Goal: Information Seeking & Learning: Learn about a topic

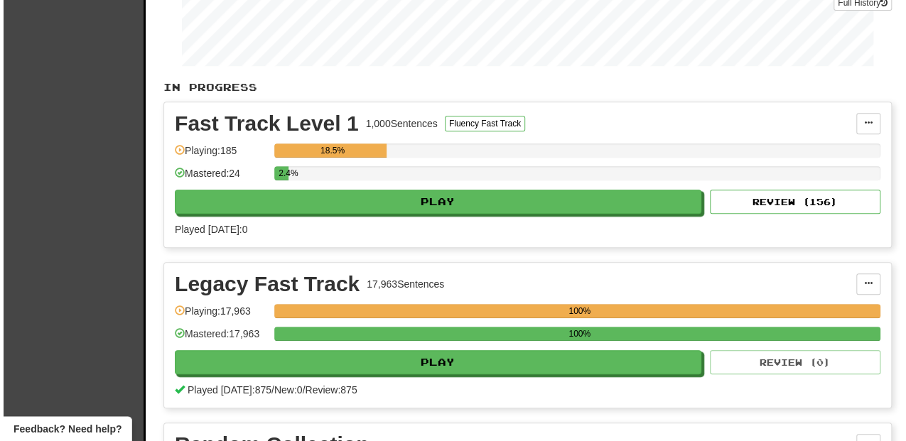
scroll to position [284, 0]
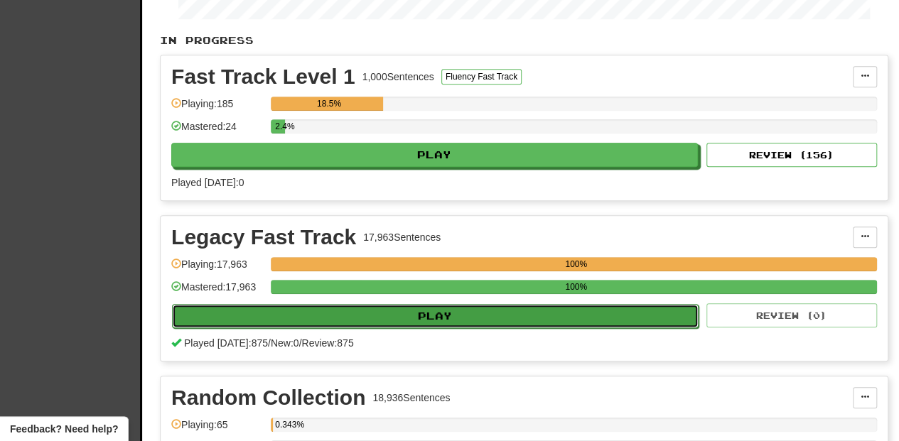
click at [404, 311] on button "Play" at bounding box center [435, 316] width 527 height 24
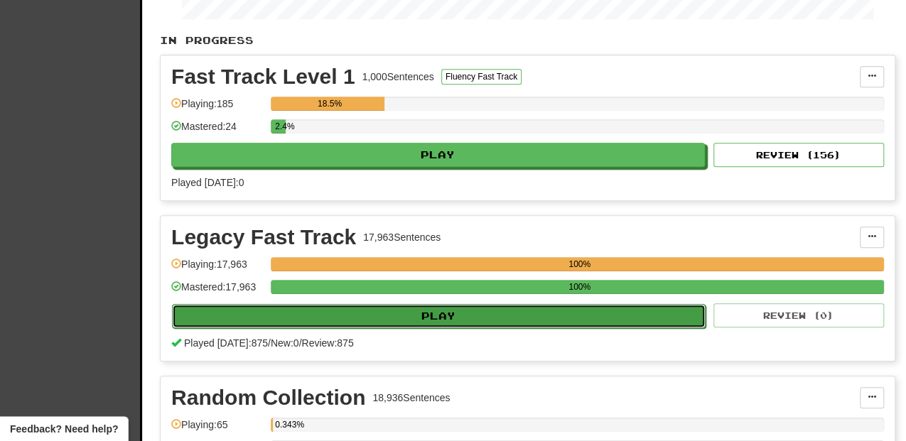
select select "**"
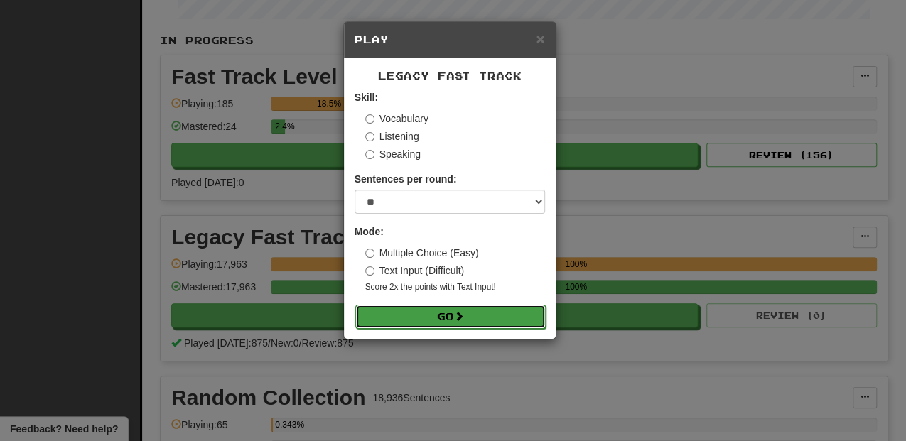
click at [434, 318] on button "Go" at bounding box center [450, 317] width 190 height 24
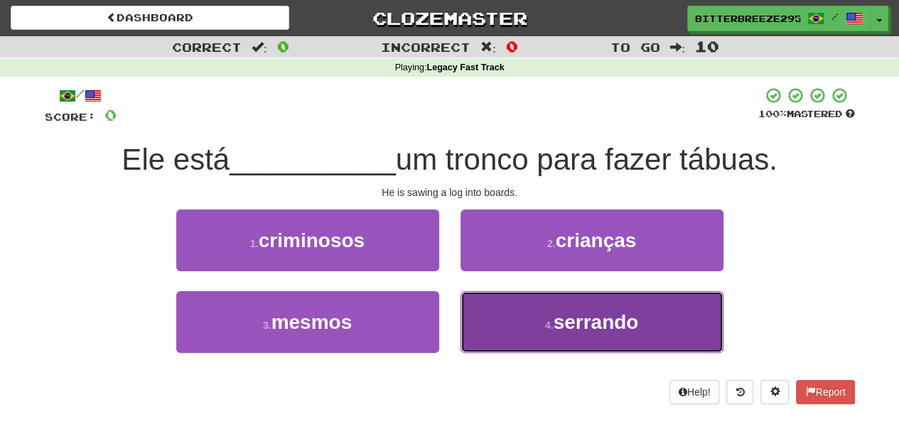
click at [513, 326] on button "4 . serrando" at bounding box center [592, 322] width 263 height 62
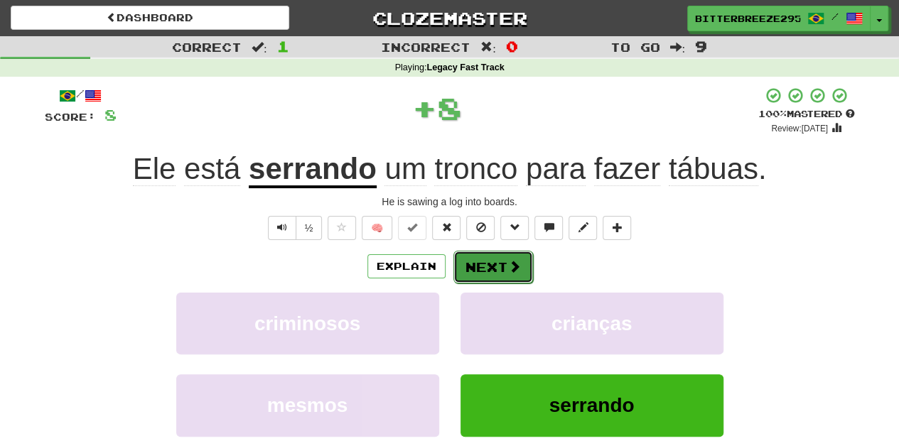
click at [485, 259] on button "Next" at bounding box center [493, 267] width 80 height 33
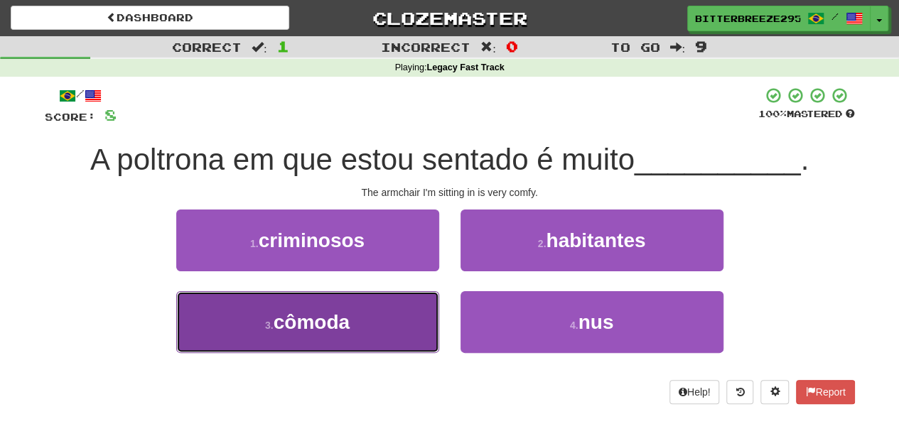
click at [388, 311] on button "3 . cômoda" at bounding box center [307, 322] width 263 height 62
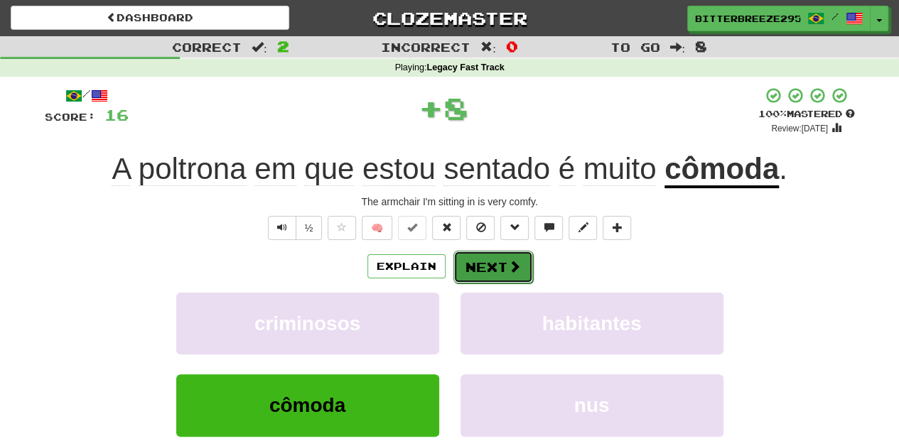
click at [495, 267] on button "Next" at bounding box center [493, 267] width 80 height 33
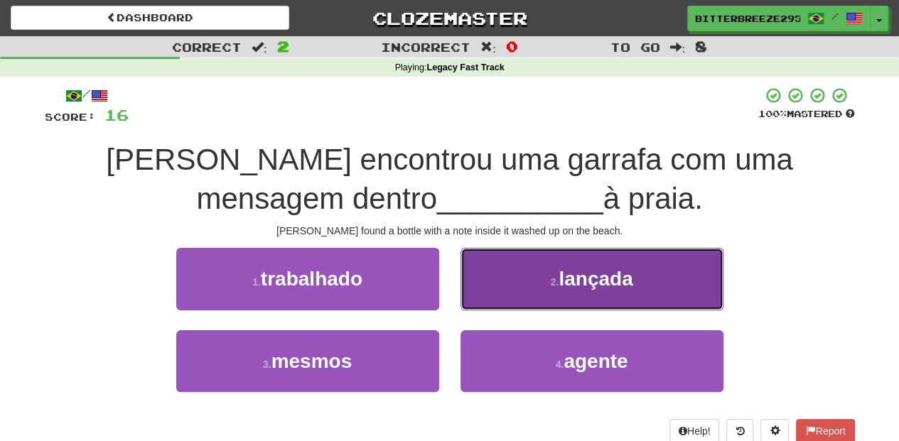
click at [505, 296] on button "2 . lançada" at bounding box center [592, 279] width 263 height 62
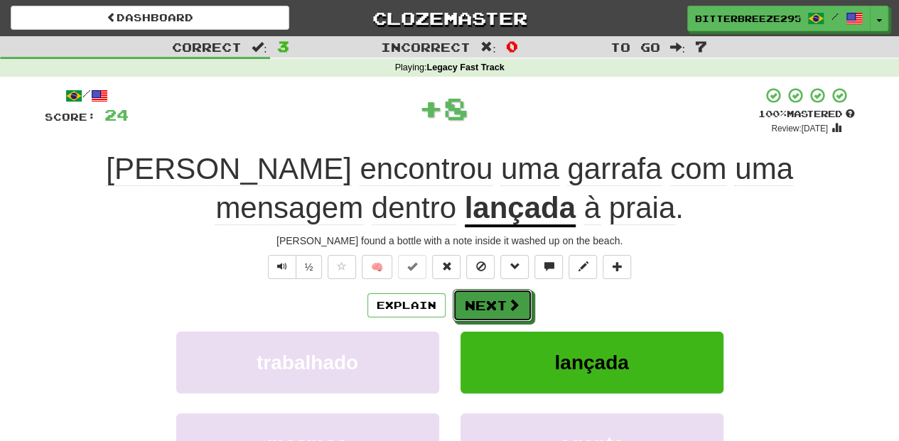
click at [505, 296] on button "Next" at bounding box center [493, 305] width 80 height 33
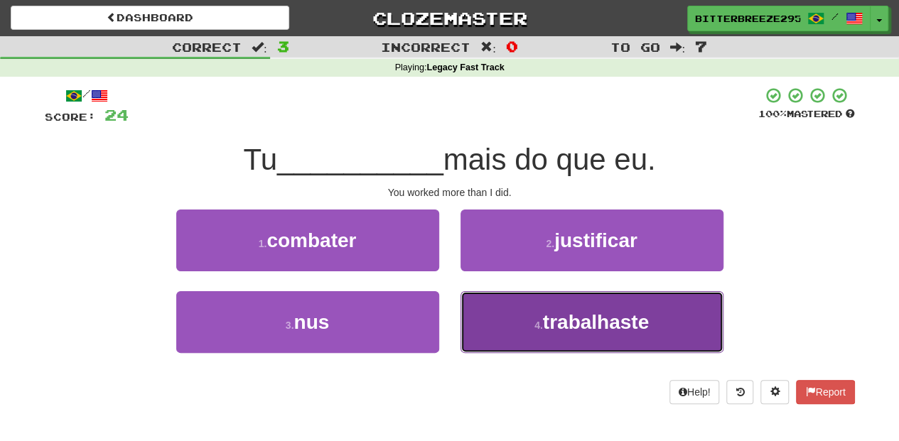
click at [507, 311] on button "4 . trabalhaste" at bounding box center [592, 322] width 263 height 62
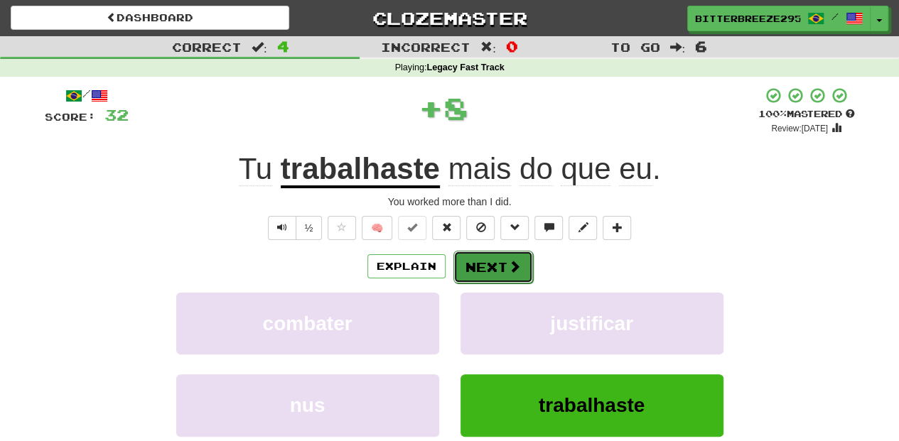
click at [486, 262] on button "Next" at bounding box center [493, 267] width 80 height 33
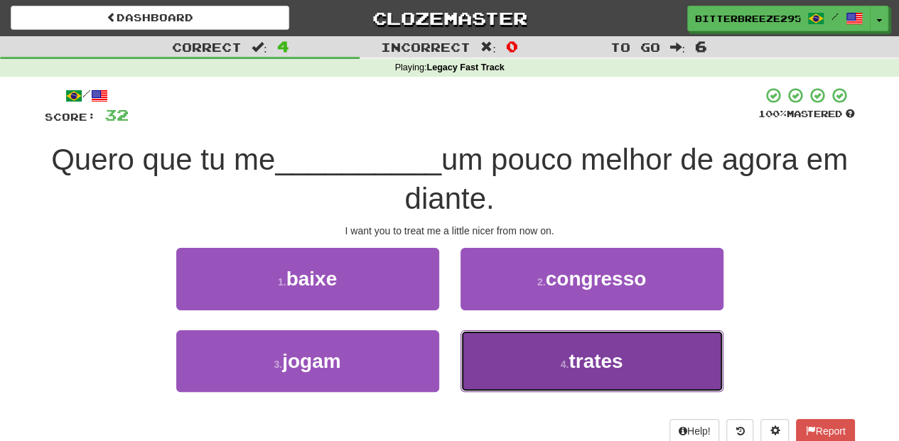
click at [512, 348] on button "4 . trates" at bounding box center [592, 362] width 263 height 62
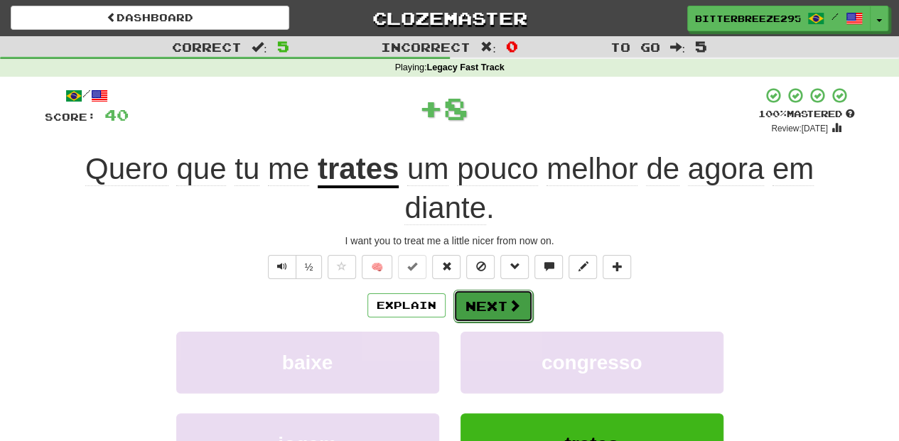
click at [478, 292] on button "Next" at bounding box center [493, 306] width 80 height 33
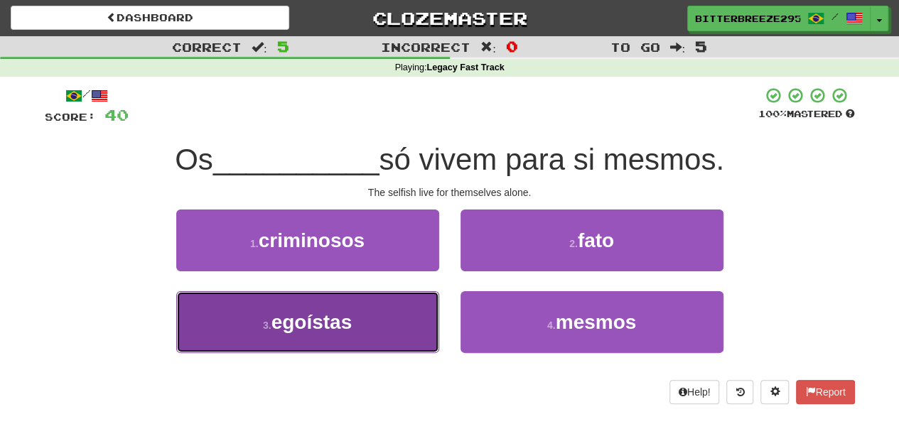
click at [375, 331] on button "3 . egoístas" at bounding box center [307, 322] width 263 height 62
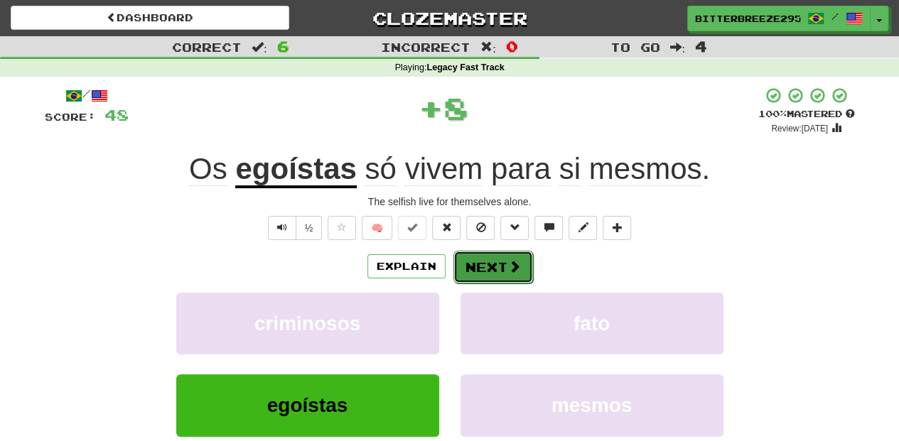
click at [475, 268] on button "Next" at bounding box center [493, 267] width 80 height 33
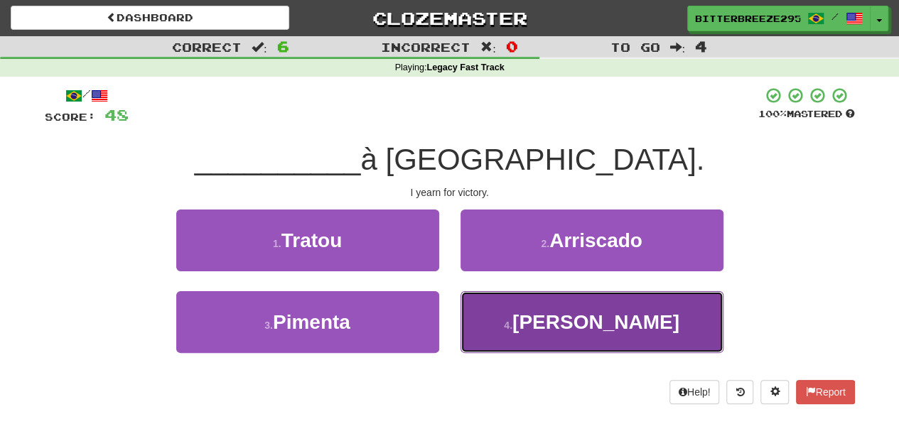
click at [523, 324] on button "4 . [GEOGRAPHIC_DATA]" at bounding box center [592, 322] width 263 height 62
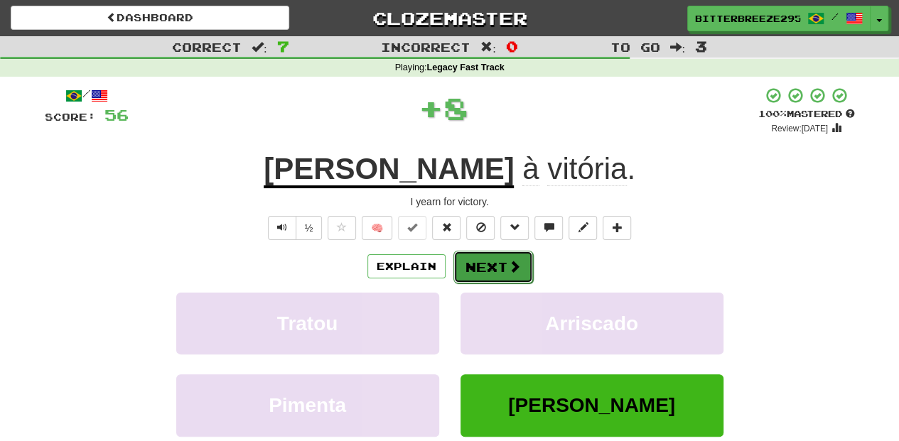
click at [483, 263] on button "Next" at bounding box center [493, 267] width 80 height 33
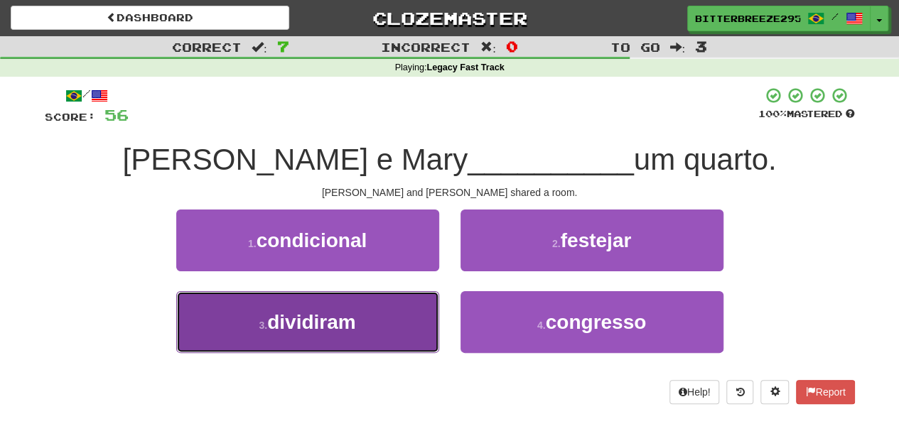
click at [397, 318] on button "3 . dividiram" at bounding box center [307, 322] width 263 height 62
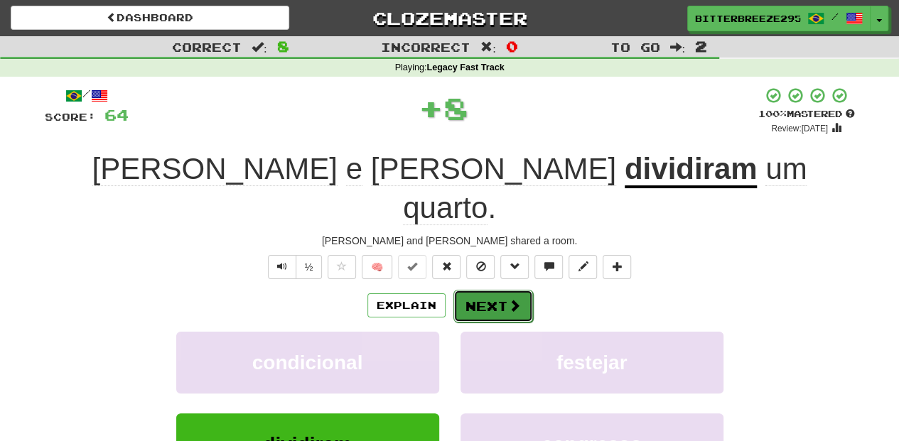
click at [466, 290] on button "Next" at bounding box center [493, 306] width 80 height 33
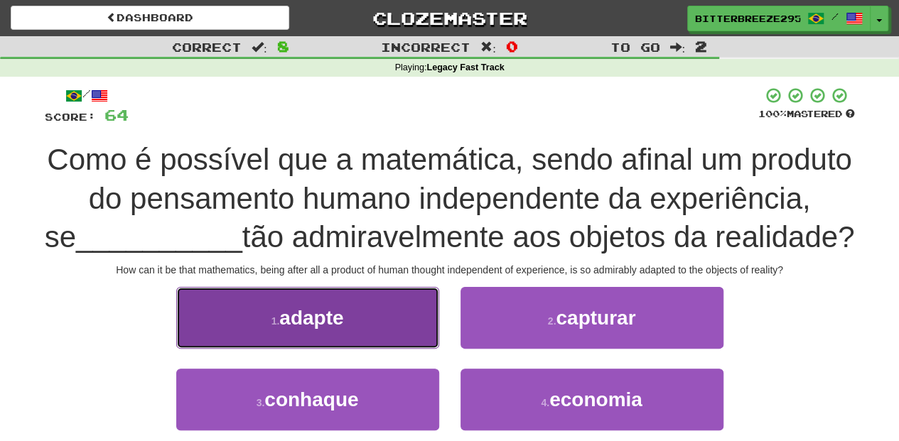
click at [370, 347] on button "1 . adapte" at bounding box center [307, 318] width 263 height 62
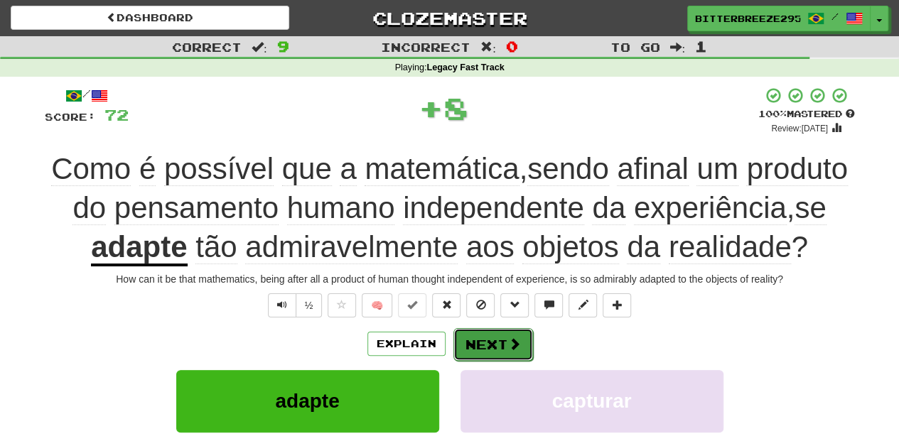
click at [495, 341] on button "Next" at bounding box center [493, 344] width 80 height 33
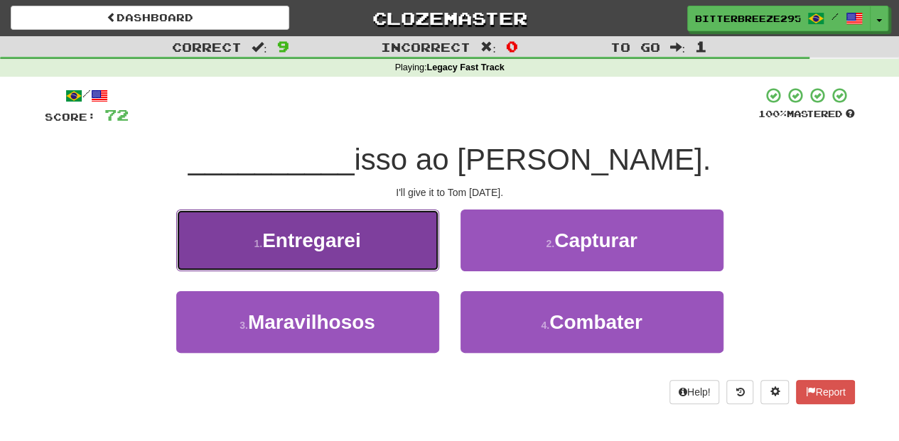
click at [386, 249] on button "1 . Entregarei" at bounding box center [307, 241] width 263 height 62
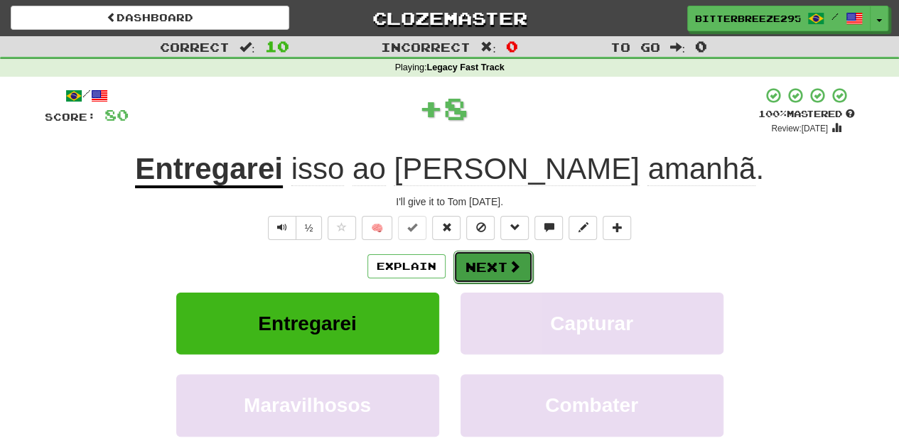
click at [472, 266] on button "Next" at bounding box center [493, 267] width 80 height 33
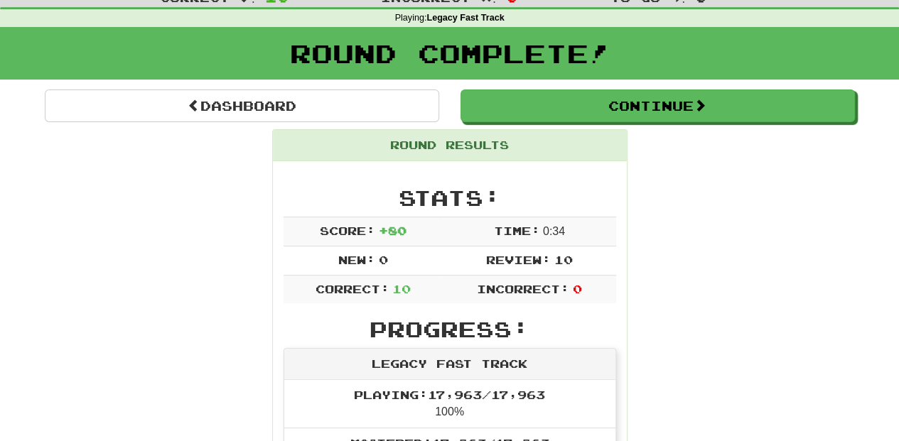
scroll to position [47, 0]
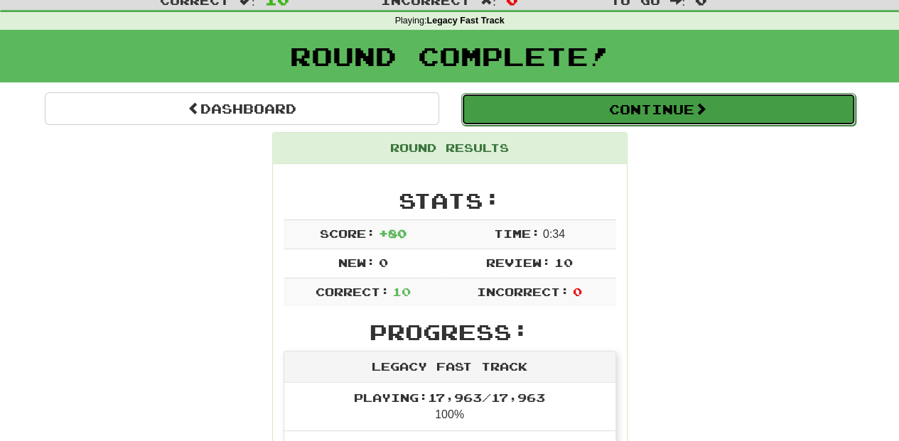
click at [546, 112] on button "Continue" at bounding box center [658, 109] width 394 height 33
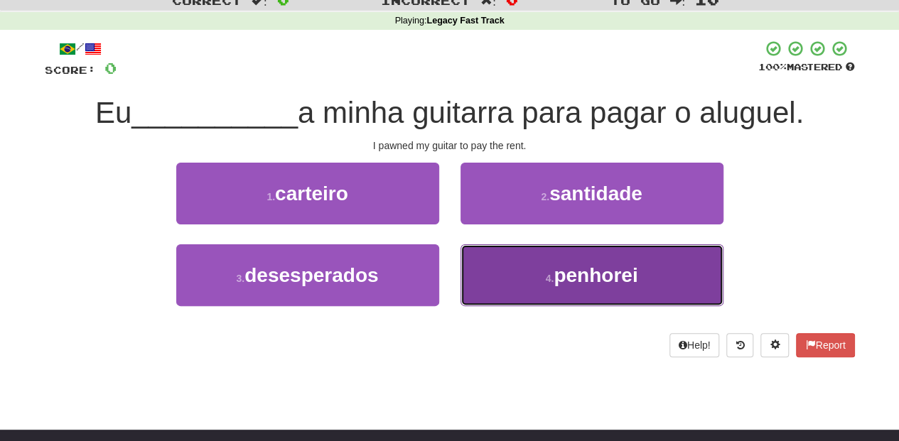
click at [500, 267] on button "4 . penhorei" at bounding box center [592, 276] width 263 height 62
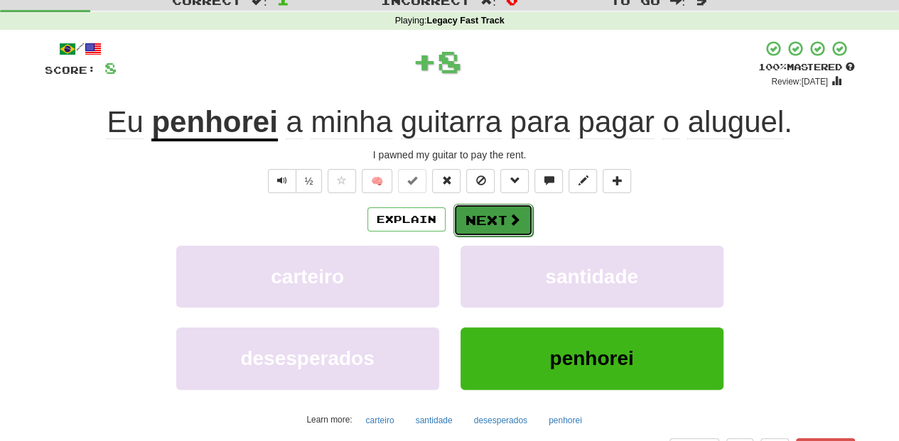
click at [482, 226] on button "Next" at bounding box center [493, 220] width 80 height 33
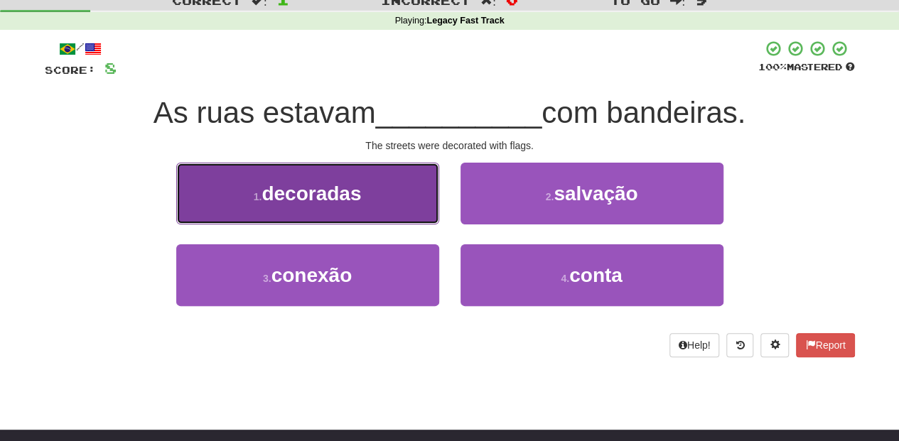
click at [357, 199] on span "decoradas" at bounding box center [312, 194] width 100 height 22
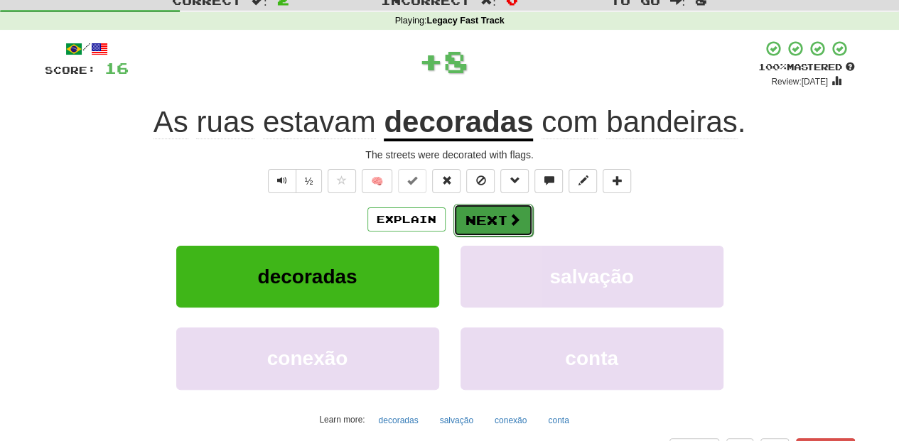
click at [489, 214] on button "Next" at bounding box center [493, 220] width 80 height 33
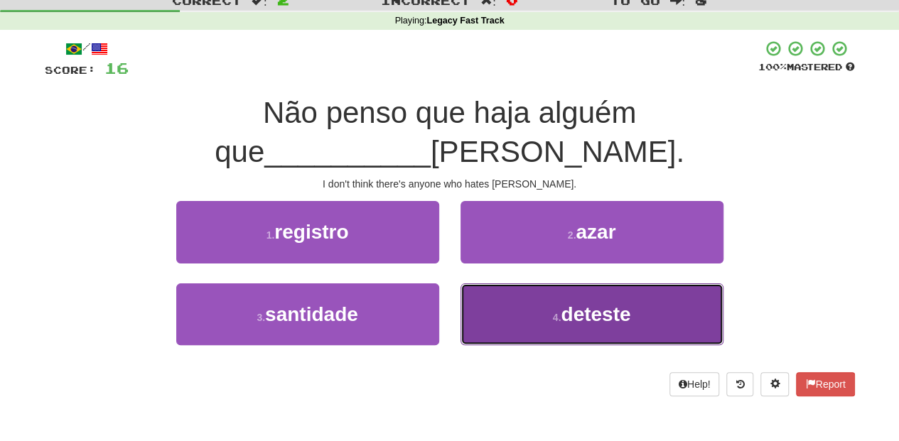
click at [510, 284] on button "4 . deteste" at bounding box center [592, 315] width 263 height 62
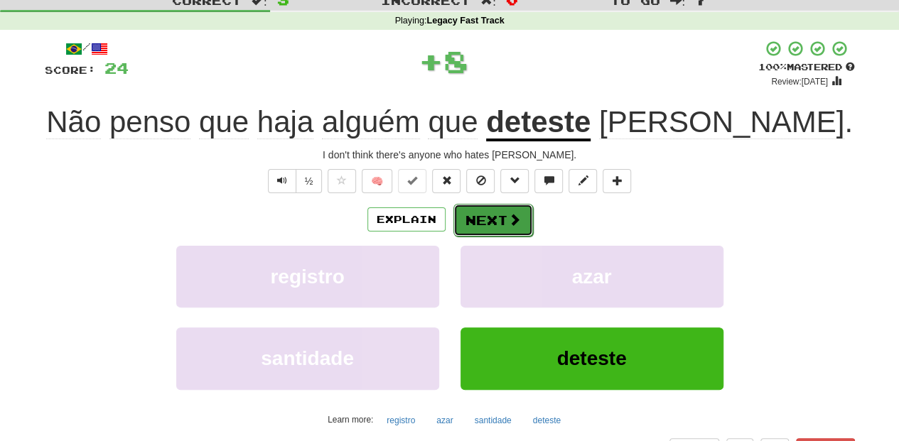
click at [508, 214] on span at bounding box center [514, 219] width 13 height 13
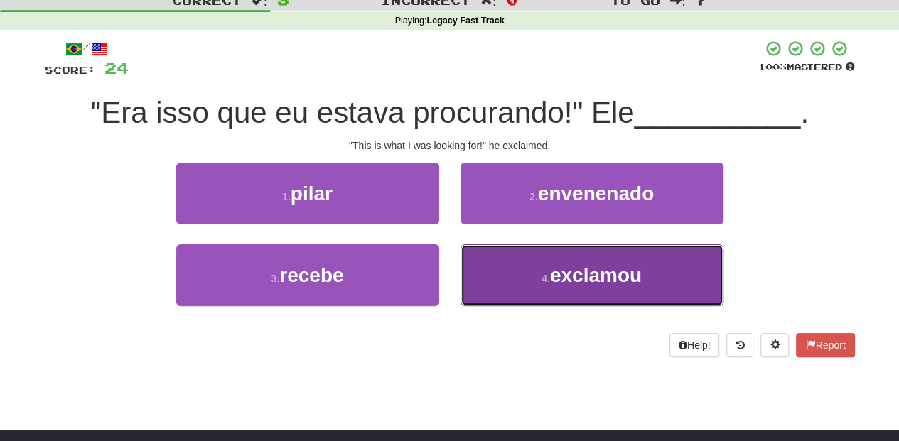
click at [485, 264] on button "4 . exclamou" at bounding box center [592, 276] width 263 height 62
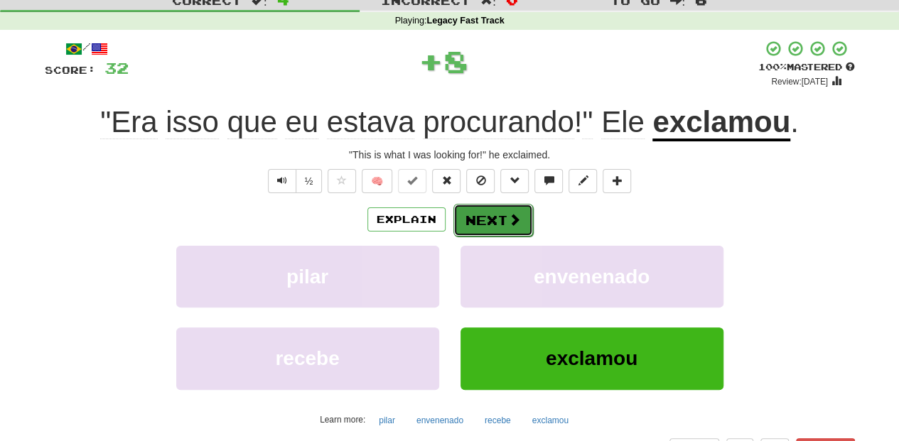
click at [475, 218] on button "Next" at bounding box center [493, 220] width 80 height 33
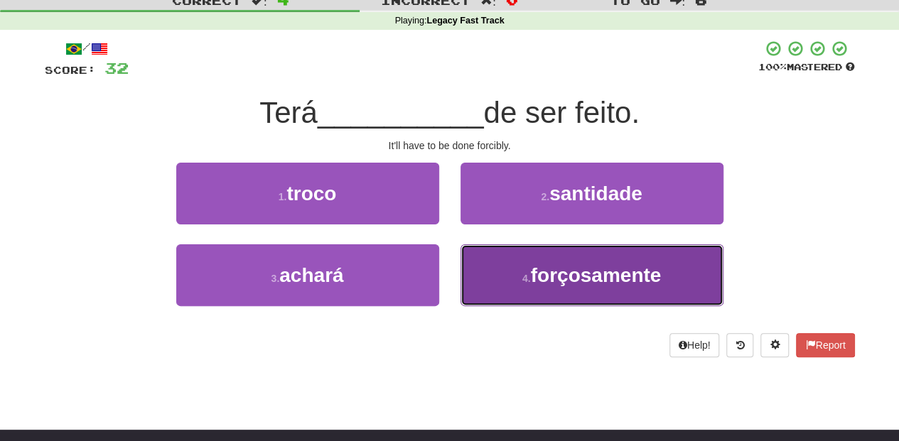
click at [498, 274] on button "4 . forçosamente" at bounding box center [592, 276] width 263 height 62
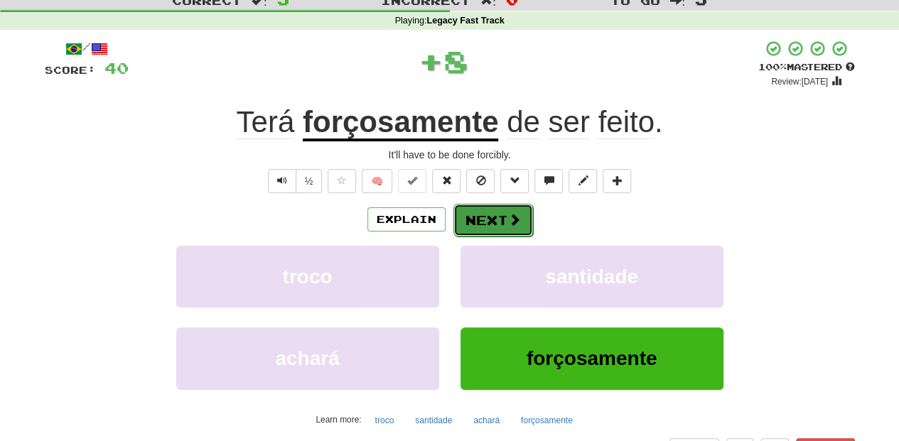
click at [481, 215] on button "Next" at bounding box center [493, 220] width 80 height 33
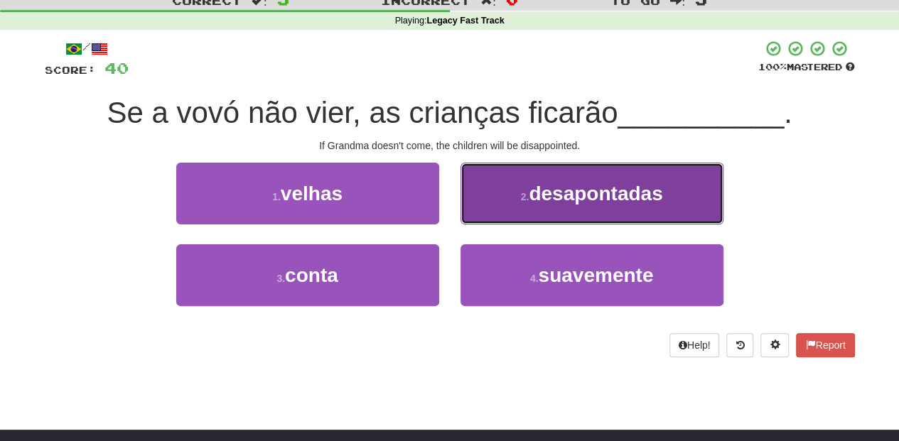
click at [482, 218] on button "2 . desapontadas" at bounding box center [592, 194] width 263 height 62
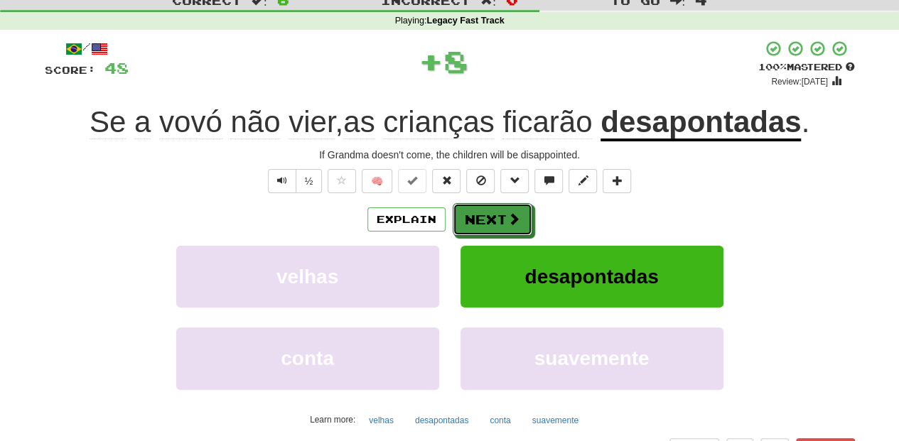
click at [482, 218] on button "Next" at bounding box center [493, 219] width 80 height 33
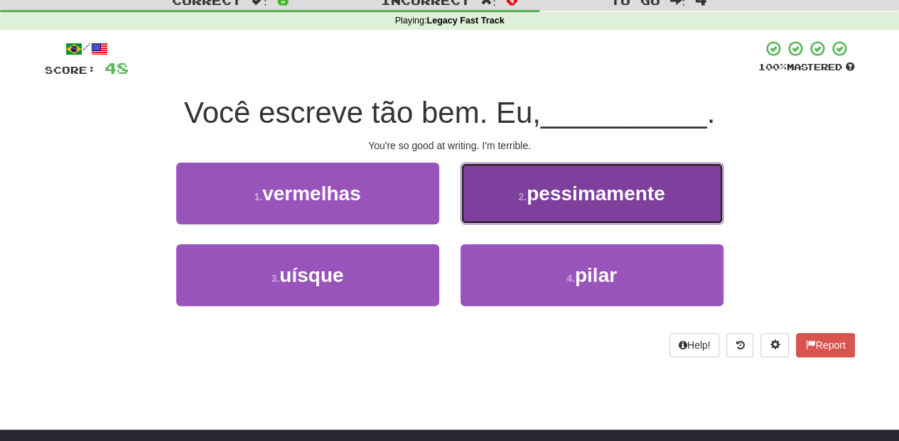
click at [510, 206] on button "2 . pessimamente" at bounding box center [592, 194] width 263 height 62
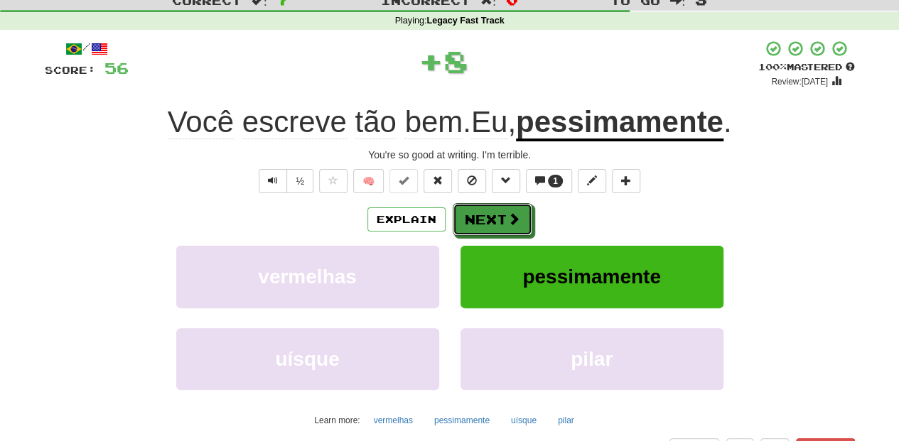
click at [502, 208] on button "Next" at bounding box center [493, 219] width 80 height 33
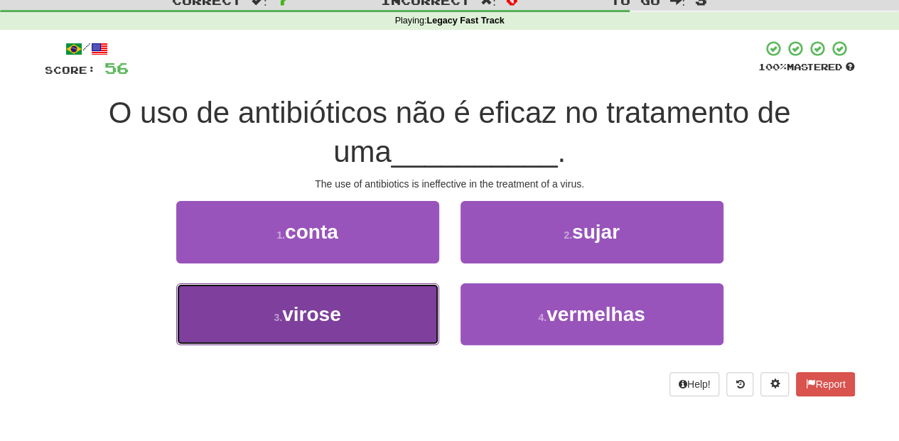
click at [387, 304] on button "3 . virose" at bounding box center [307, 315] width 263 height 62
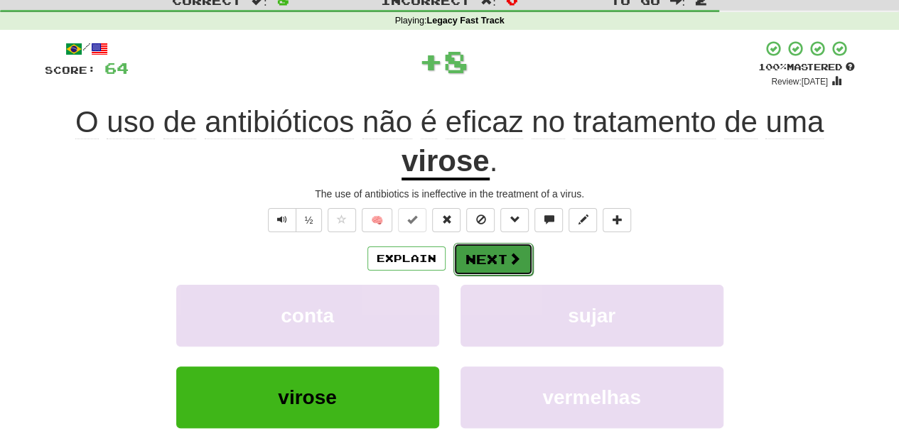
click at [478, 254] on button "Next" at bounding box center [493, 259] width 80 height 33
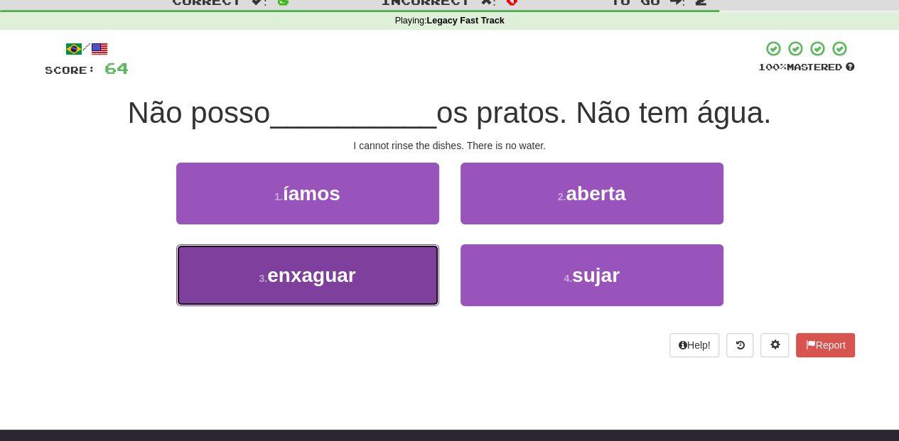
click at [402, 273] on button "3 . enxaguar" at bounding box center [307, 276] width 263 height 62
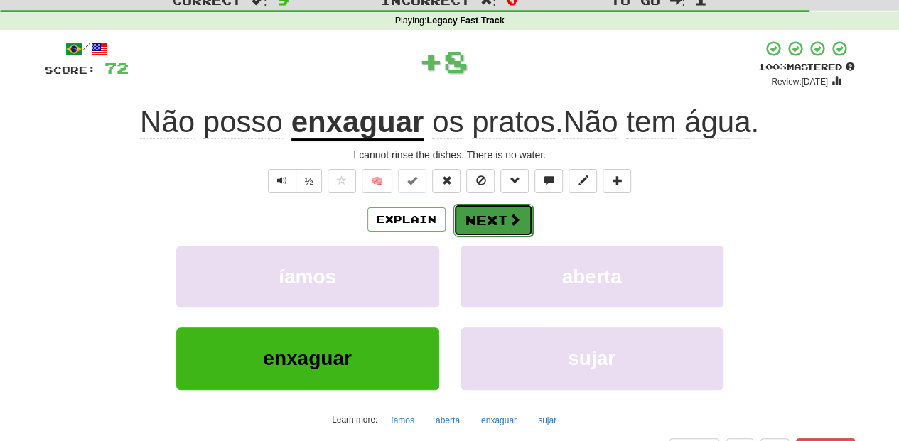
click at [490, 220] on button "Next" at bounding box center [493, 220] width 80 height 33
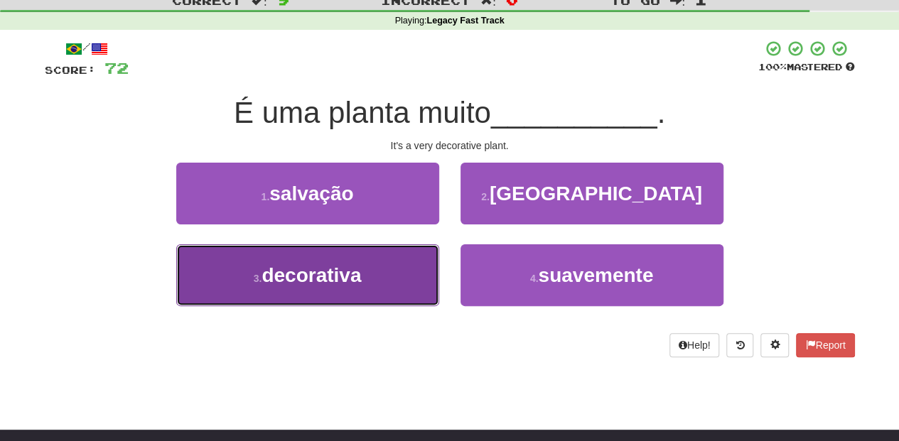
click at [375, 278] on button "3 . decorativa" at bounding box center [307, 276] width 263 height 62
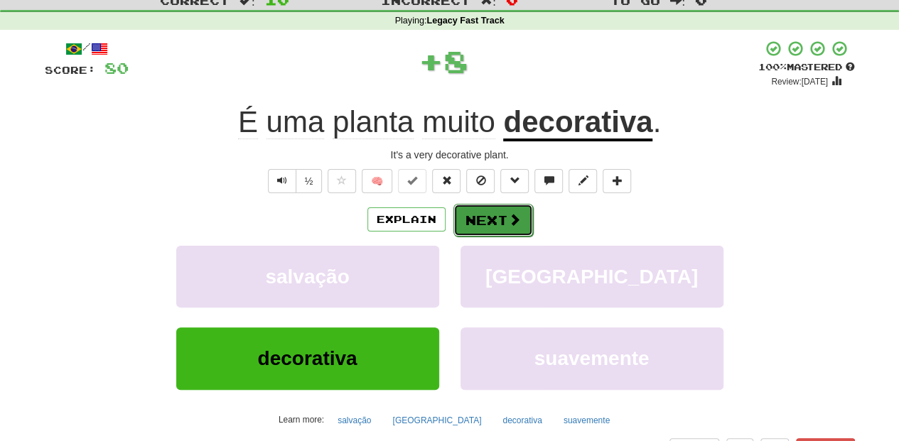
click at [500, 205] on button "Next" at bounding box center [493, 220] width 80 height 33
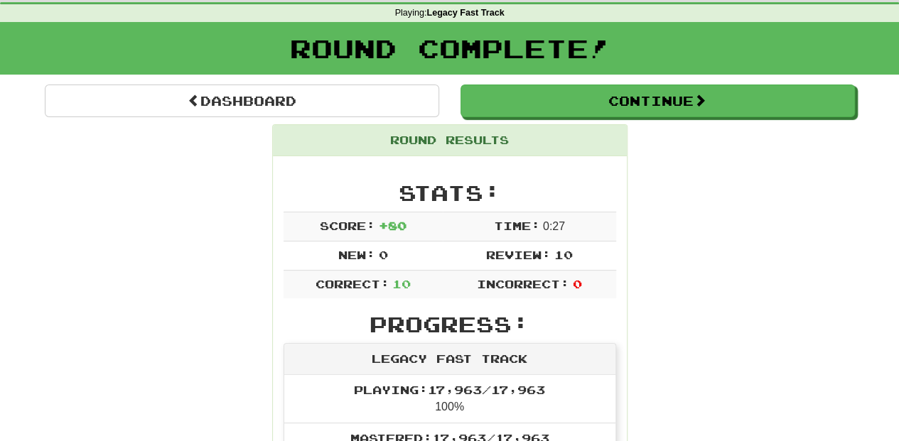
scroll to position [0, 0]
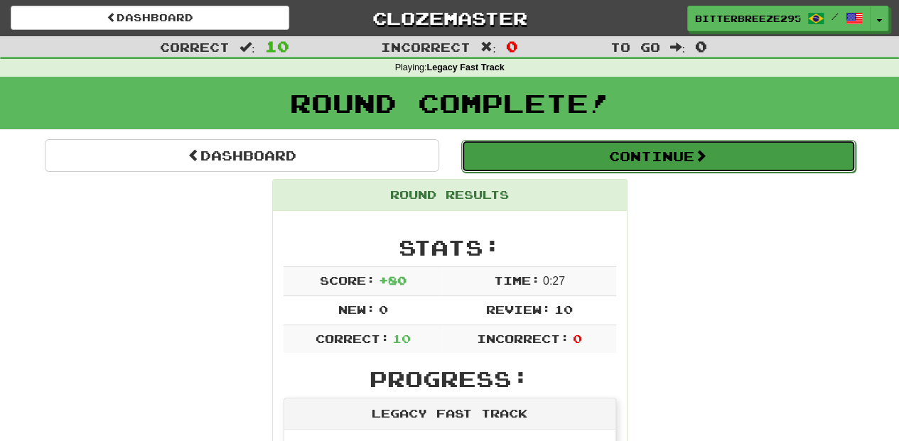
click at [556, 143] on button "Continue" at bounding box center [658, 156] width 394 height 33
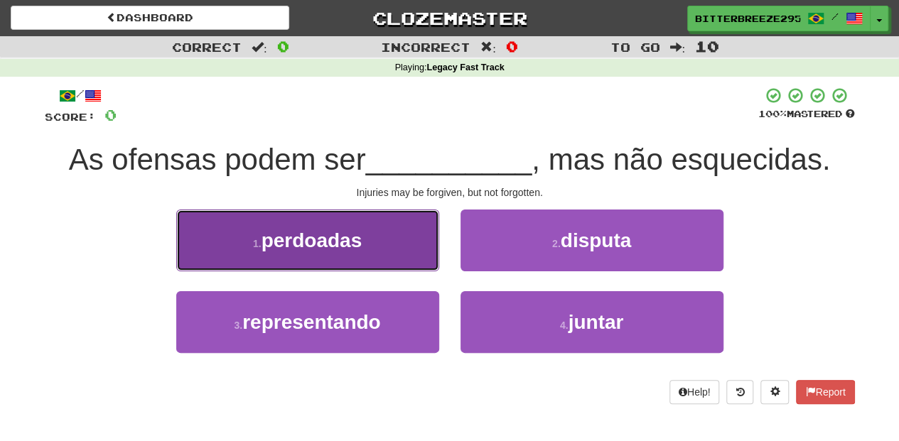
click at [404, 253] on button "1 . perdoadas" at bounding box center [307, 241] width 263 height 62
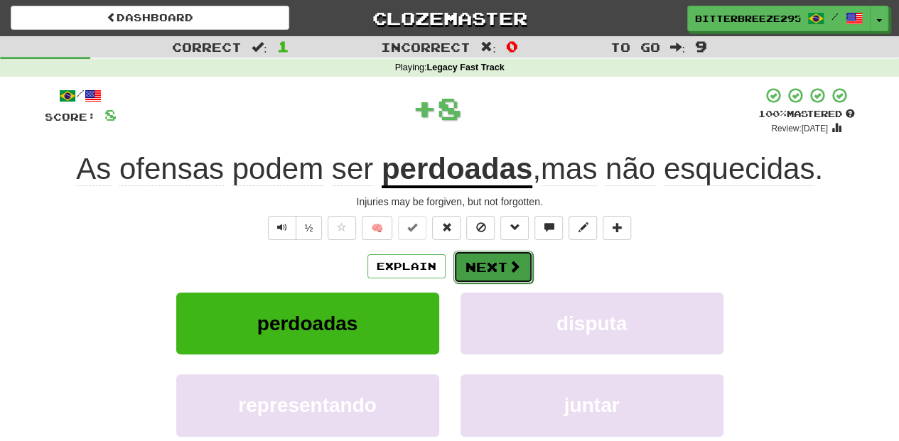
click at [490, 263] on button "Next" at bounding box center [493, 267] width 80 height 33
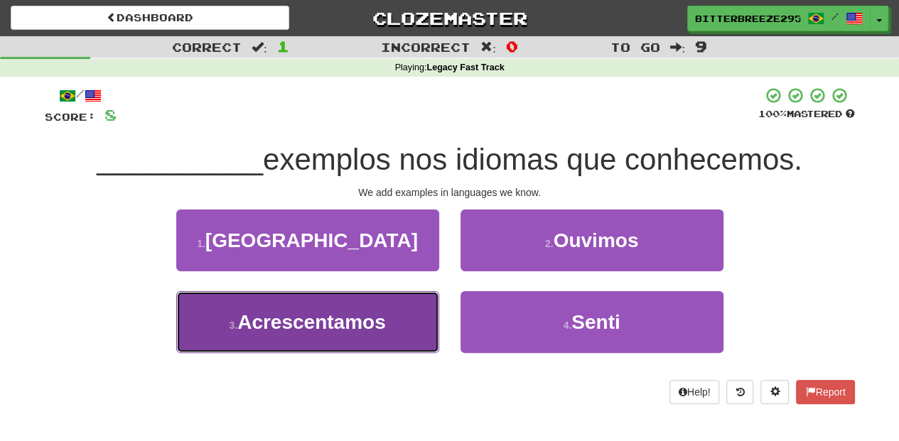
click at [436, 328] on button "3 . Acrescentamos" at bounding box center [307, 322] width 263 height 62
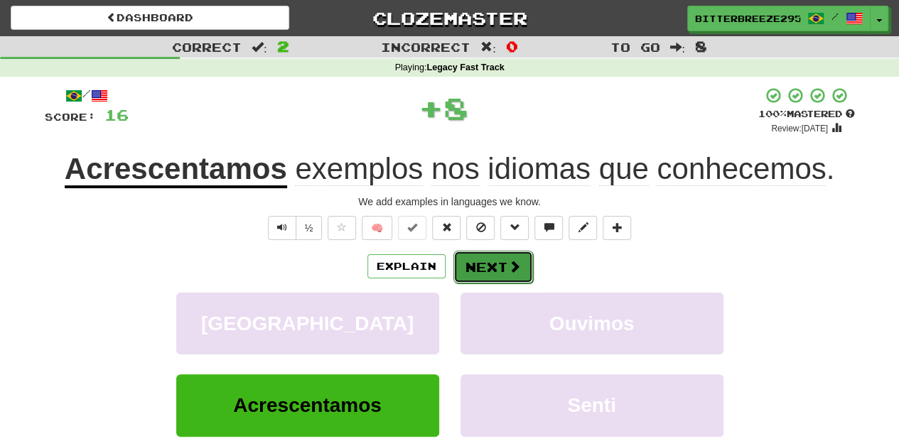
click at [481, 270] on button "Next" at bounding box center [493, 267] width 80 height 33
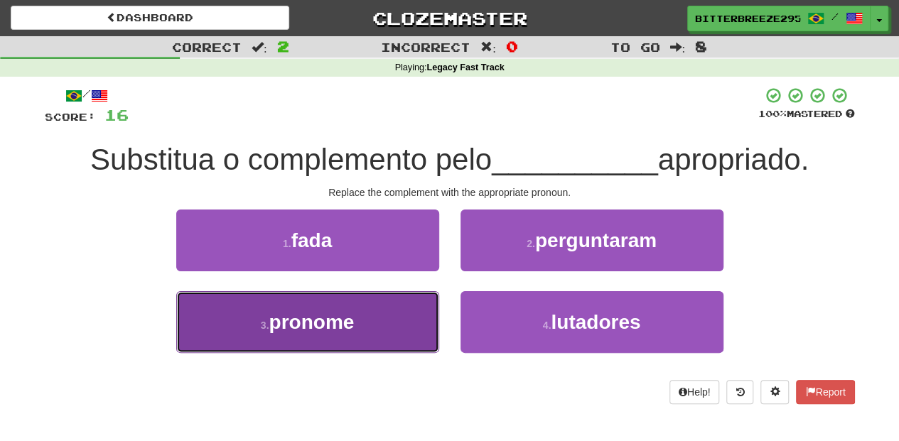
click at [376, 327] on button "3 . pronome" at bounding box center [307, 322] width 263 height 62
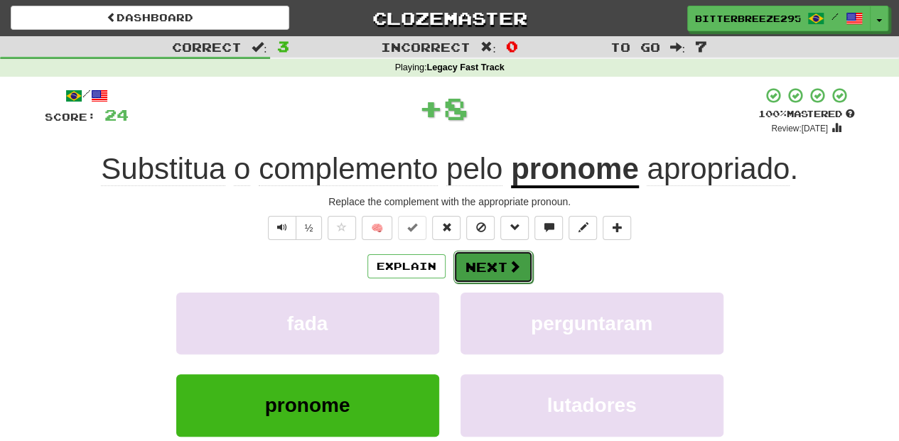
click at [478, 267] on button "Next" at bounding box center [493, 267] width 80 height 33
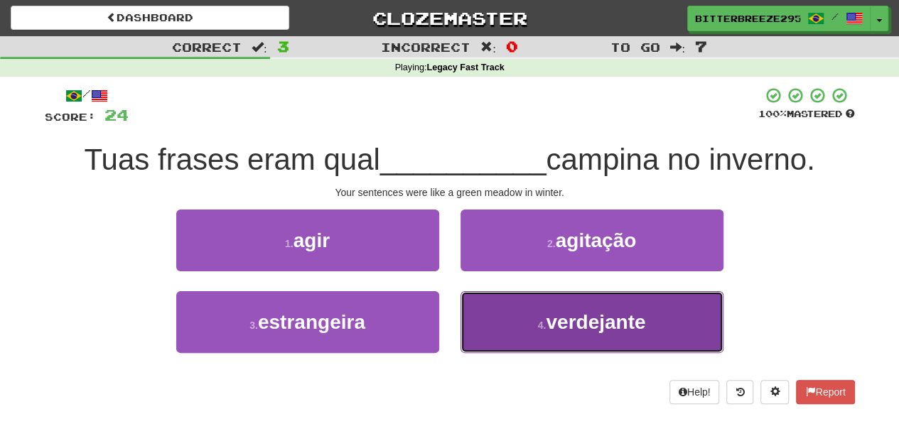
click at [473, 319] on button "4 . verdejante" at bounding box center [592, 322] width 263 height 62
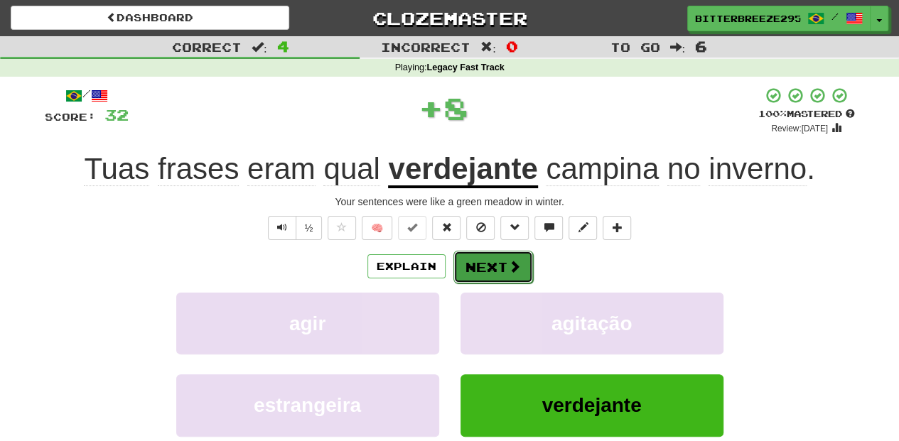
click at [468, 268] on button "Next" at bounding box center [493, 267] width 80 height 33
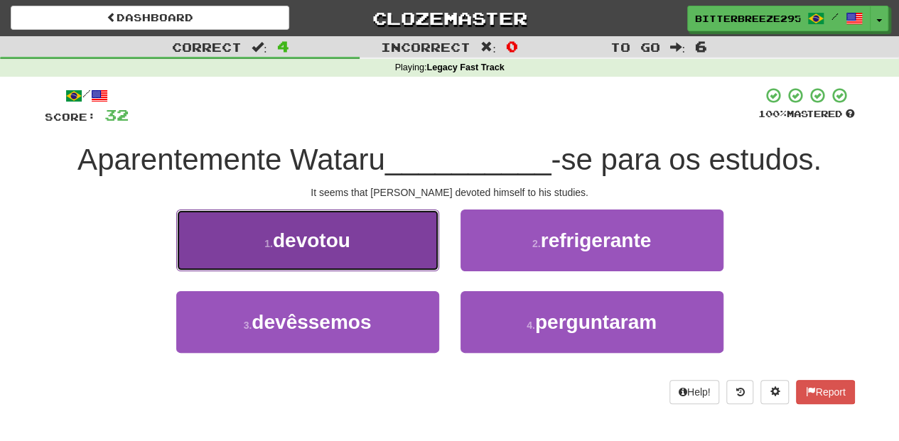
click at [372, 266] on button "1 . devotou" at bounding box center [307, 241] width 263 height 62
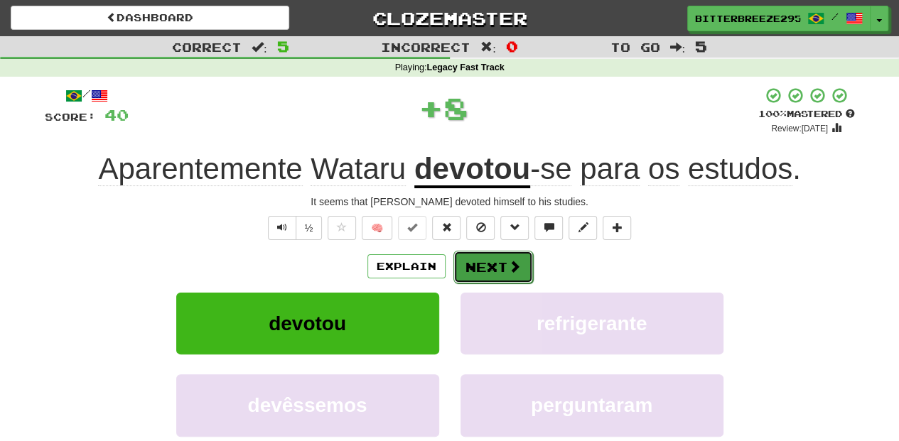
click at [496, 266] on button "Next" at bounding box center [493, 267] width 80 height 33
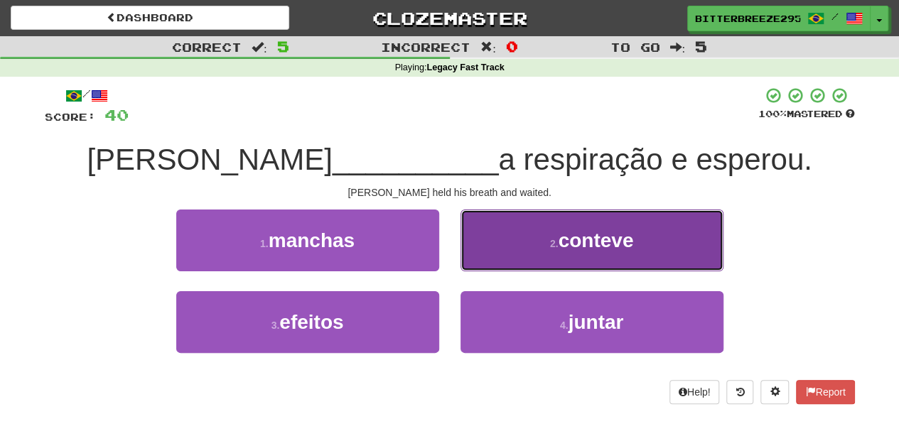
click at [483, 262] on button "2 . conteve" at bounding box center [592, 241] width 263 height 62
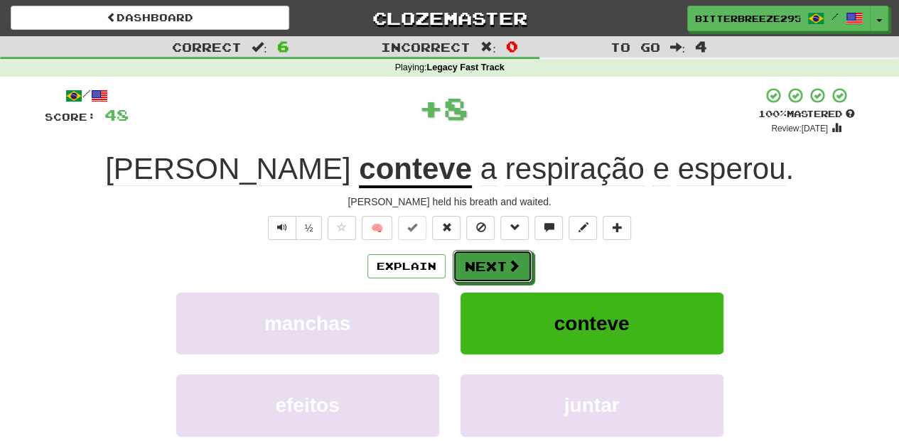
click at [483, 262] on button "Next" at bounding box center [493, 266] width 80 height 33
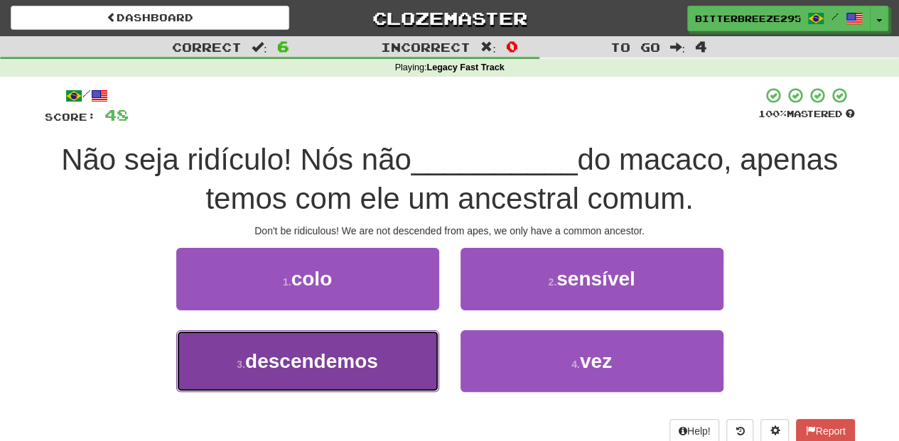
click at [382, 370] on button "3 . descendemos" at bounding box center [307, 362] width 263 height 62
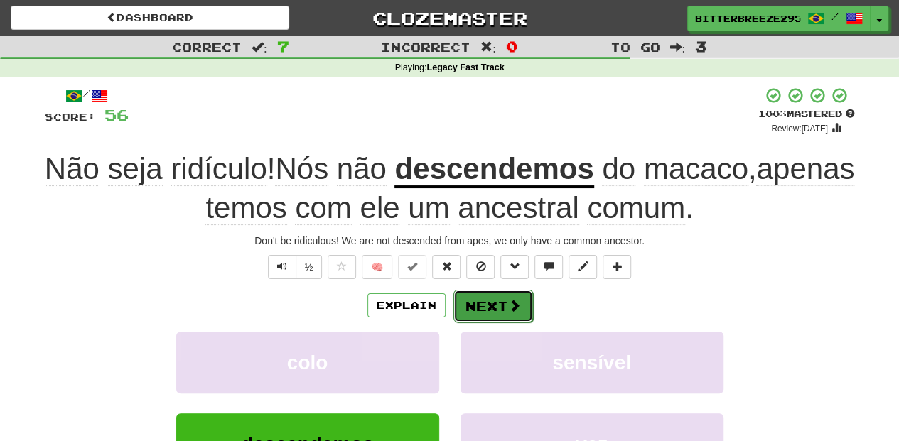
click at [493, 310] on button "Next" at bounding box center [493, 306] width 80 height 33
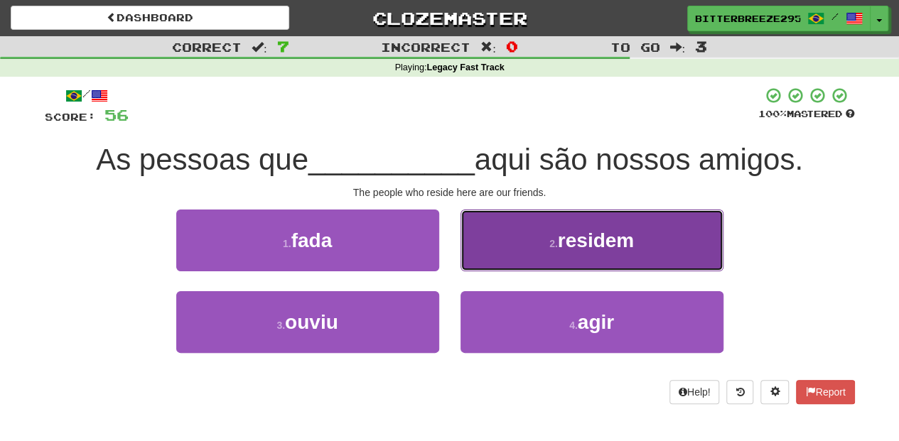
click at [510, 247] on button "2 . residem" at bounding box center [592, 241] width 263 height 62
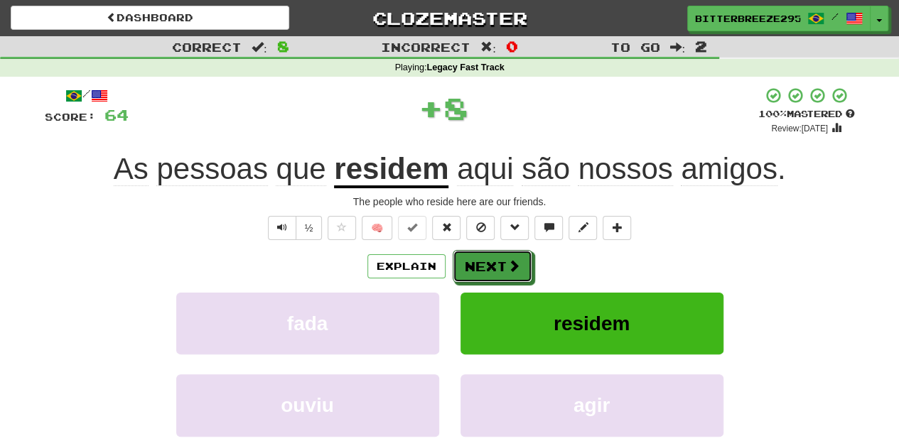
click at [486, 264] on button "Next" at bounding box center [493, 266] width 80 height 33
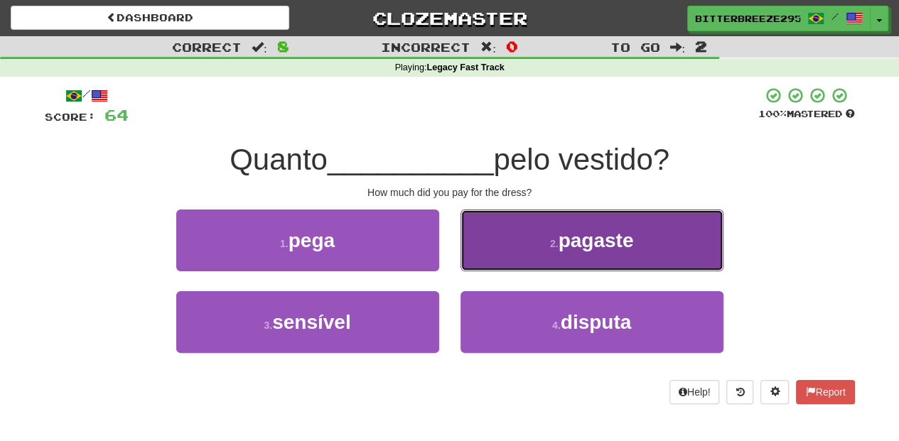
click at [504, 257] on button "2 . pagaste" at bounding box center [592, 241] width 263 height 62
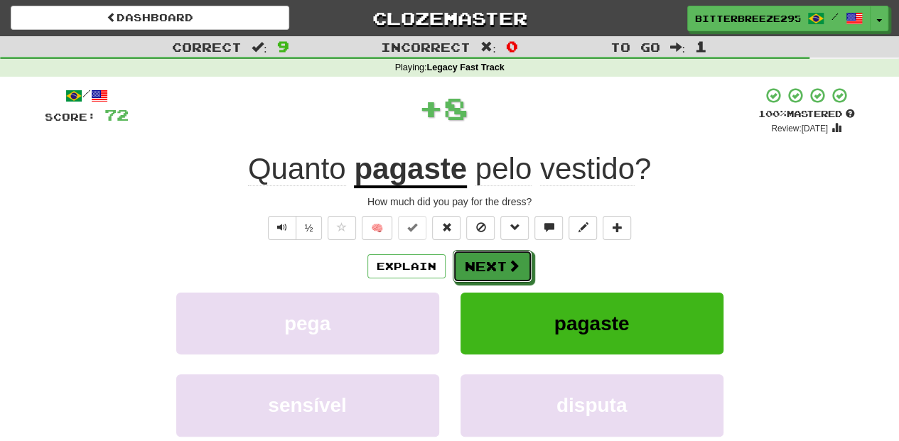
click at [495, 262] on button "Next" at bounding box center [493, 266] width 80 height 33
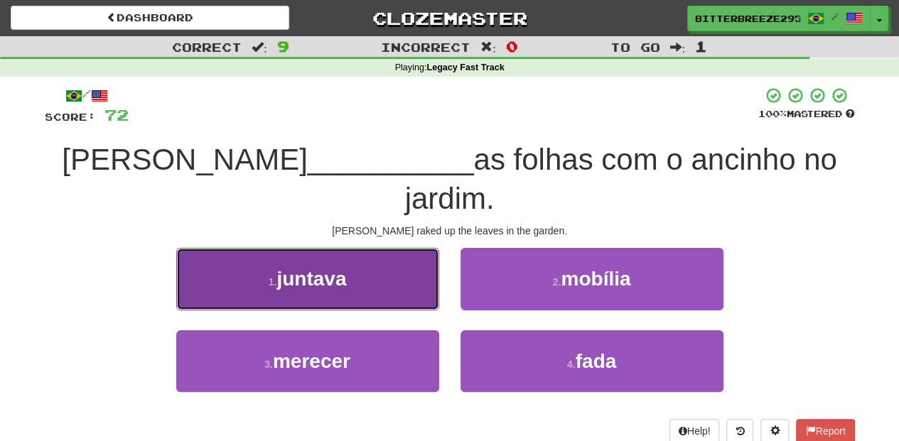
click at [374, 248] on button "1 . juntava" at bounding box center [307, 279] width 263 height 62
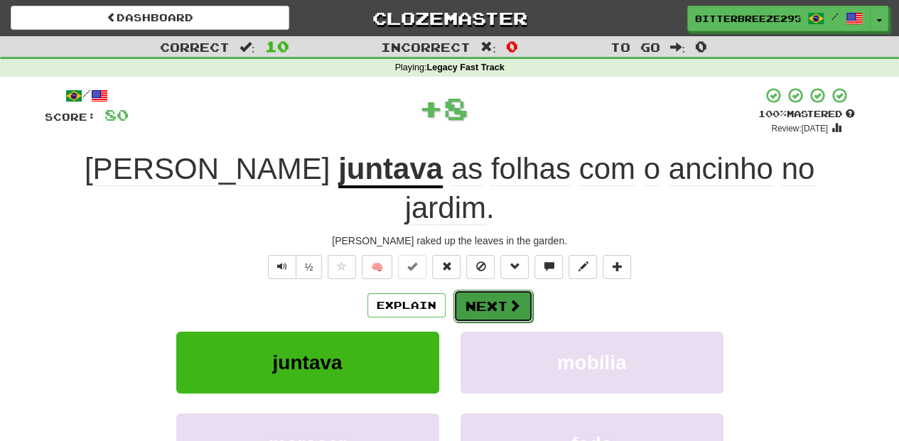
click at [488, 290] on button "Next" at bounding box center [493, 306] width 80 height 33
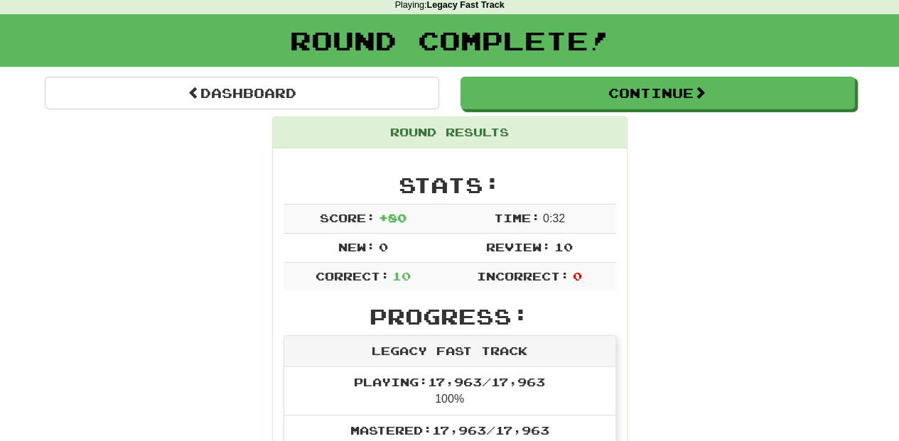
scroll to position [47, 0]
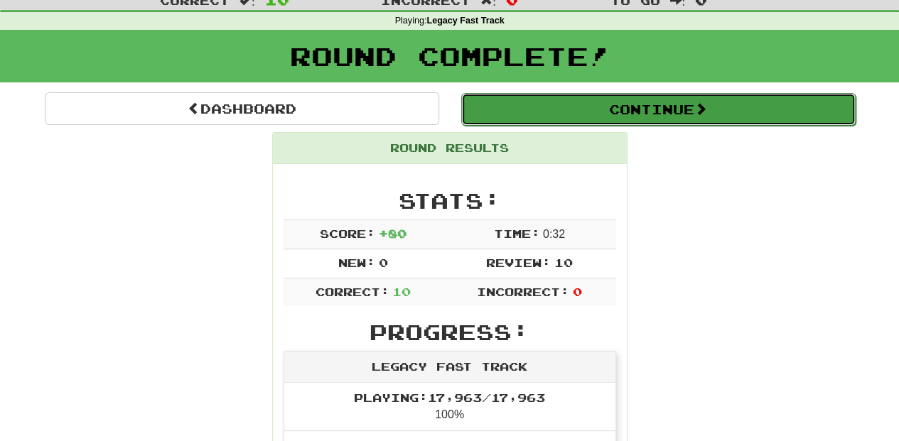
click at [506, 108] on button "Continue" at bounding box center [658, 109] width 394 height 33
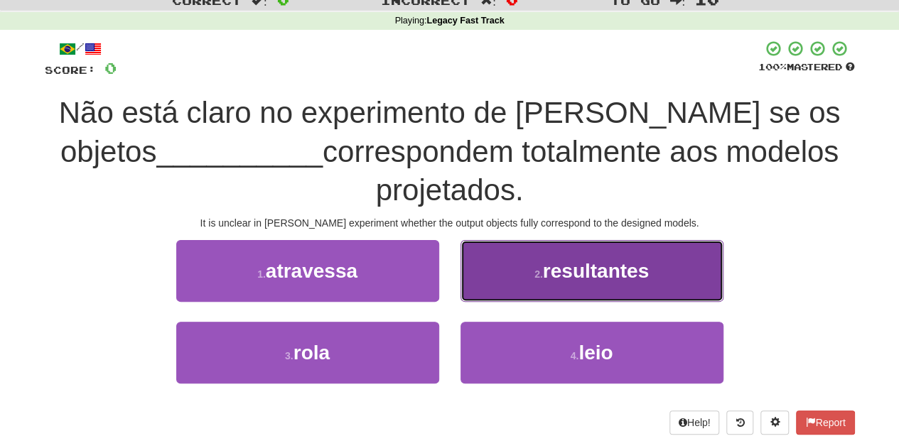
click at [497, 283] on button "2 . resultantes" at bounding box center [592, 271] width 263 height 62
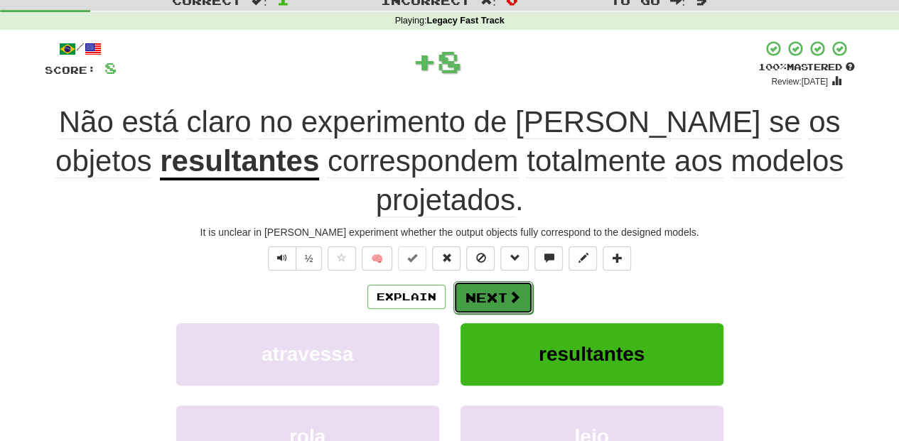
click at [493, 289] on button "Next" at bounding box center [493, 297] width 80 height 33
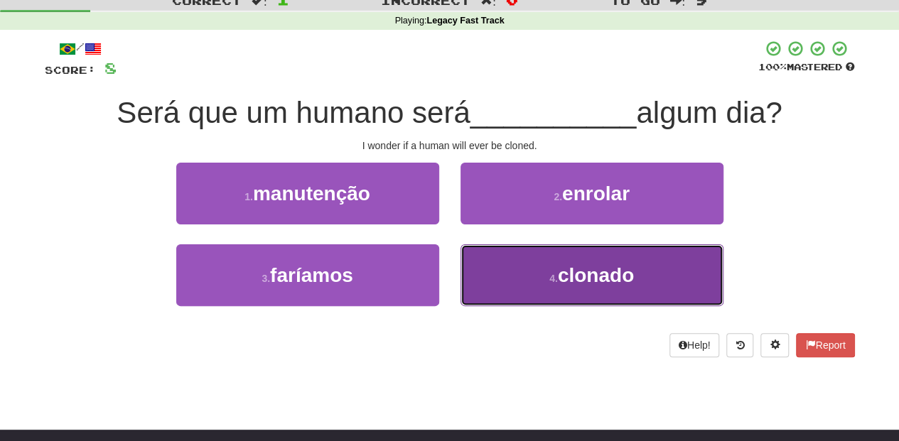
click at [547, 273] on button "4 . clonado" at bounding box center [592, 276] width 263 height 62
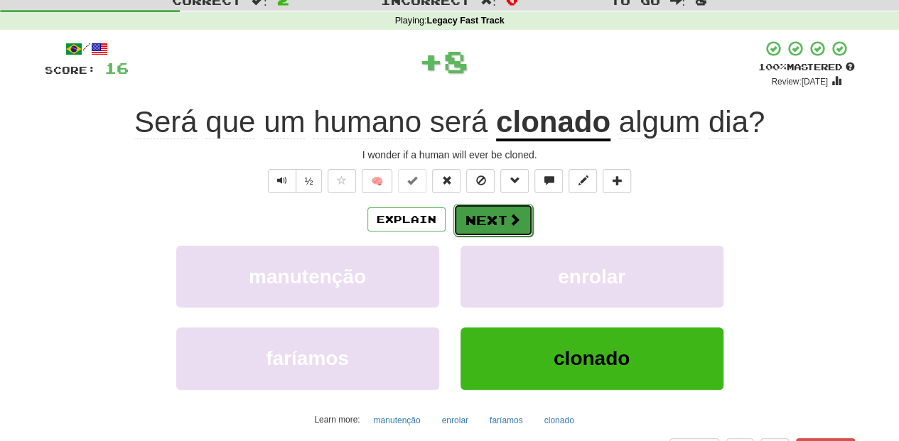
click at [493, 211] on button "Next" at bounding box center [493, 220] width 80 height 33
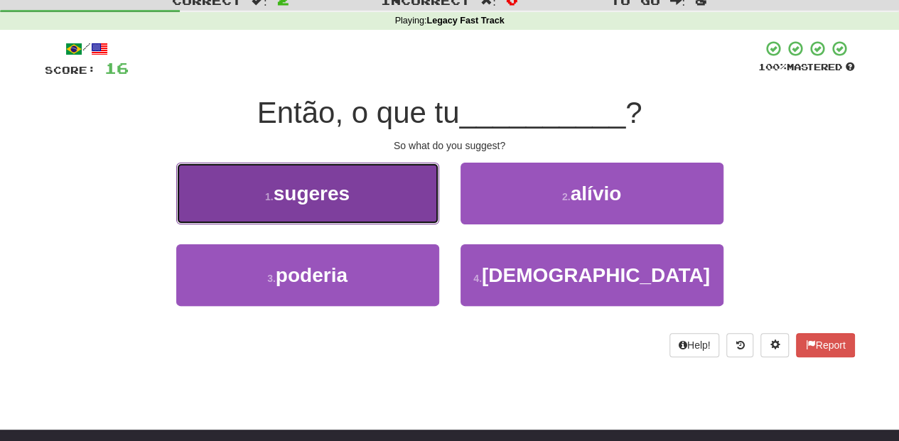
click at [403, 211] on button "1 . sugeres" at bounding box center [307, 194] width 263 height 62
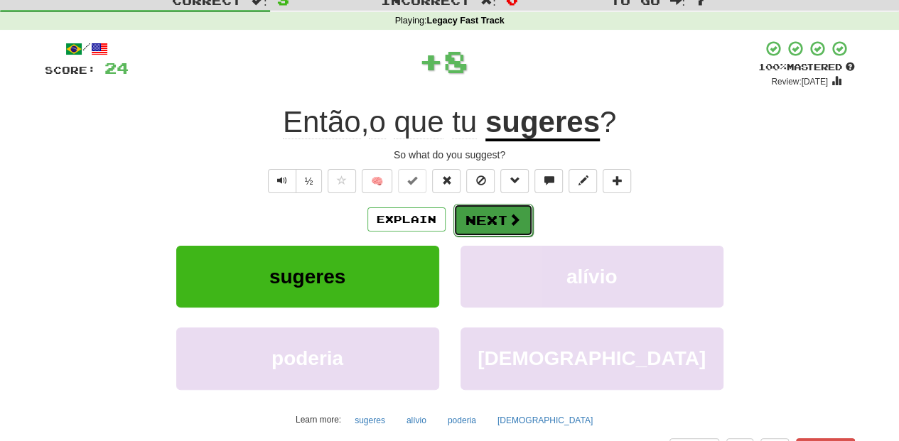
click at [502, 220] on button "Next" at bounding box center [493, 220] width 80 height 33
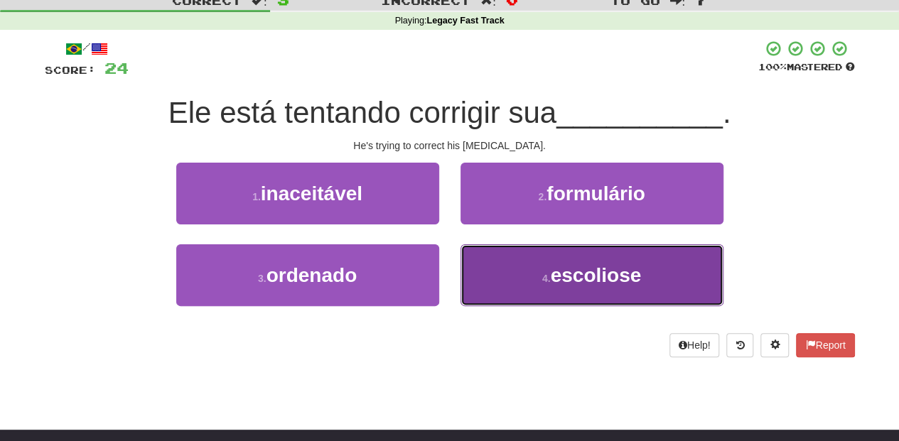
click at [486, 279] on button "4 . escoliose" at bounding box center [592, 276] width 263 height 62
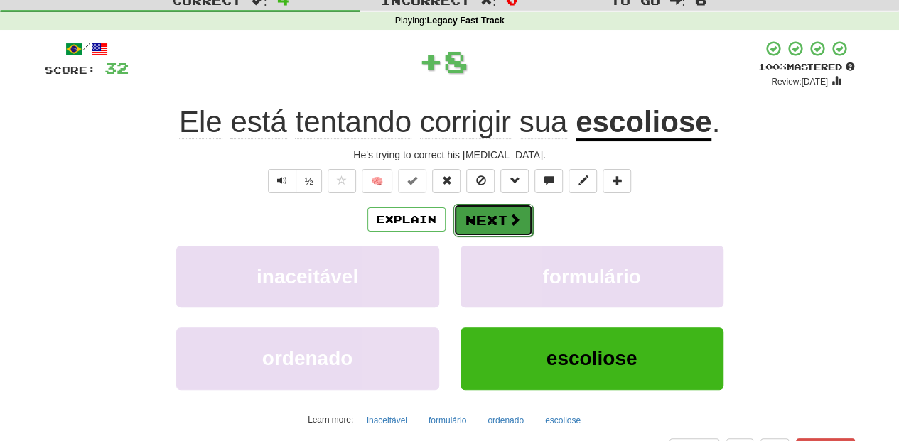
click at [492, 222] on button "Next" at bounding box center [493, 220] width 80 height 33
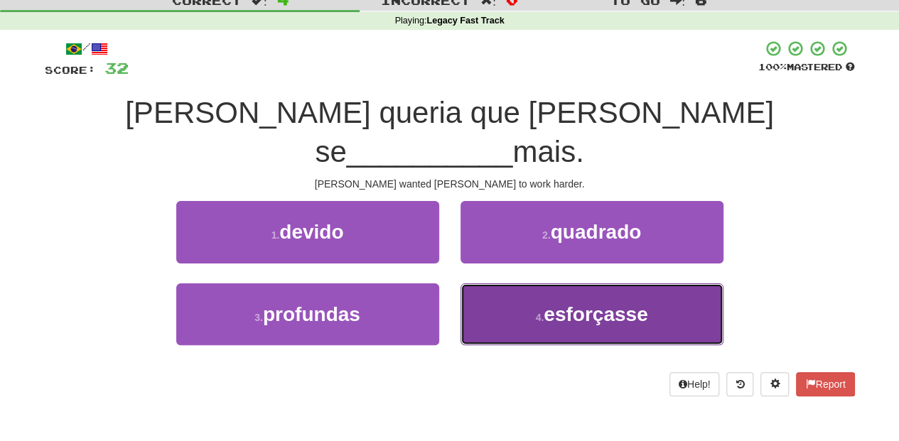
click at [485, 284] on button "4 . esforçasse" at bounding box center [592, 315] width 263 height 62
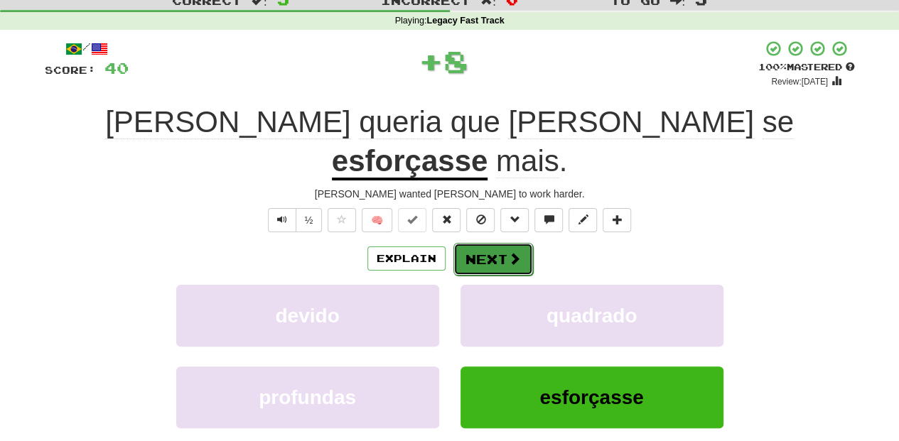
click at [500, 243] on button "Next" at bounding box center [493, 259] width 80 height 33
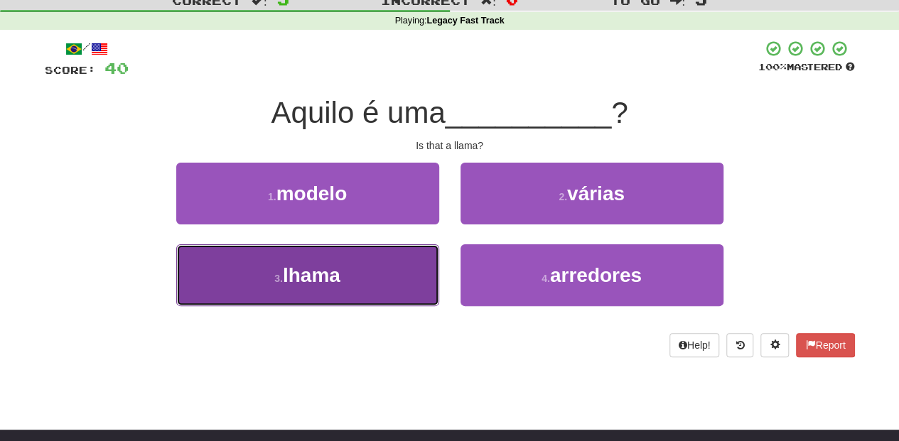
click at [378, 264] on button "3 . lhama" at bounding box center [307, 276] width 263 height 62
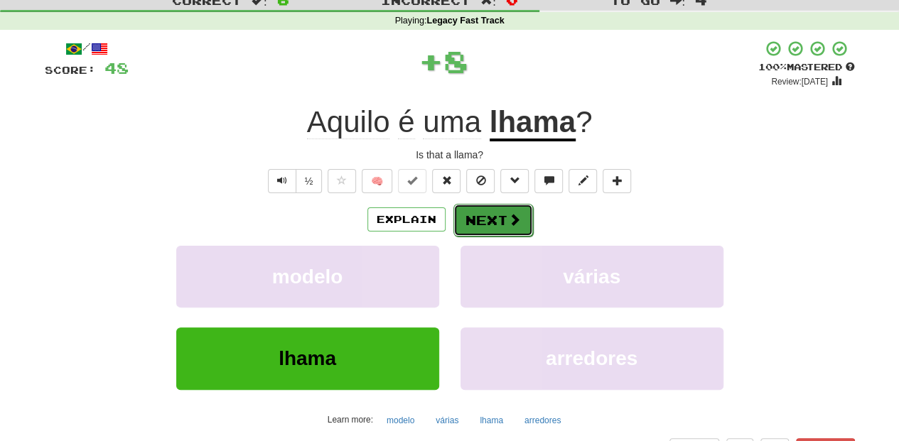
click at [495, 227] on button "Next" at bounding box center [493, 220] width 80 height 33
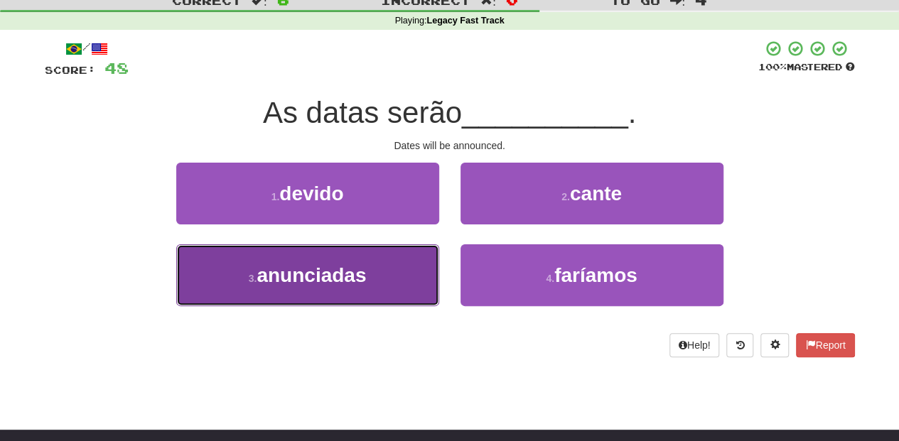
click at [378, 255] on button "3 . anunciadas" at bounding box center [307, 276] width 263 height 62
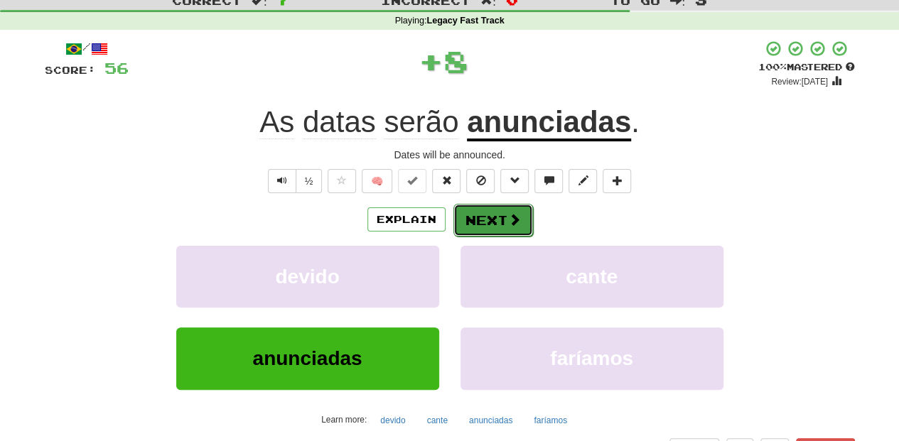
click at [493, 222] on button "Next" at bounding box center [493, 220] width 80 height 33
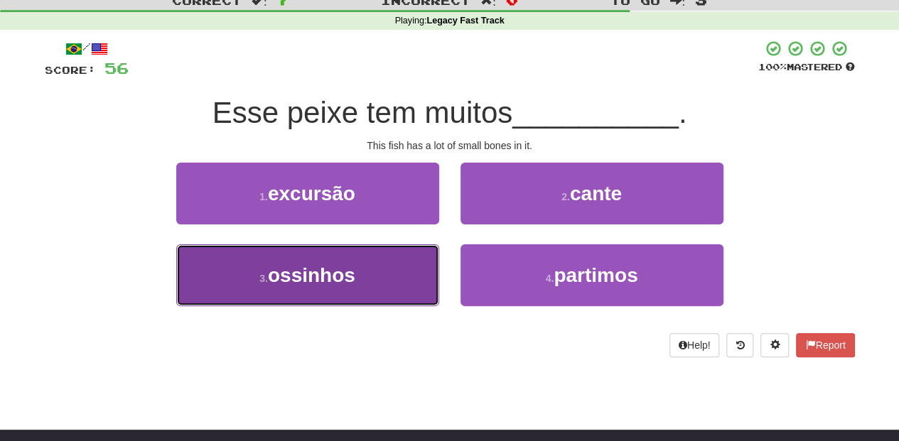
click at [363, 274] on button "3 . ossinhos" at bounding box center [307, 276] width 263 height 62
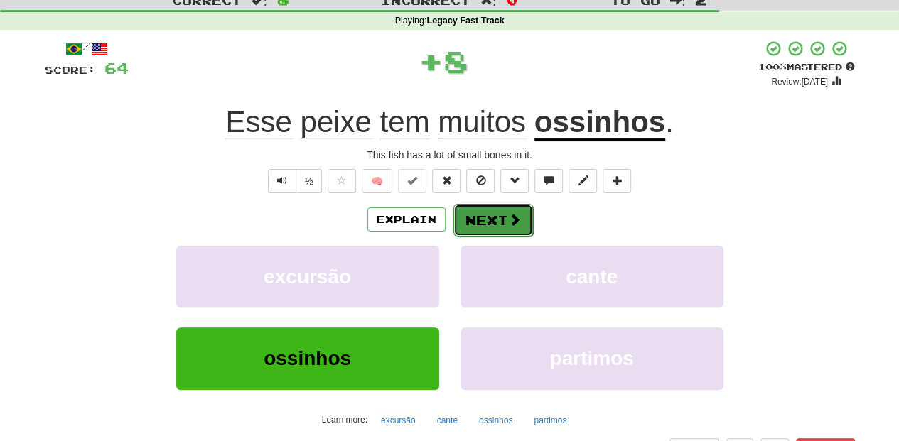
click at [496, 218] on button "Next" at bounding box center [493, 220] width 80 height 33
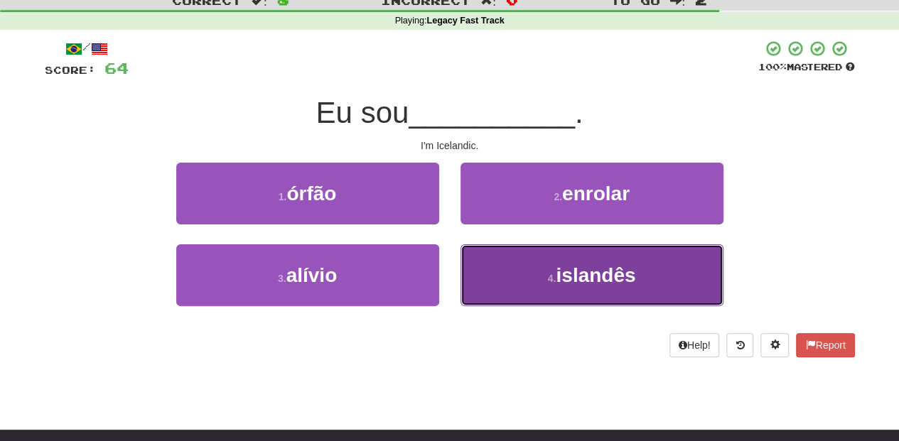
click at [495, 269] on button "4 . islandês" at bounding box center [592, 276] width 263 height 62
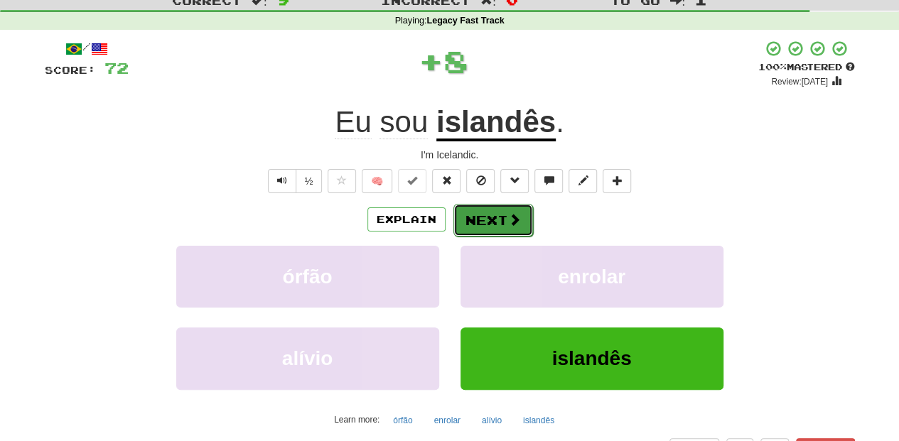
click at [502, 220] on button "Next" at bounding box center [493, 220] width 80 height 33
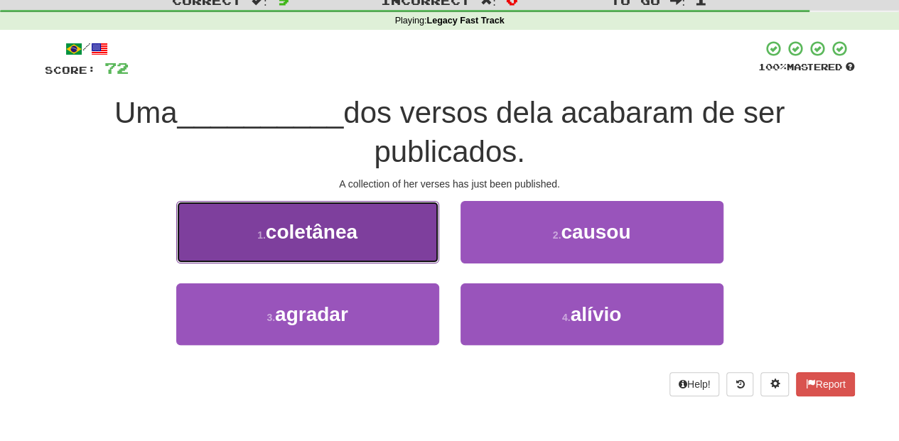
click at [370, 238] on button "1 . coletânea" at bounding box center [307, 232] width 263 height 62
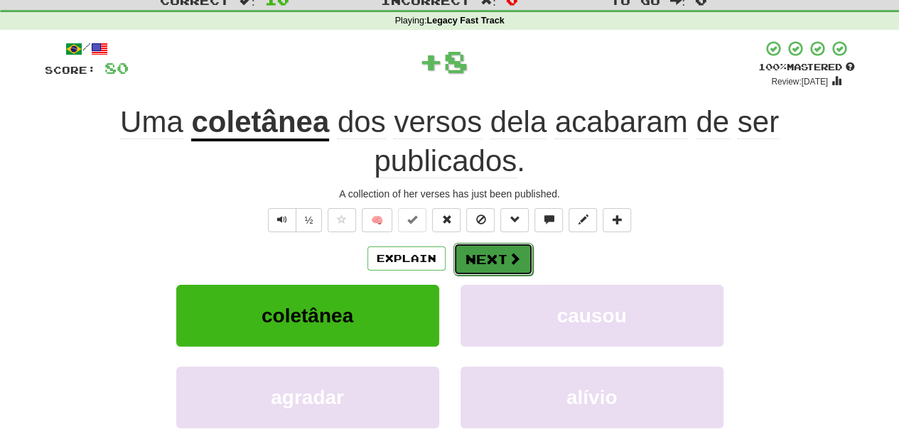
click at [506, 267] on button "Next" at bounding box center [493, 259] width 80 height 33
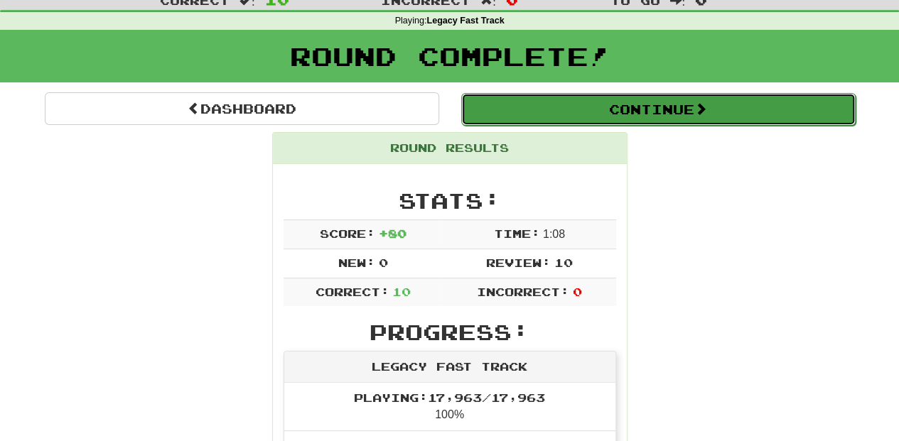
click at [536, 108] on button "Continue" at bounding box center [658, 109] width 394 height 33
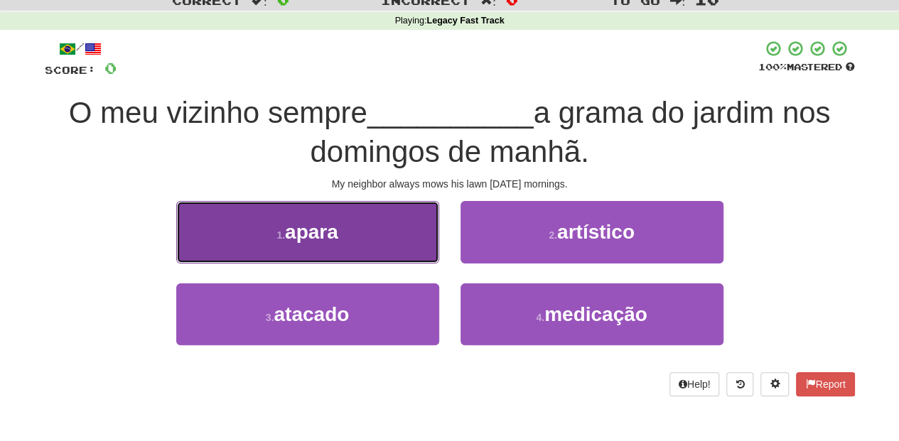
click at [371, 249] on button "1 . apara" at bounding box center [307, 232] width 263 height 62
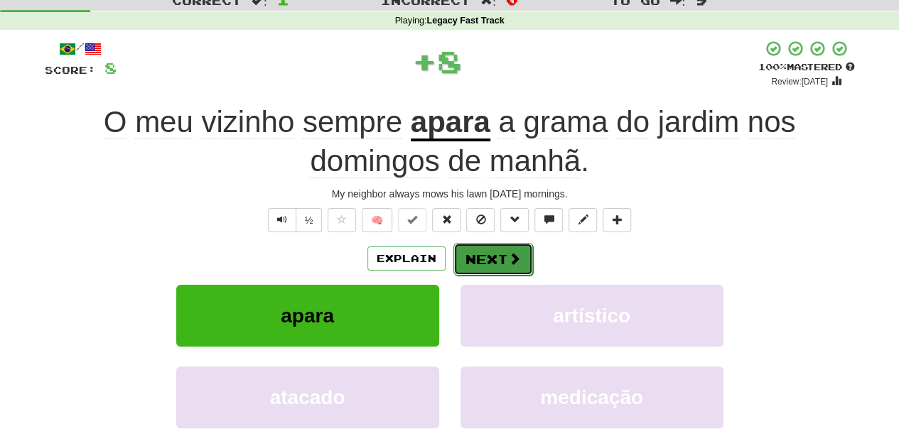
click at [500, 250] on button "Next" at bounding box center [493, 259] width 80 height 33
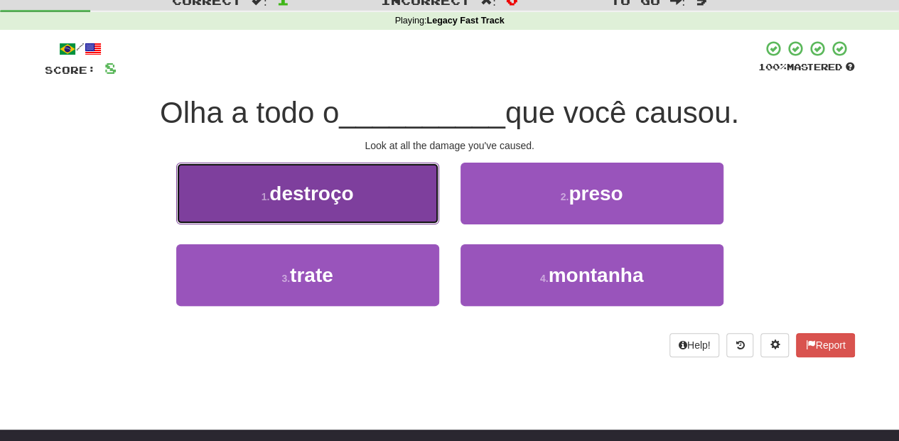
click at [407, 200] on button "1 . destroço" at bounding box center [307, 194] width 263 height 62
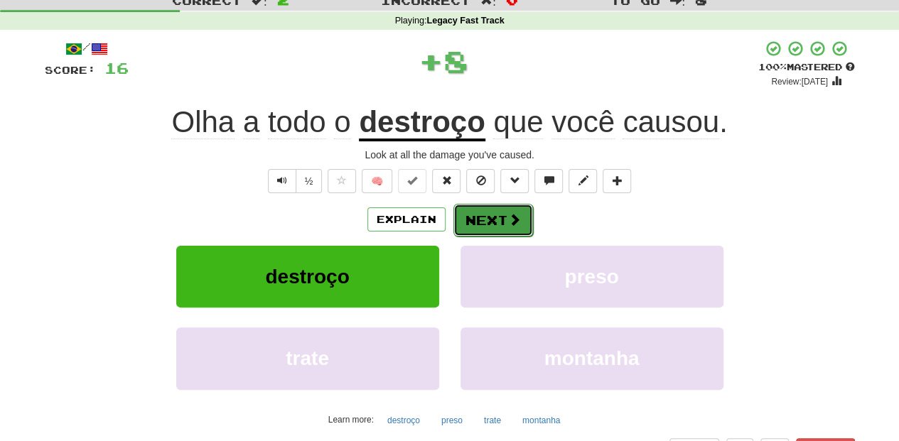
click at [488, 218] on button "Next" at bounding box center [493, 220] width 80 height 33
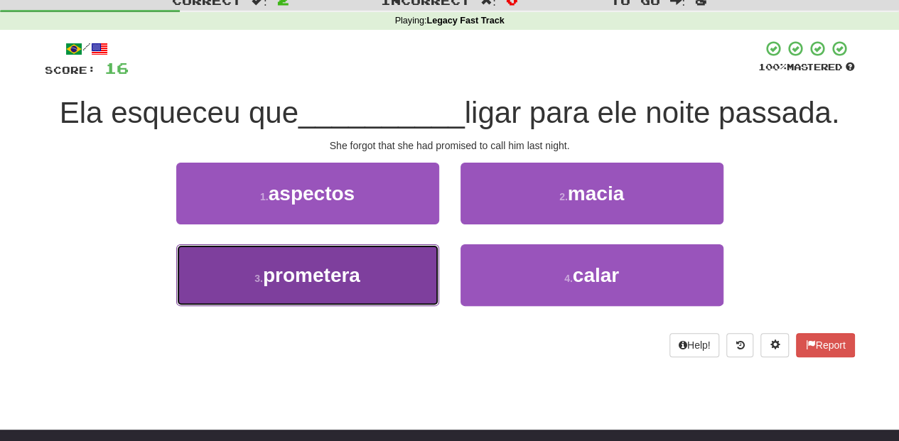
click at [372, 286] on button "3 . prometera" at bounding box center [307, 276] width 263 height 62
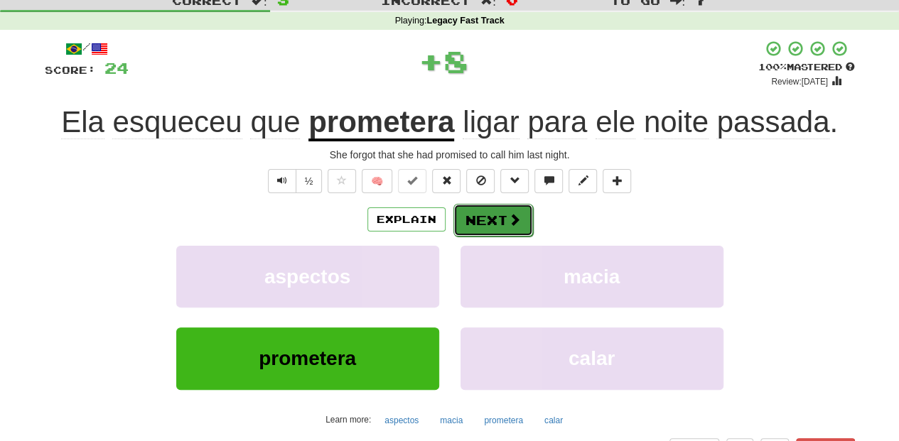
click at [483, 218] on button "Next" at bounding box center [493, 220] width 80 height 33
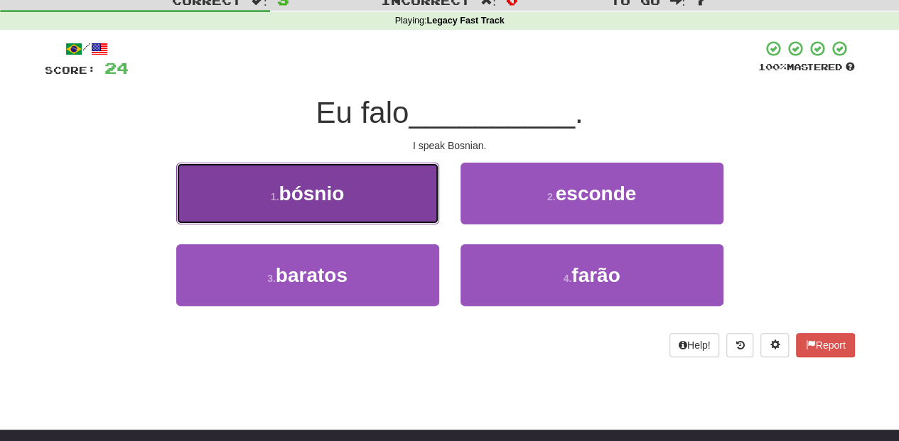
click at [392, 201] on button "1 . bósnio" at bounding box center [307, 194] width 263 height 62
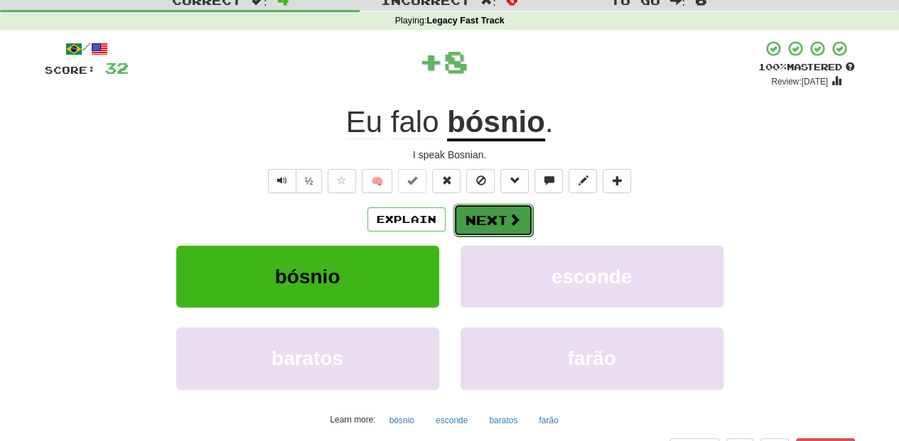
click at [475, 220] on button "Next" at bounding box center [493, 220] width 80 height 33
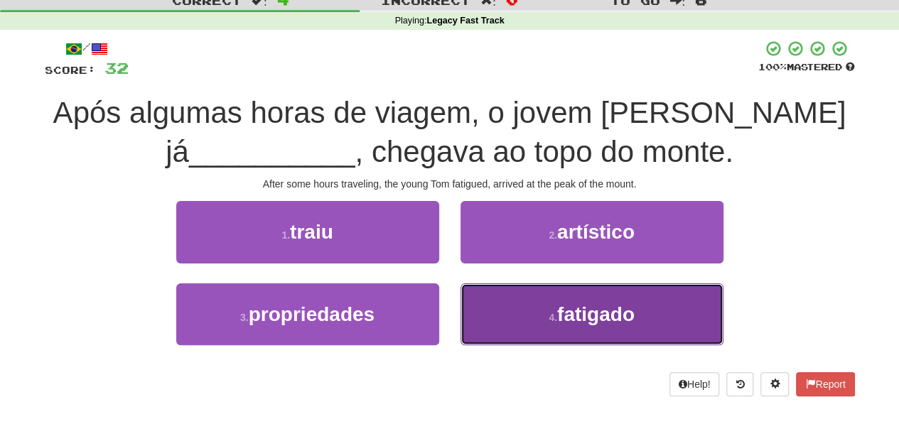
click at [499, 308] on button "4 . fatigado" at bounding box center [592, 315] width 263 height 62
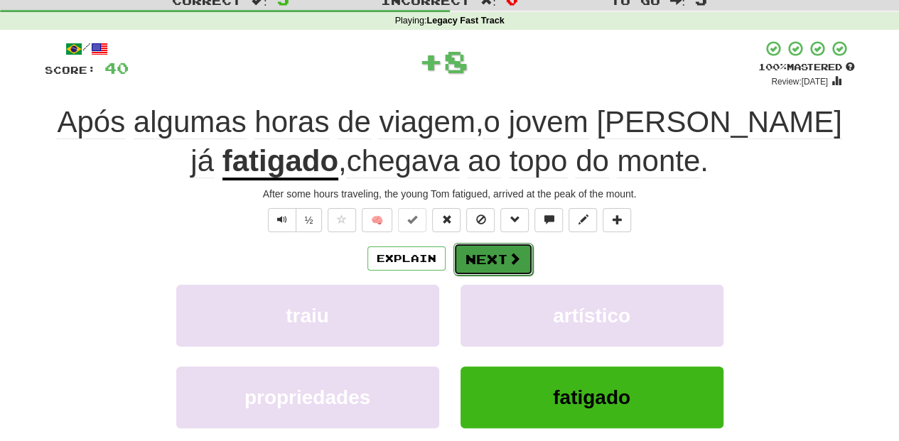
click at [493, 259] on button "Next" at bounding box center [493, 259] width 80 height 33
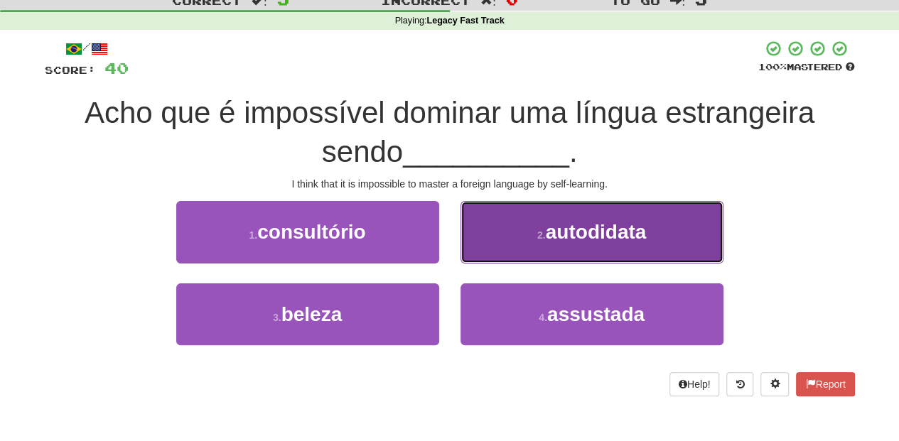
click at [508, 242] on button "2 . autodidata" at bounding box center [592, 232] width 263 height 62
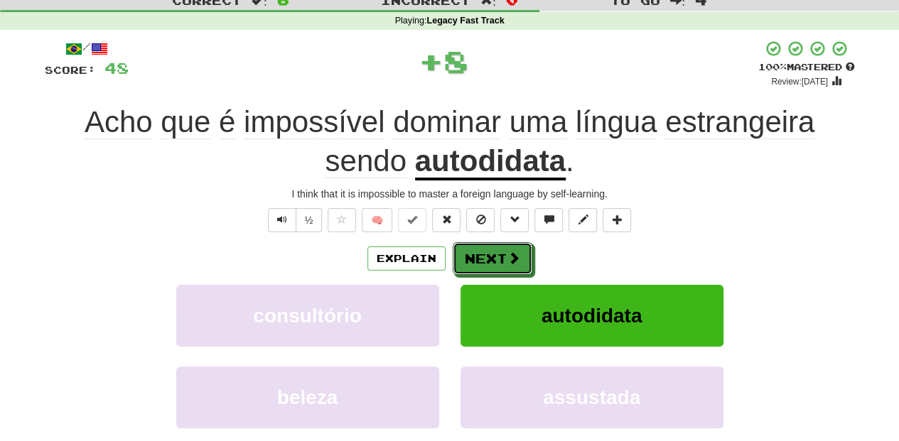
click at [492, 250] on button "Next" at bounding box center [493, 258] width 80 height 33
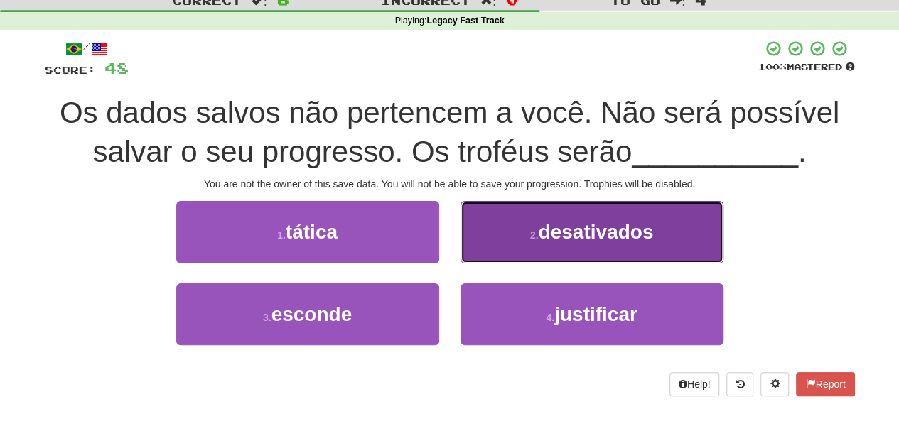
click at [503, 249] on button "2 . desativados" at bounding box center [592, 232] width 263 height 62
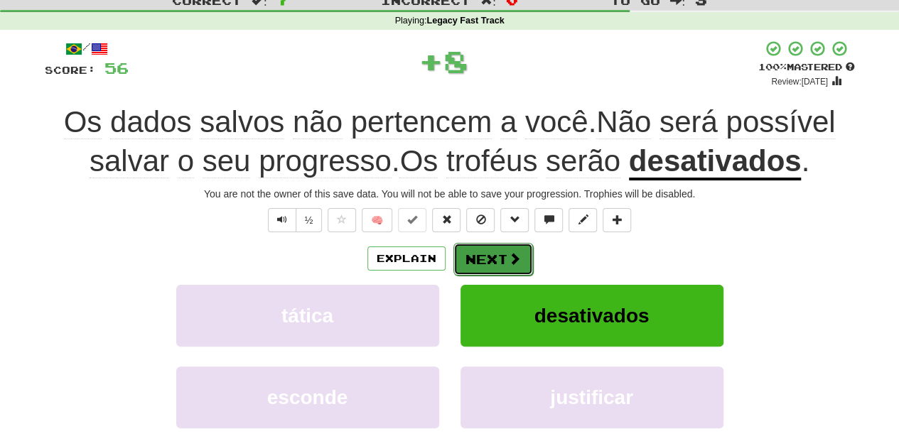
click at [480, 260] on button "Next" at bounding box center [493, 259] width 80 height 33
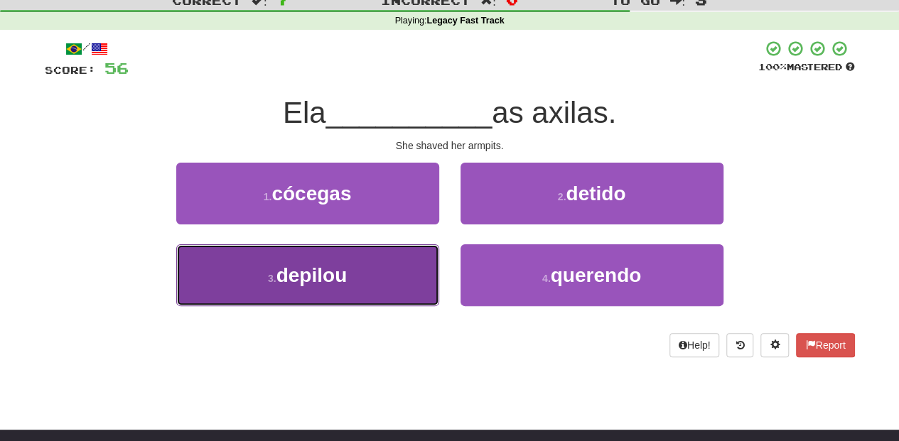
click at [401, 275] on button "3 . depilou" at bounding box center [307, 276] width 263 height 62
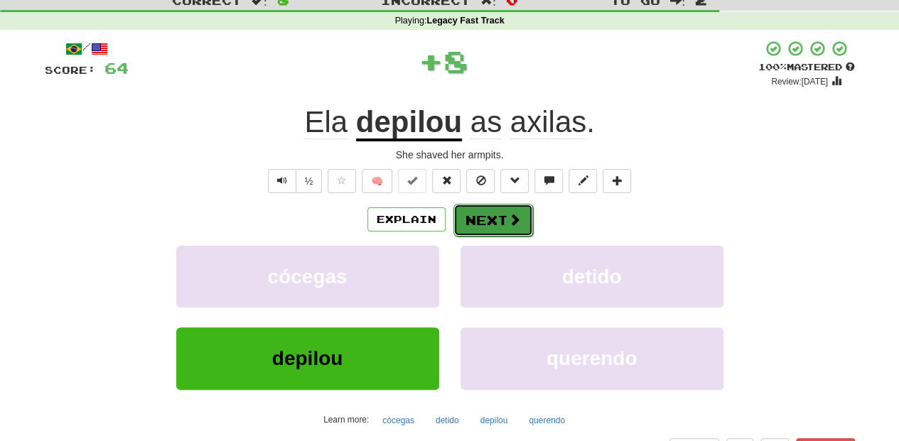
click at [472, 226] on button "Next" at bounding box center [493, 220] width 80 height 33
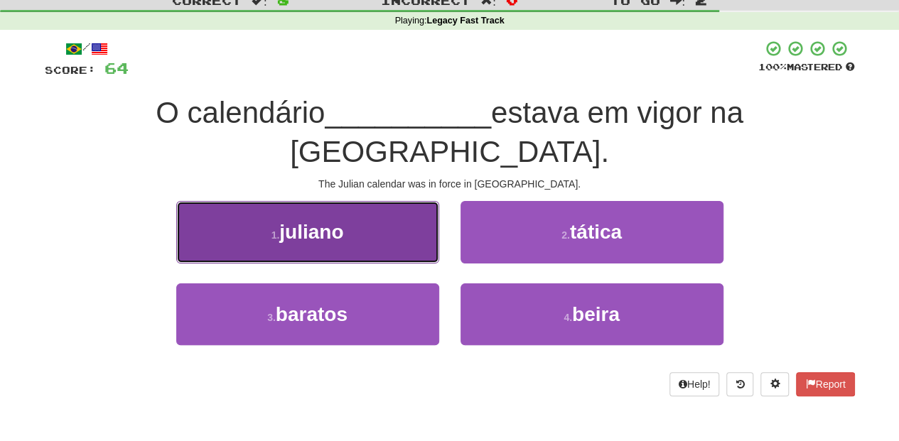
click at [375, 201] on button "1 . juliano" at bounding box center [307, 232] width 263 height 62
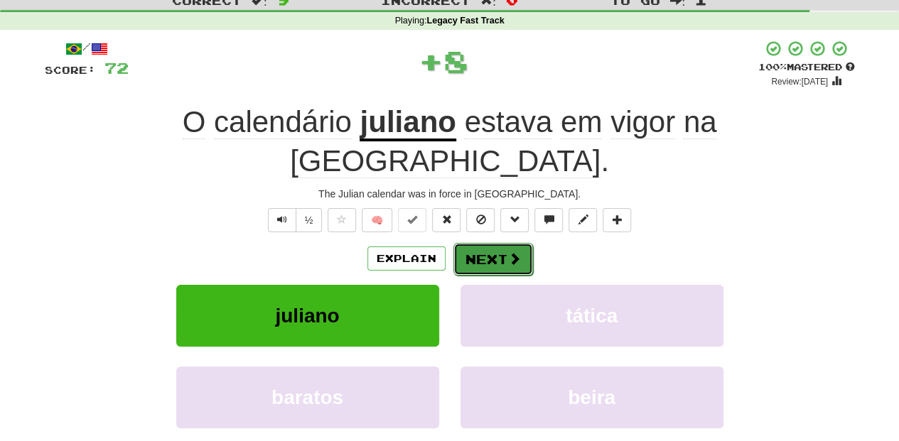
click at [483, 243] on button "Next" at bounding box center [493, 259] width 80 height 33
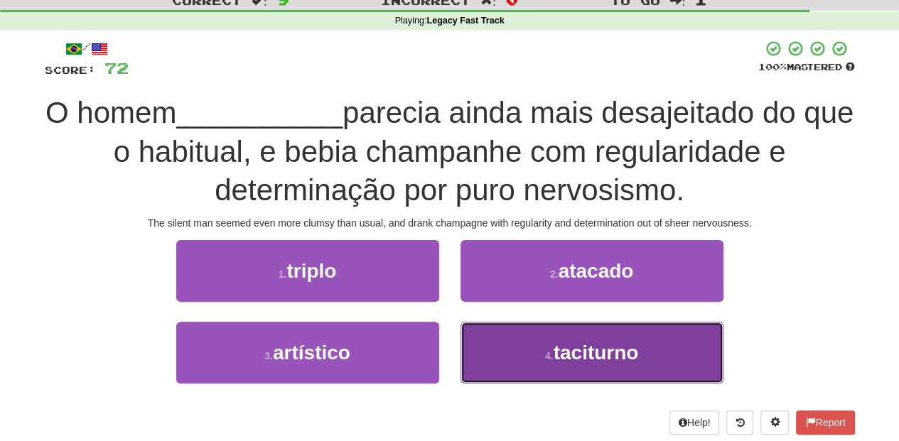
click at [520, 371] on button "4 . taciturno" at bounding box center [592, 353] width 263 height 62
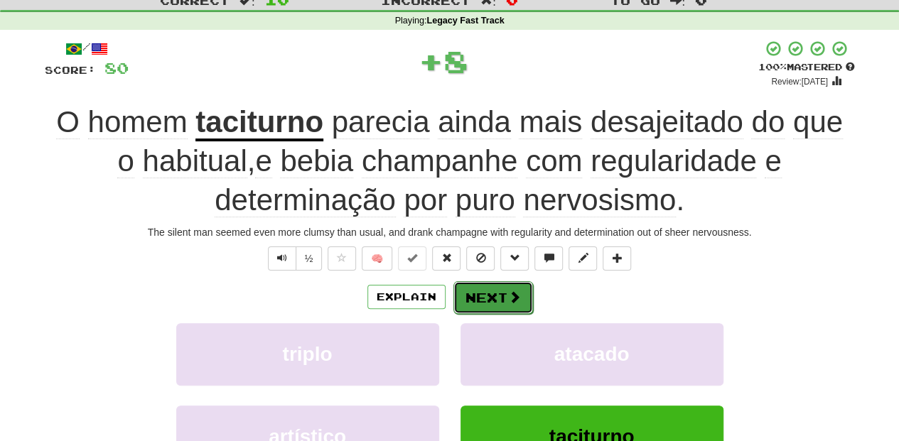
click at [474, 293] on button "Next" at bounding box center [493, 297] width 80 height 33
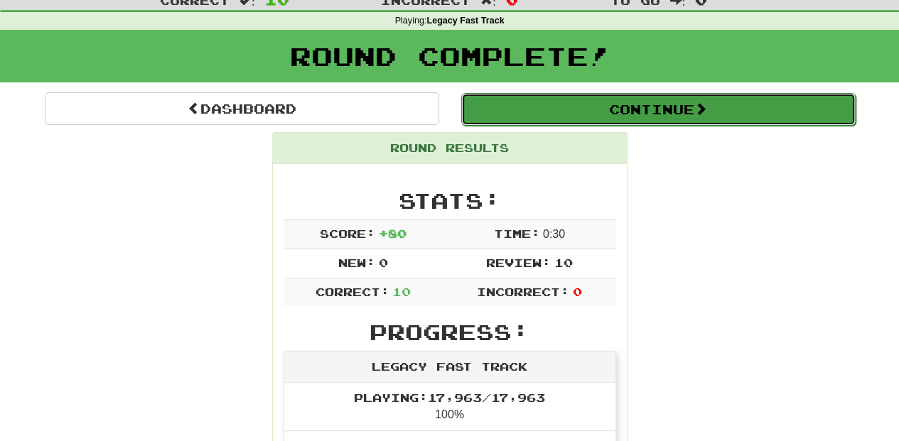
click at [540, 107] on button "Continue" at bounding box center [658, 109] width 394 height 33
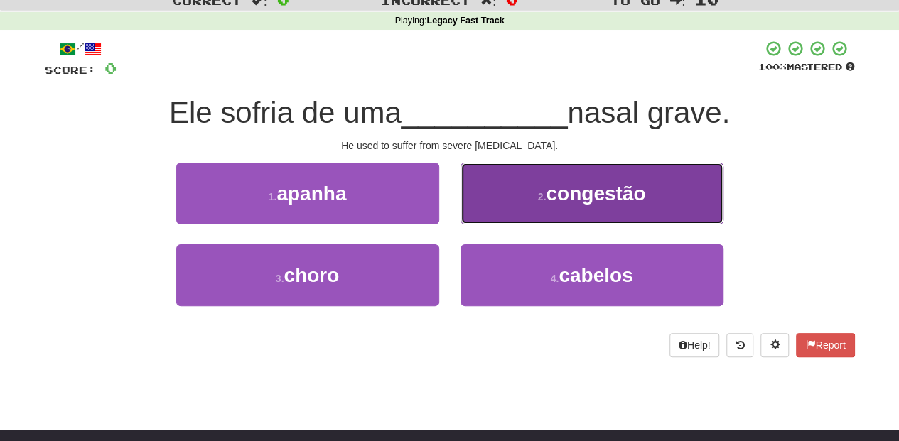
click at [484, 215] on button "2 . congestão" at bounding box center [592, 194] width 263 height 62
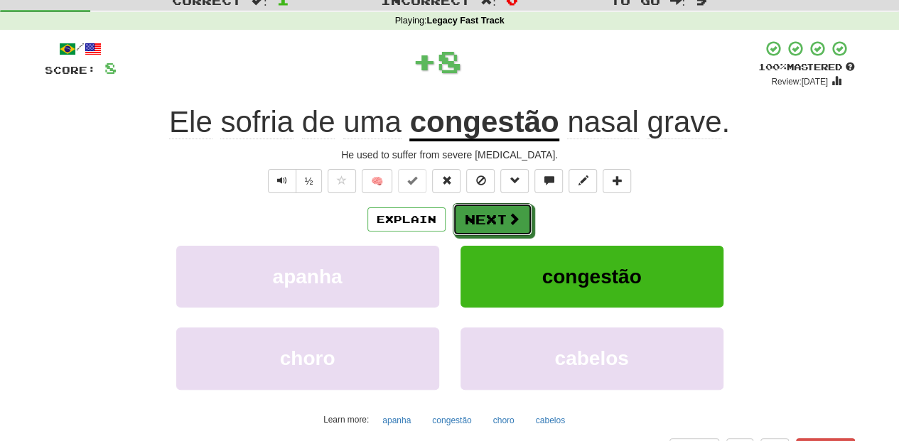
click at [484, 215] on button "Next" at bounding box center [493, 219] width 80 height 33
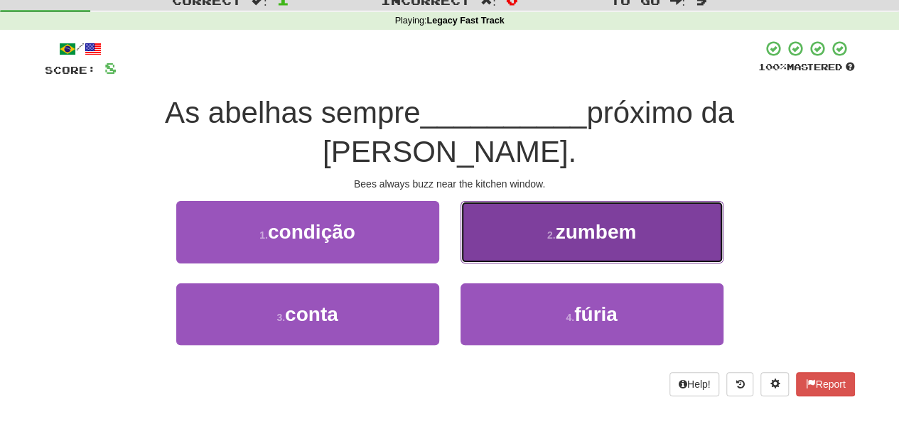
click at [496, 252] on button "2 . zumbem" at bounding box center [592, 232] width 263 height 62
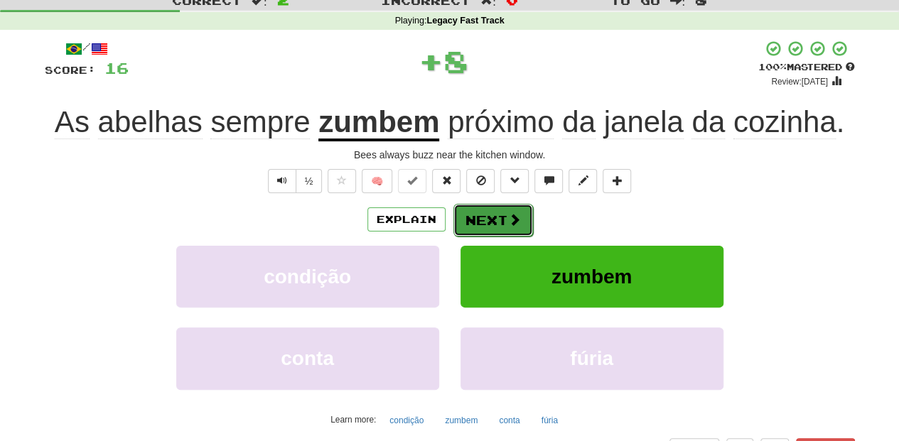
click at [489, 222] on button "Next" at bounding box center [493, 220] width 80 height 33
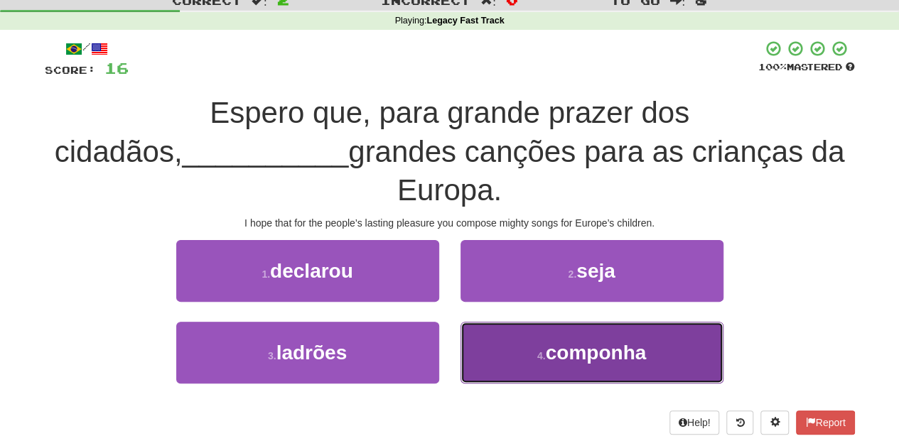
click at [566, 341] on button "4 . componha" at bounding box center [592, 353] width 263 height 62
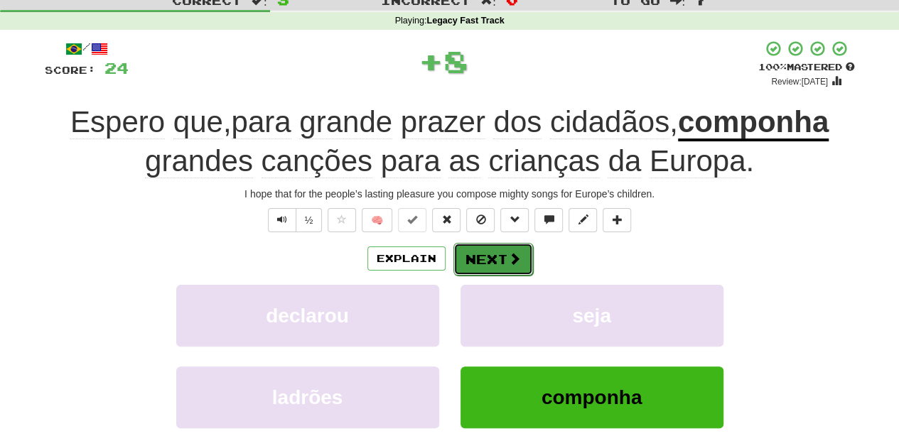
click at [480, 253] on button "Next" at bounding box center [493, 259] width 80 height 33
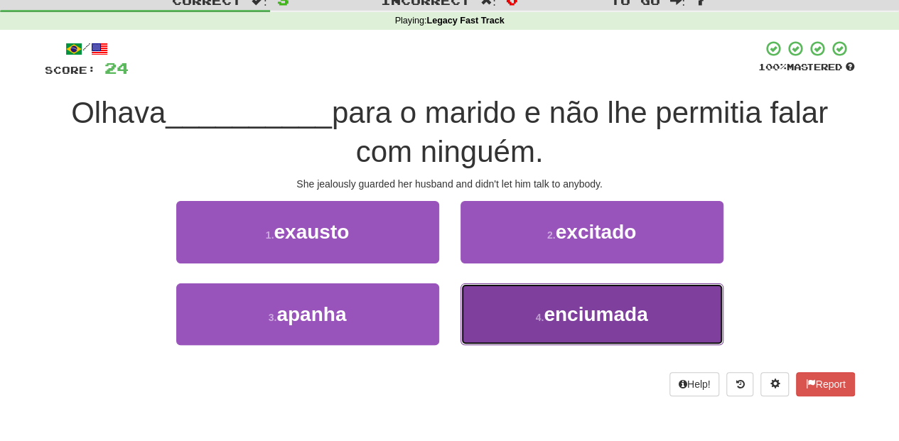
click at [519, 316] on button "4 . enciumada" at bounding box center [592, 315] width 263 height 62
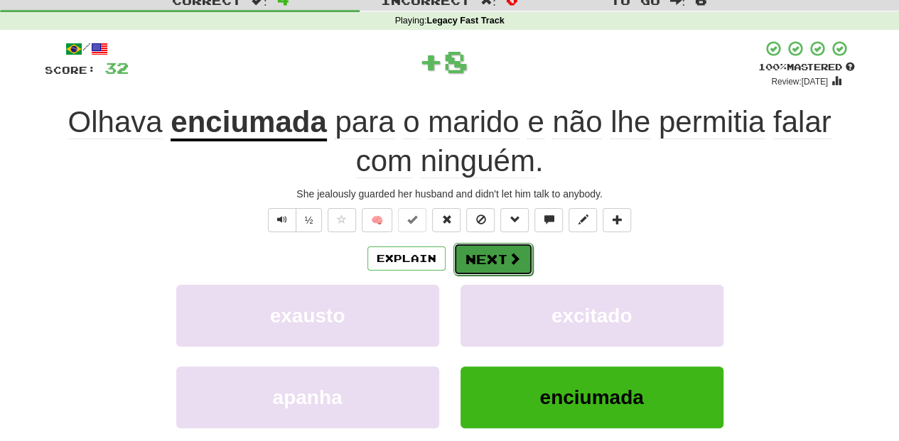
click at [508, 257] on span at bounding box center [514, 258] width 13 height 13
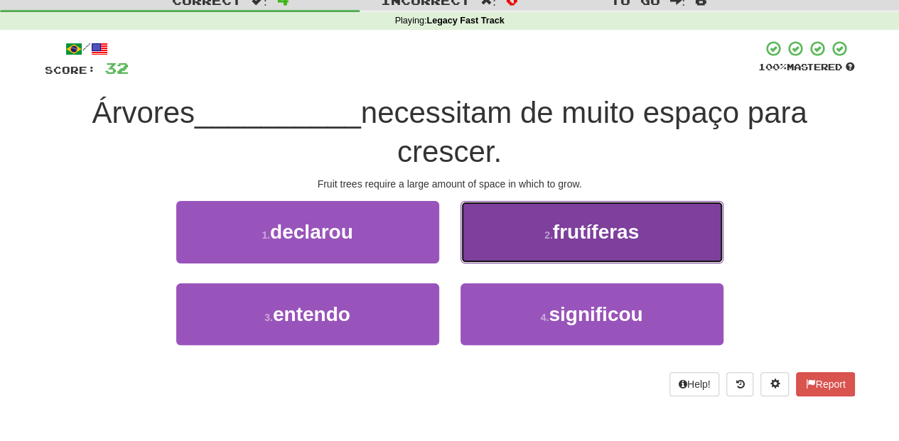
click at [485, 250] on button "2 . frutíferas" at bounding box center [592, 232] width 263 height 62
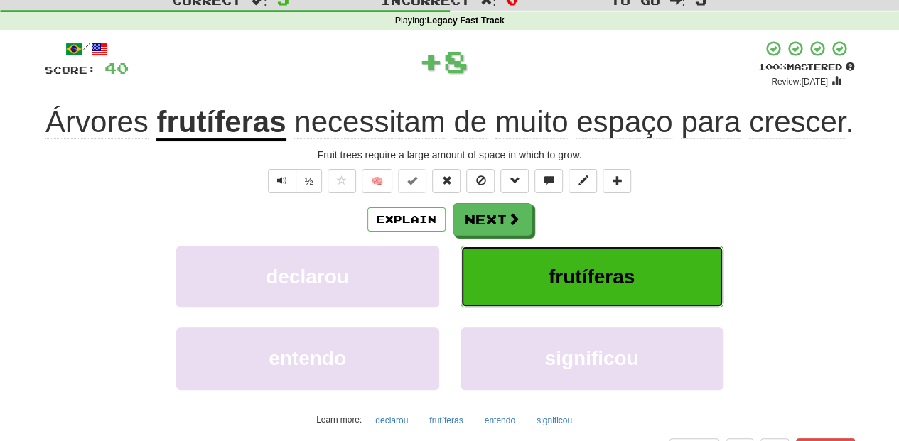
click at [485, 251] on button "frutíferas" at bounding box center [592, 277] width 263 height 62
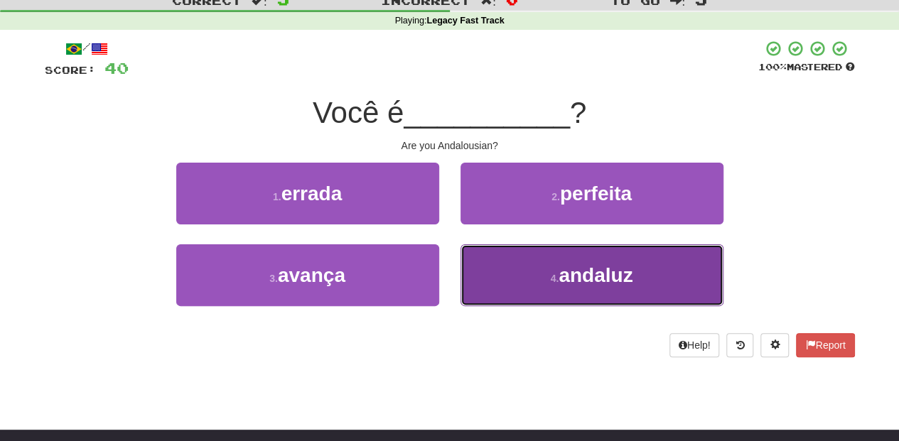
click at [466, 266] on button "4 . [DEMOGRAPHIC_DATA]" at bounding box center [592, 276] width 263 height 62
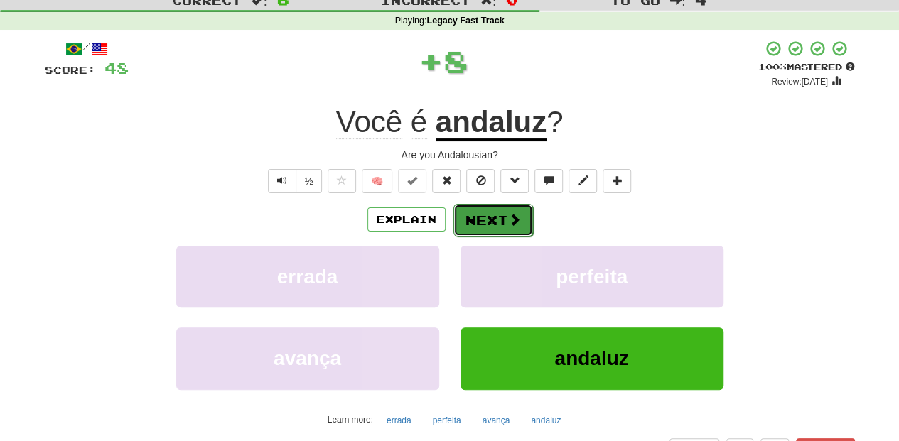
click at [475, 222] on button "Next" at bounding box center [493, 220] width 80 height 33
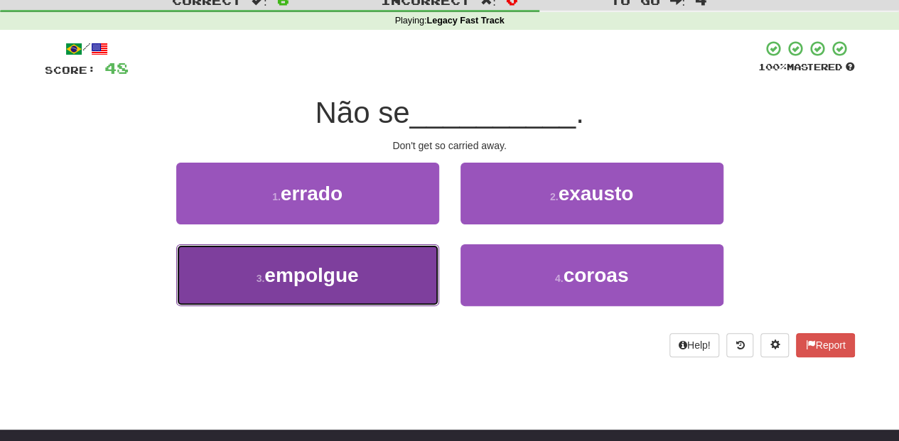
click at [402, 273] on button "3 . empolgue" at bounding box center [307, 276] width 263 height 62
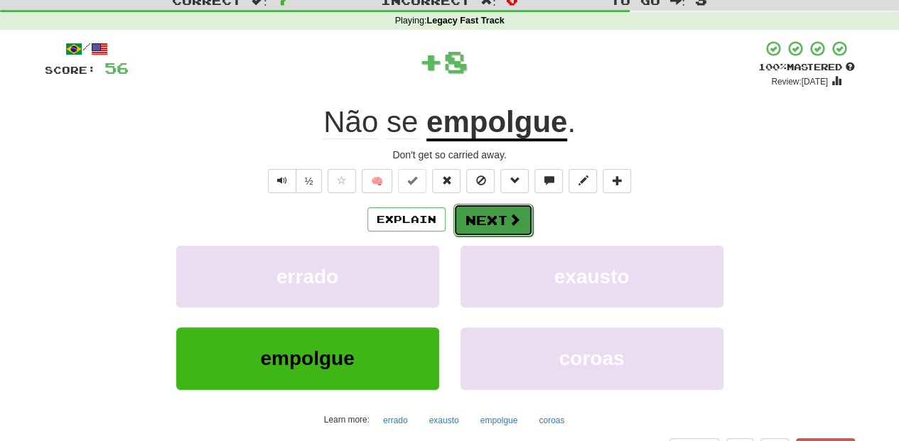
click at [486, 215] on button "Next" at bounding box center [493, 220] width 80 height 33
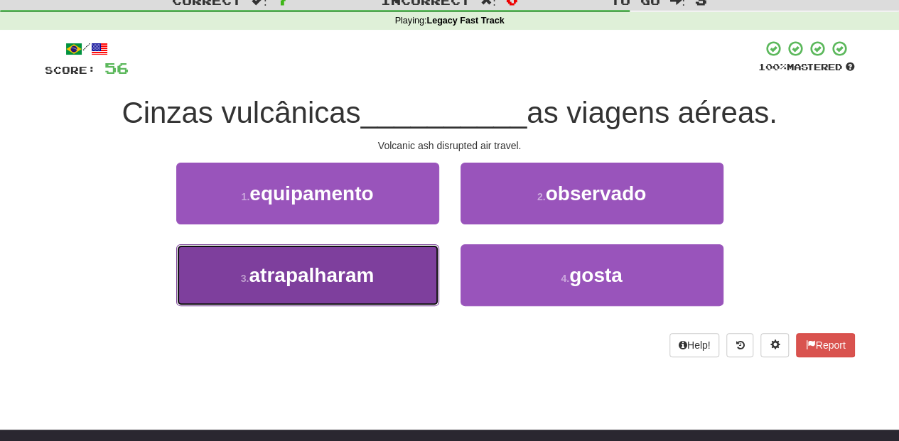
click at [375, 286] on button "3 . atrapalharam" at bounding box center [307, 276] width 263 height 62
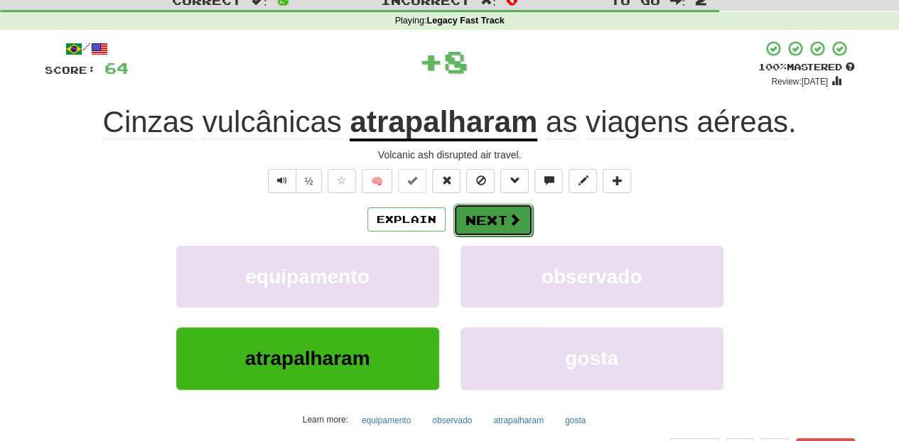
click at [485, 215] on button "Next" at bounding box center [493, 220] width 80 height 33
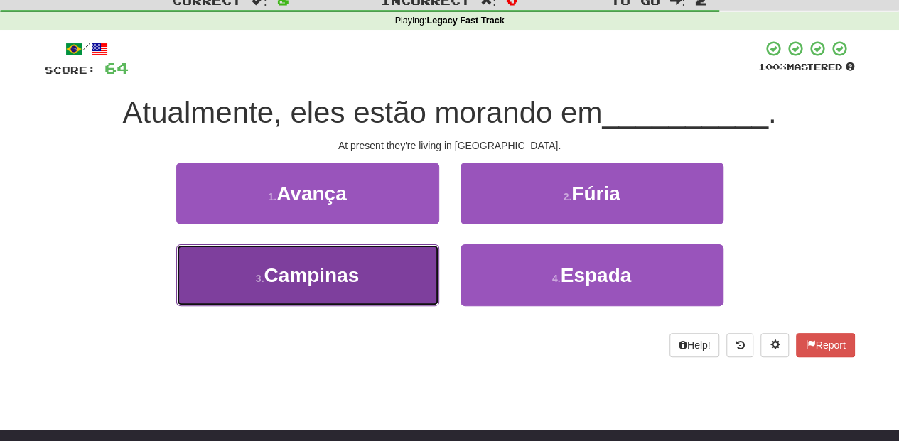
click at [378, 274] on button "3 . [GEOGRAPHIC_DATA]" at bounding box center [307, 276] width 263 height 62
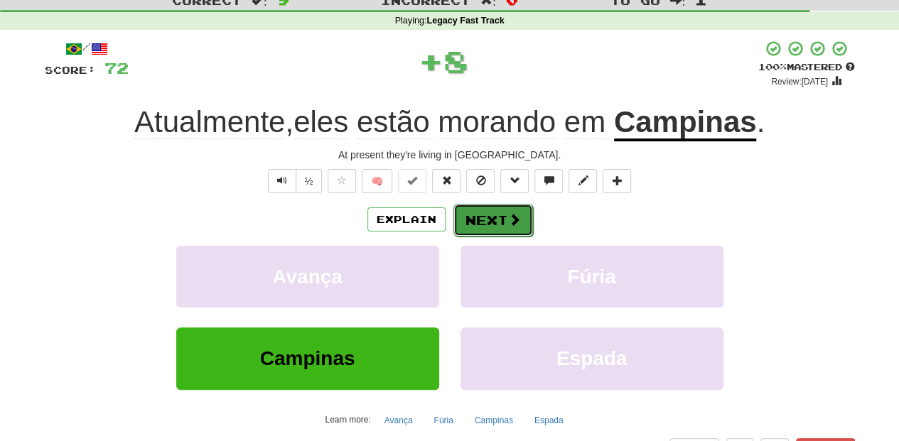
click at [490, 216] on button "Next" at bounding box center [493, 220] width 80 height 33
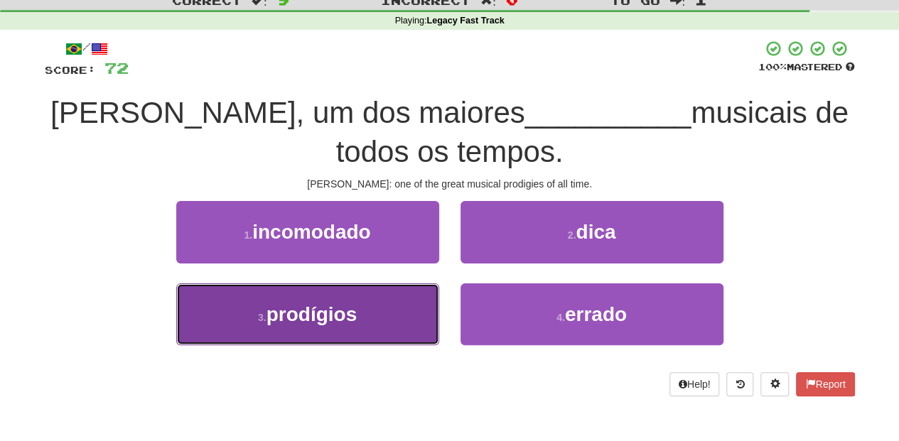
click at [368, 286] on button "3 . prodígios" at bounding box center [307, 315] width 263 height 62
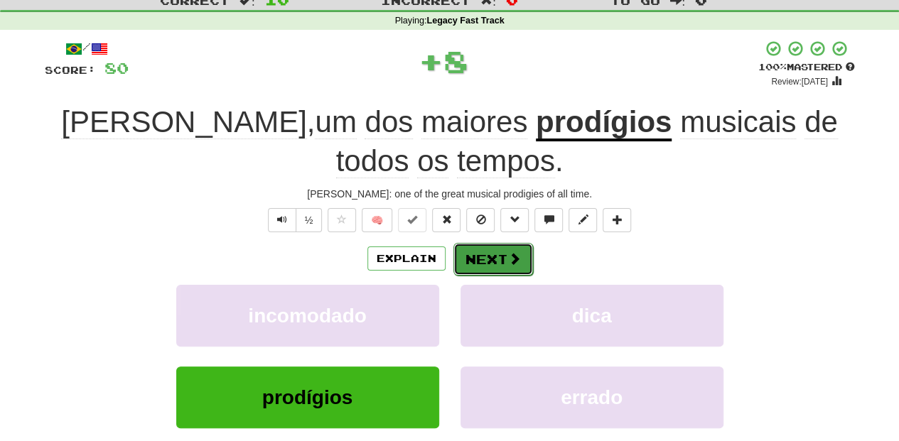
click at [510, 260] on span at bounding box center [514, 258] width 13 height 13
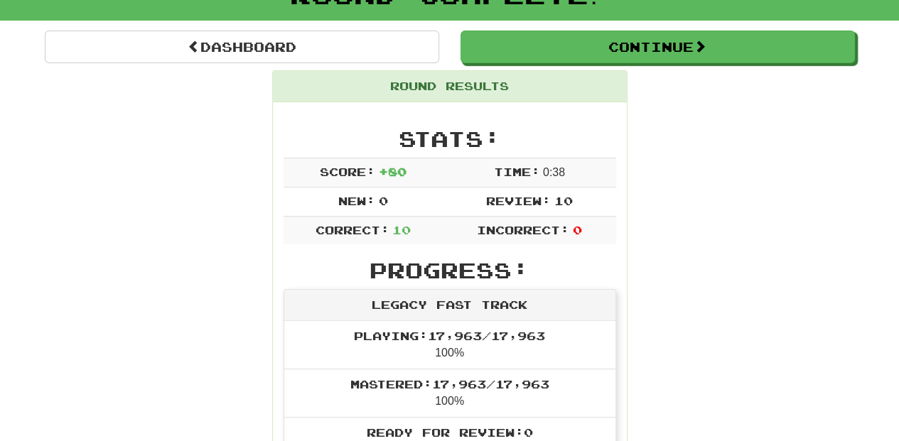
scroll to position [95, 0]
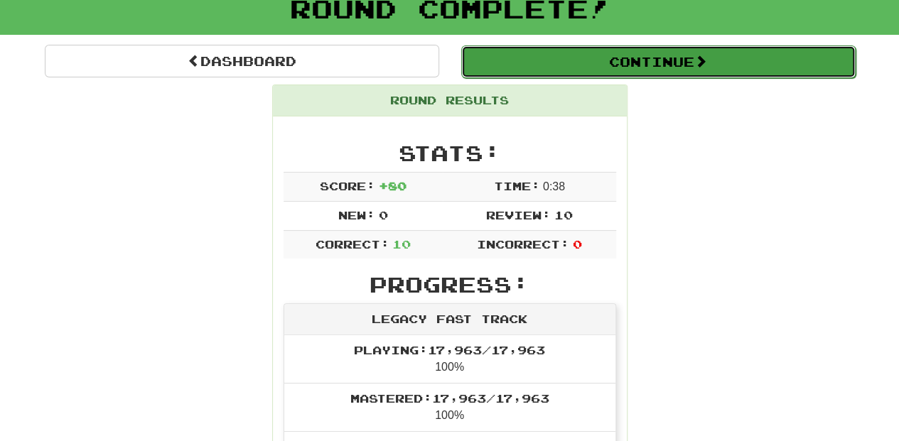
click at [543, 63] on button "Continue" at bounding box center [658, 61] width 394 height 33
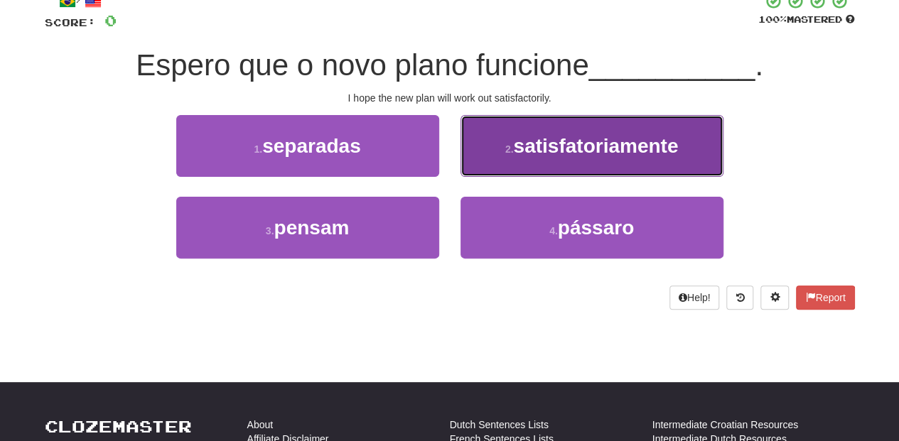
click at [515, 172] on button "2 . satisfatoriamente" at bounding box center [592, 146] width 263 height 62
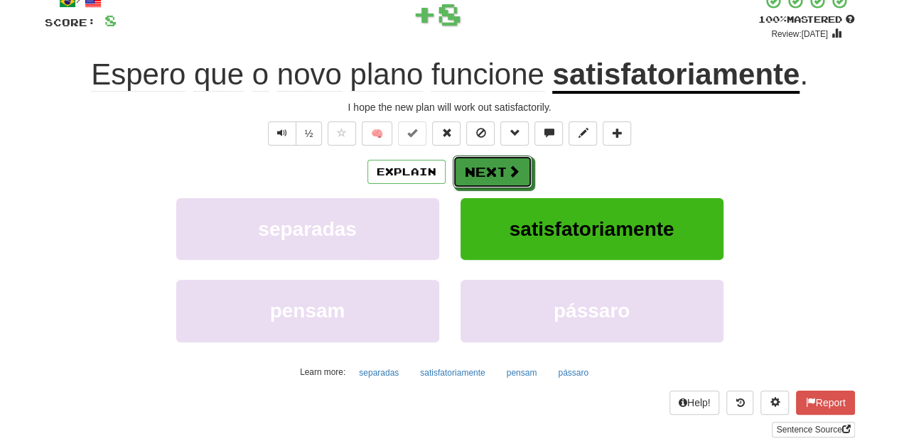
click at [515, 172] on span at bounding box center [514, 171] width 13 height 13
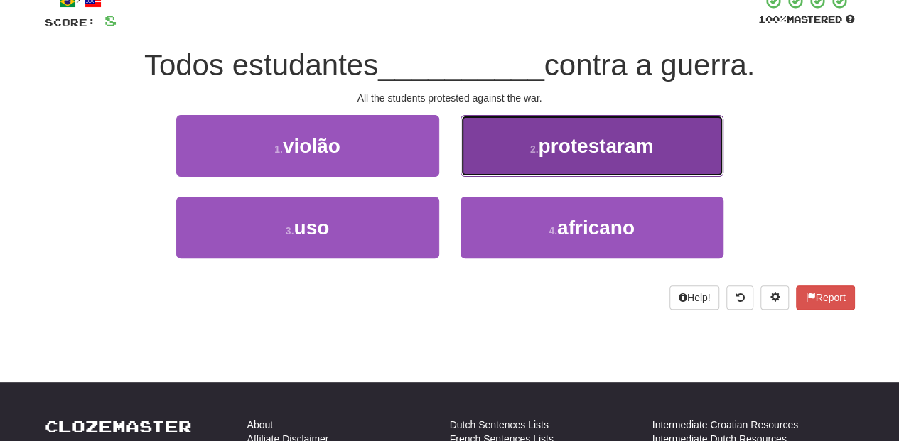
click at [503, 173] on button "2 . protestaram" at bounding box center [592, 146] width 263 height 62
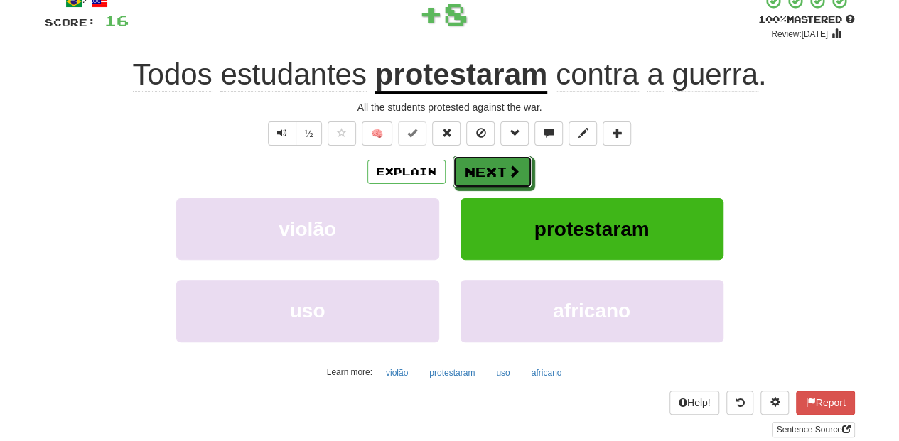
click at [503, 173] on button "Next" at bounding box center [493, 172] width 80 height 33
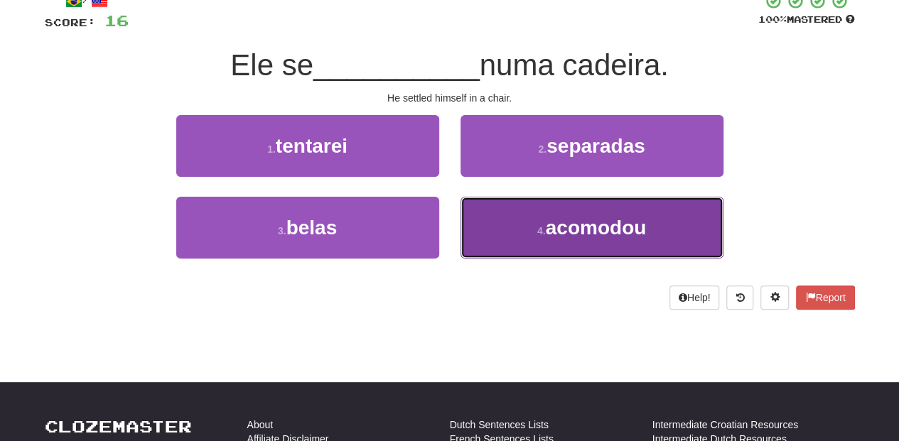
click at [498, 220] on button "4 . acomodou" at bounding box center [592, 228] width 263 height 62
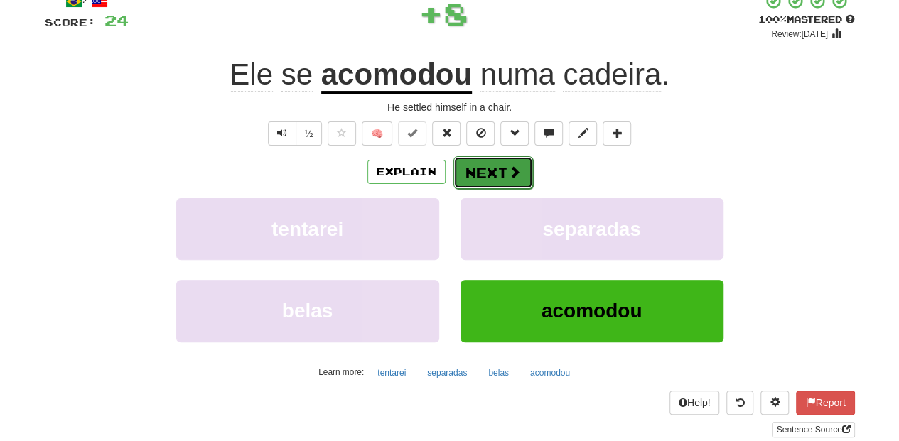
click at [474, 174] on button "Next" at bounding box center [493, 172] width 80 height 33
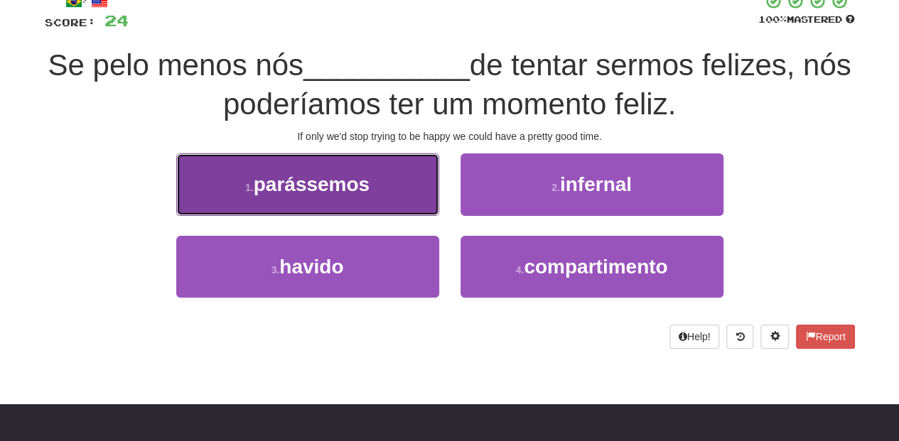
click at [408, 196] on button "1 . parássemos" at bounding box center [307, 185] width 263 height 62
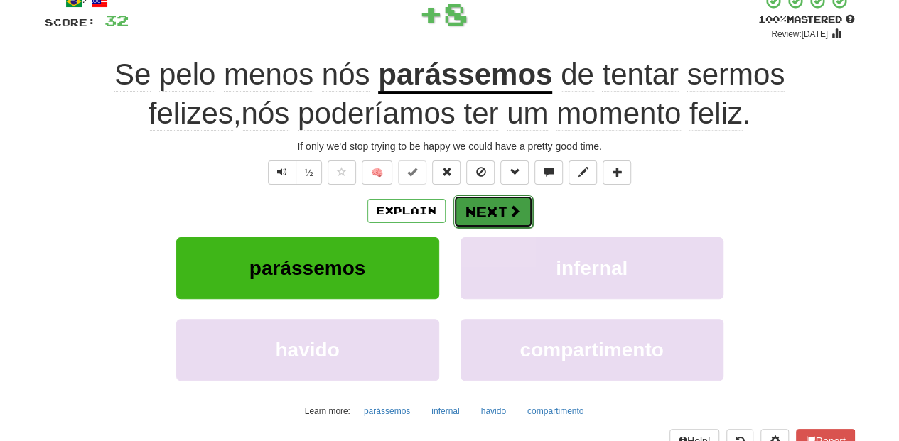
click at [472, 209] on button "Next" at bounding box center [493, 211] width 80 height 33
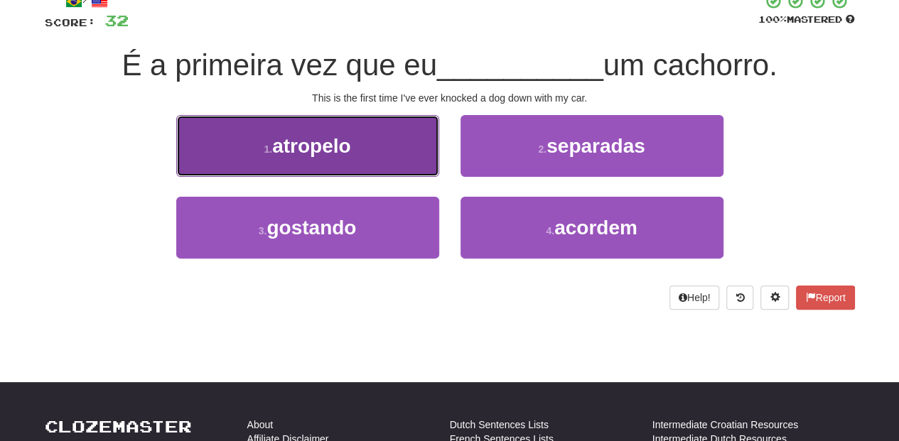
click at [338, 152] on span "atropelo" at bounding box center [311, 146] width 78 height 22
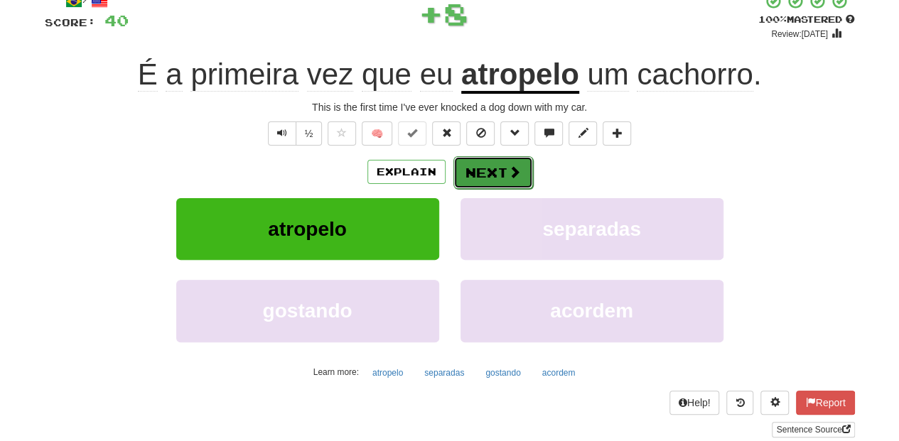
click at [481, 173] on button "Next" at bounding box center [493, 172] width 80 height 33
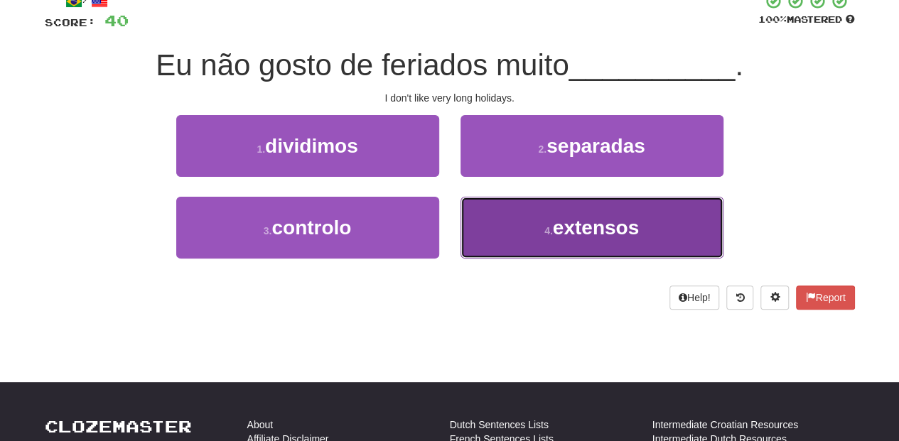
click at [485, 225] on button "4 . extensos" at bounding box center [592, 228] width 263 height 62
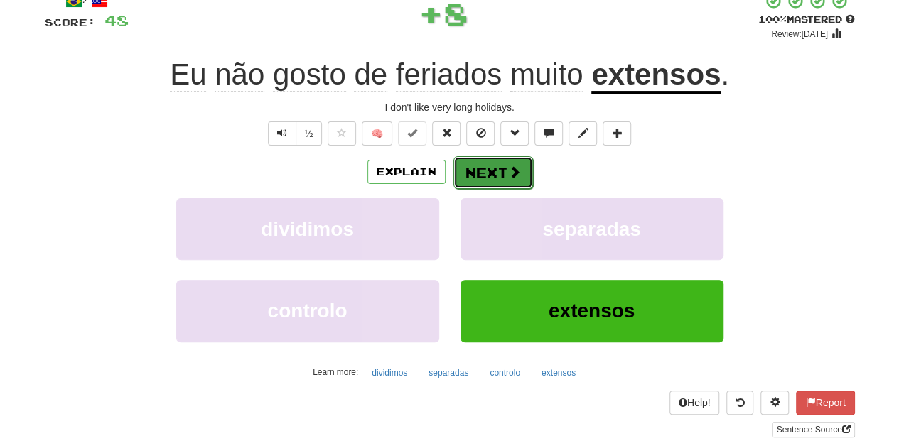
click at [478, 178] on button "Next" at bounding box center [493, 172] width 80 height 33
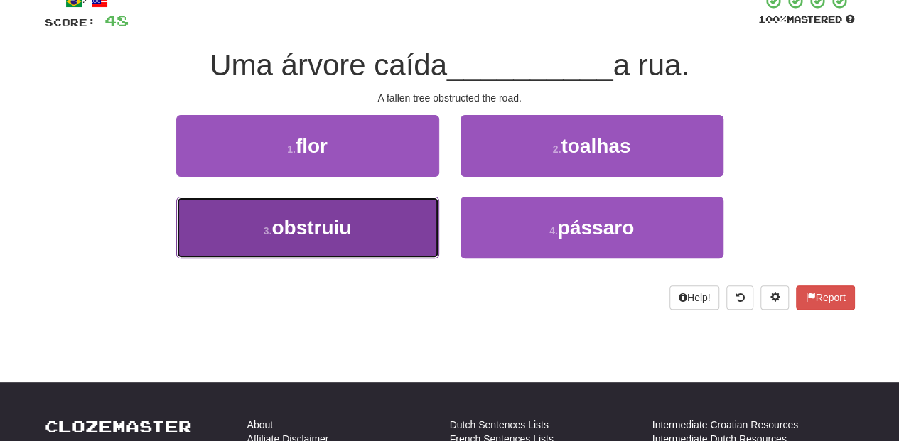
click at [397, 223] on button "3 . obstruiu" at bounding box center [307, 228] width 263 height 62
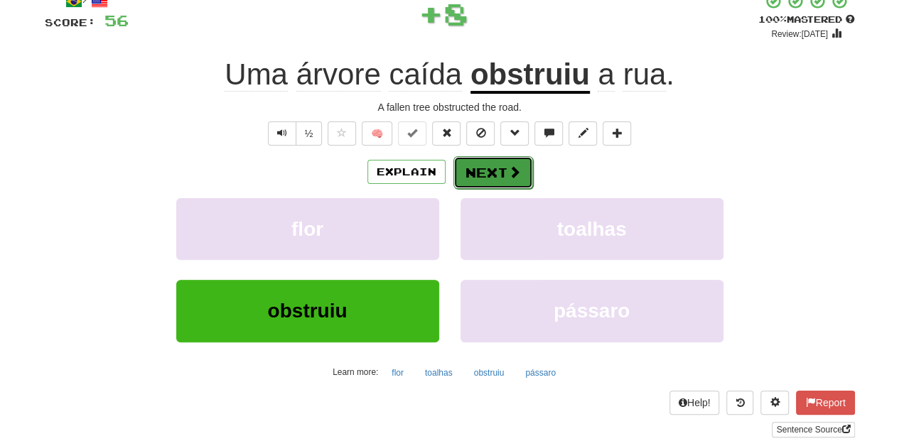
click at [485, 178] on button "Next" at bounding box center [493, 172] width 80 height 33
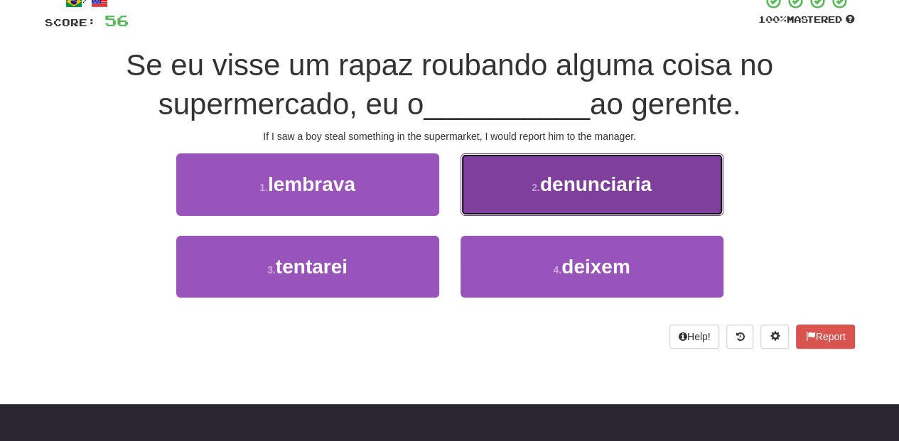
click at [475, 206] on button "2 . denunciaria" at bounding box center [592, 185] width 263 height 62
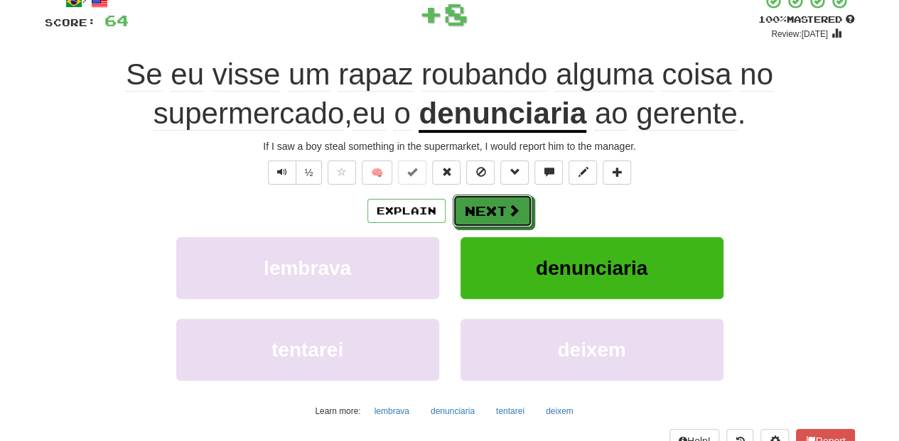
click at [475, 206] on button "Next" at bounding box center [493, 211] width 80 height 33
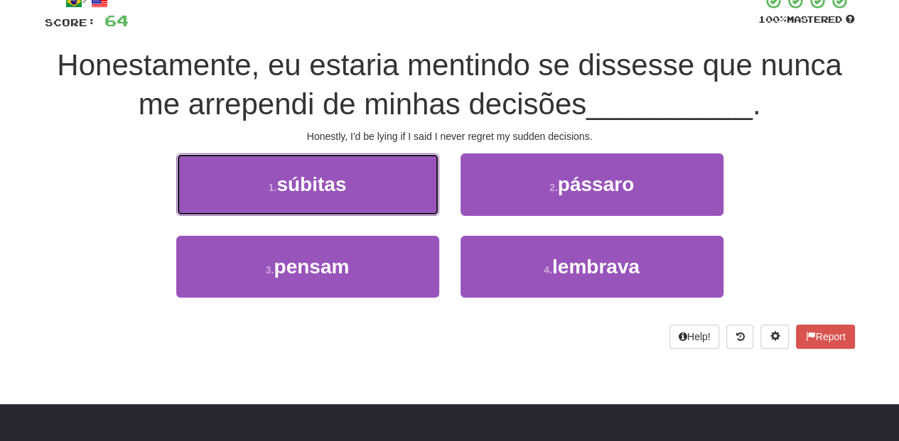
click at [371, 183] on button "1 . súbitas" at bounding box center [307, 185] width 263 height 62
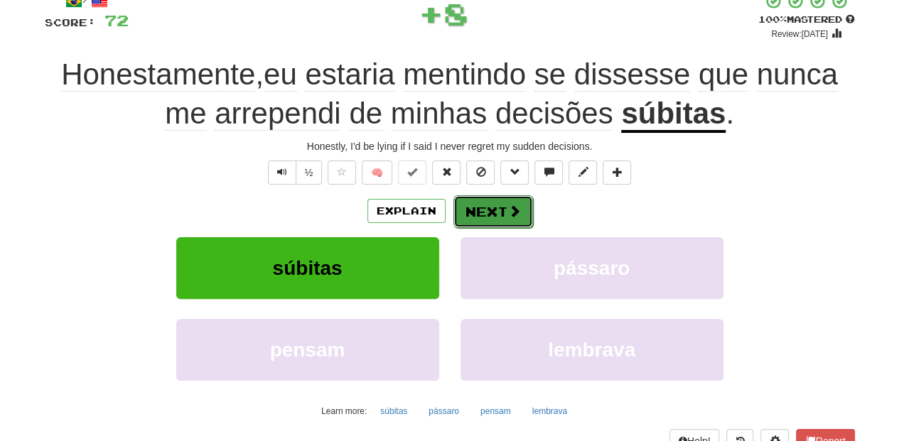
click at [478, 211] on button "Next" at bounding box center [493, 211] width 80 height 33
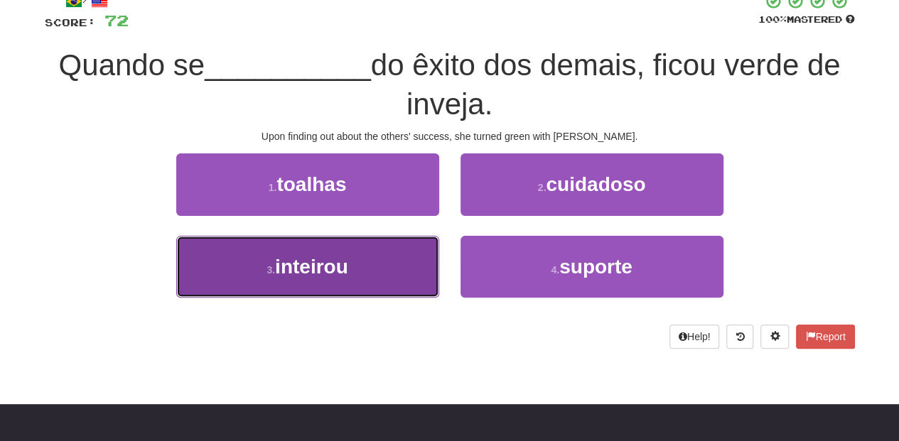
click at [395, 259] on button "3 . inteirou" at bounding box center [307, 267] width 263 height 62
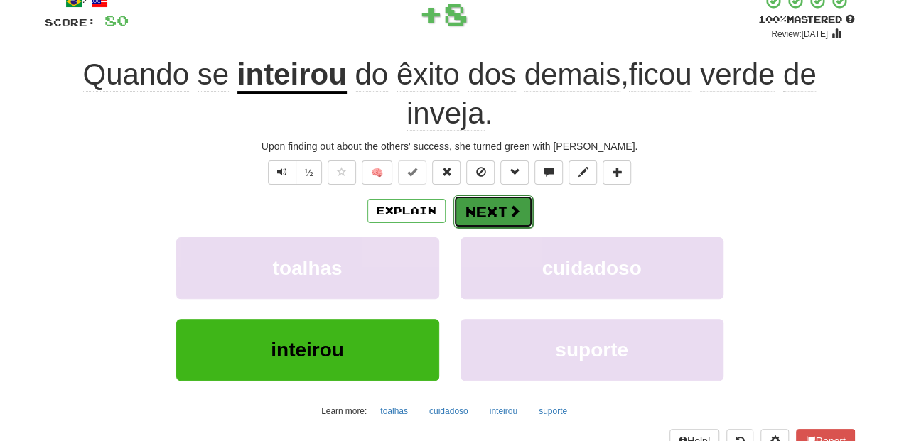
click at [471, 206] on button "Next" at bounding box center [493, 211] width 80 height 33
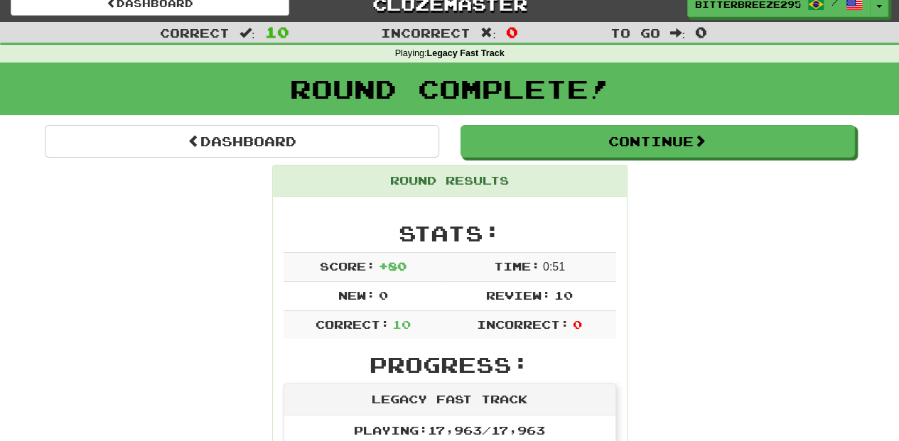
scroll to position [0, 0]
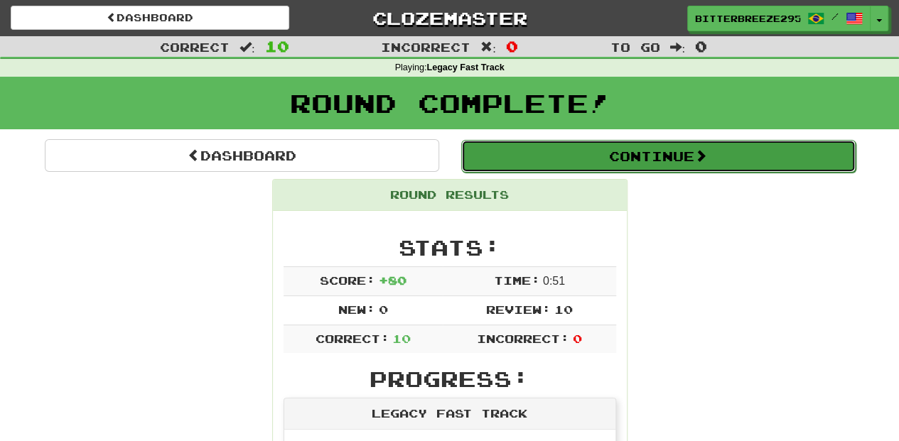
click at [541, 147] on button "Continue" at bounding box center [658, 156] width 394 height 33
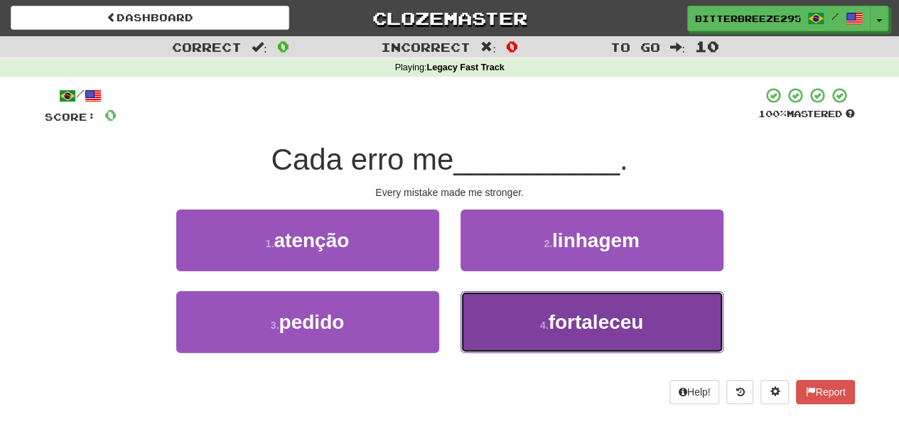
click at [494, 322] on button "4 . fortaleceu" at bounding box center [592, 322] width 263 height 62
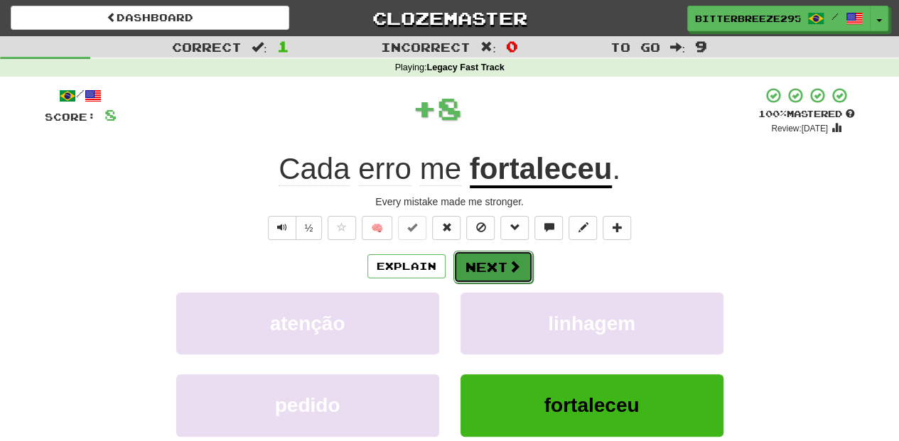
click at [473, 262] on button "Next" at bounding box center [493, 267] width 80 height 33
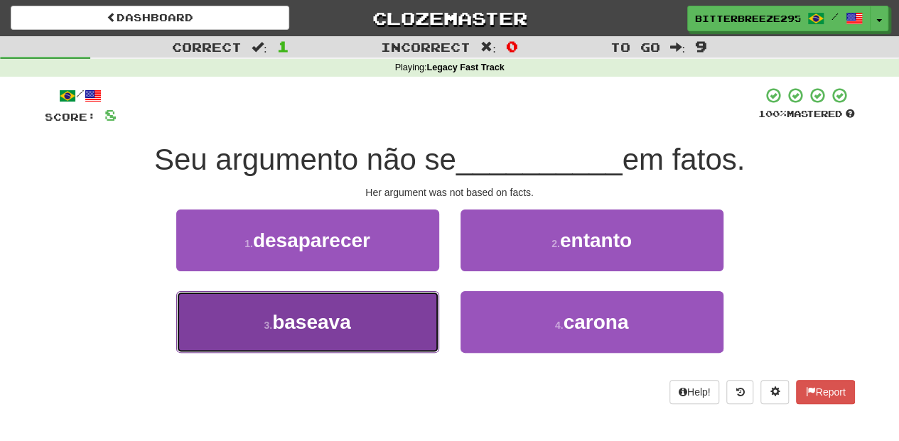
click at [383, 337] on button "3 . baseava" at bounding box center [307, 322] width 263 height 62
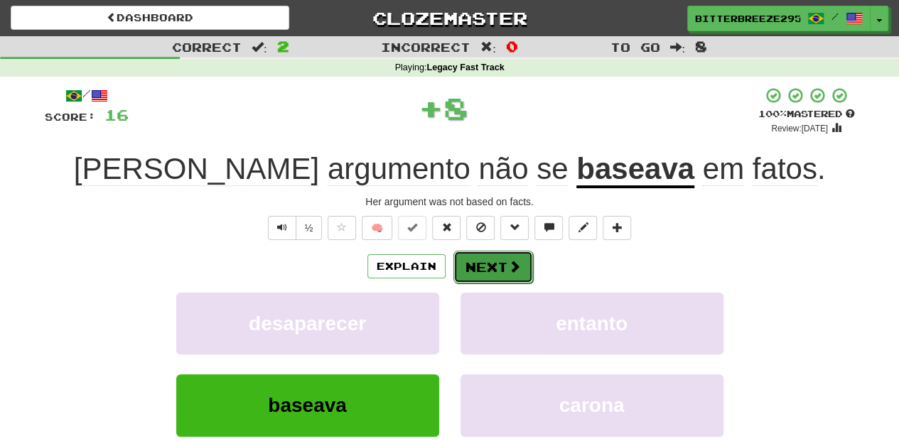
click at [480, 267] on button "Next" at bounding box center [493, 267] width 80 height 33
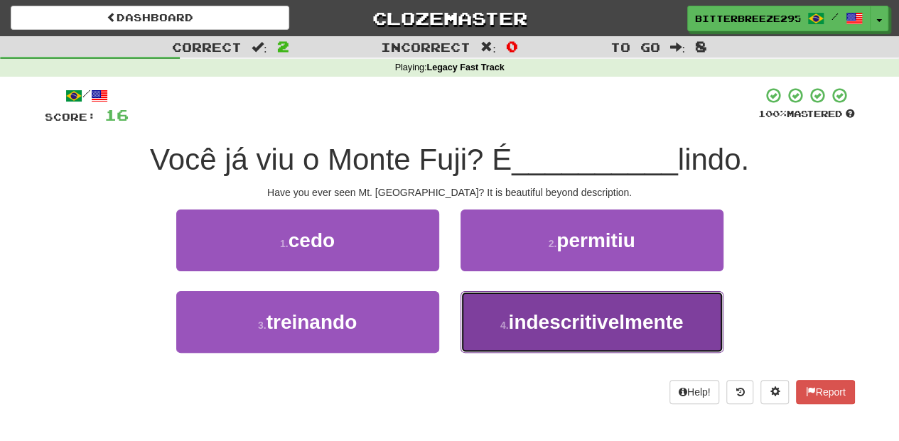
click at [485, 321] on button "4 . indescritivelmente" at bounding box center [592, 322] width 263 height 62
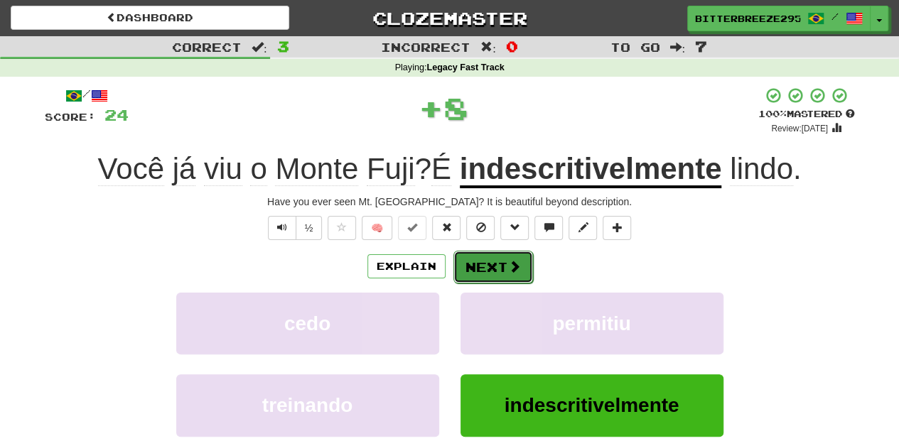
click at [477, 264] on button "Next" at bounding box center [493, 267] width 80 height 33
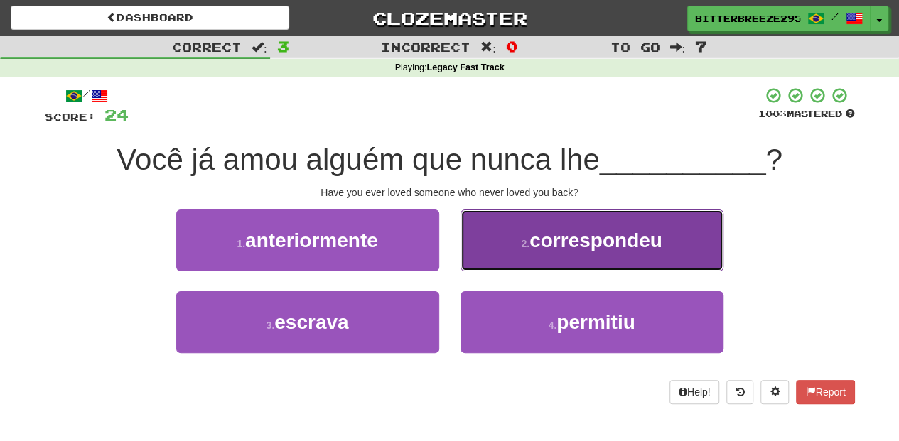
click at [478, 256] on button "2 . correspondeu" at bounding box center [592, 241] width 263 height 62
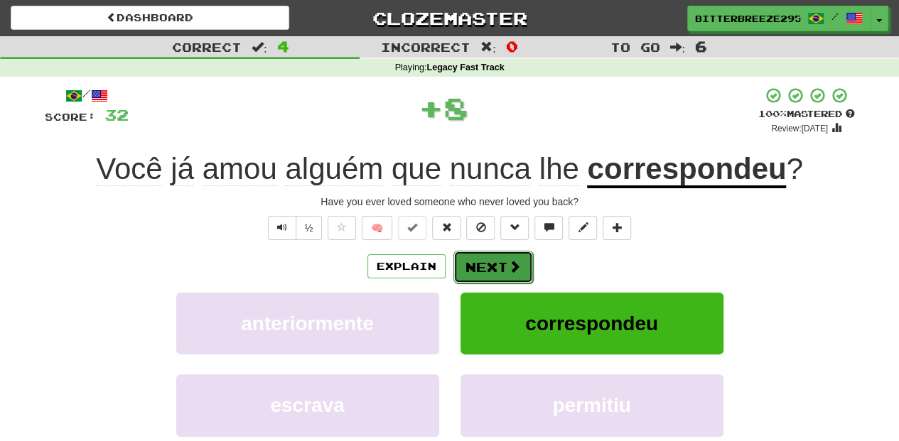
click at [478, 256] on button "Next" at bounding box center [493, 267] width 80 height 33
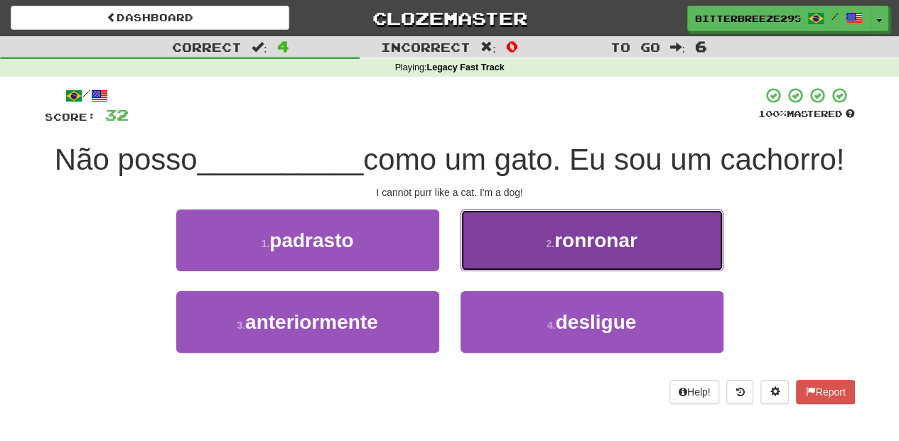
click at [494, 257] on button "2 . ronronar" at bounding box center [592, 241] width 263 height 62
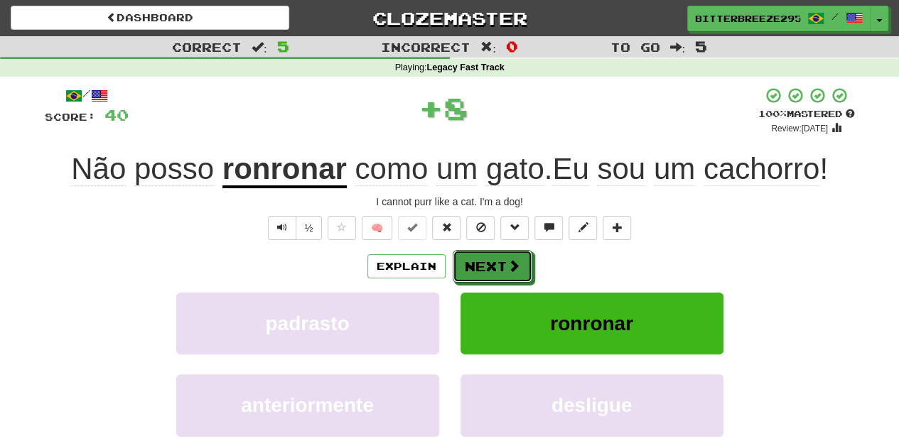
click at [490, 259] on button "Next" at bounding box center [493, 266] width 80 height 33
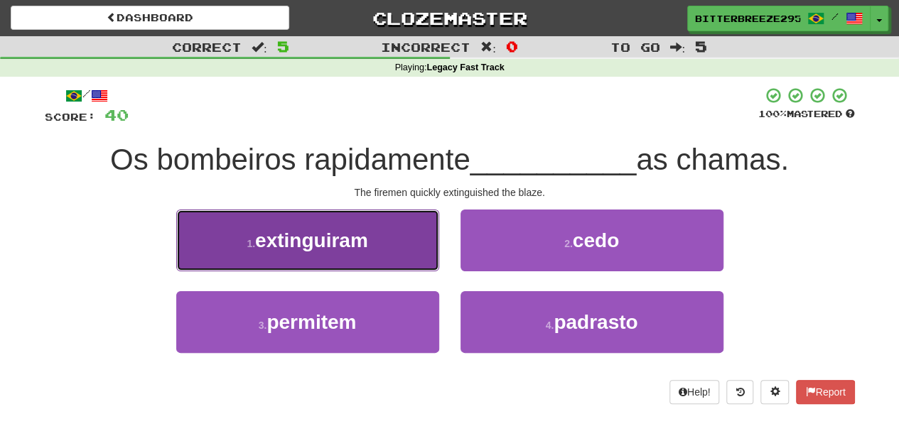
click at [362, 249] on span "extinguiram" at bounding box center [311, 241] width 113 height 22
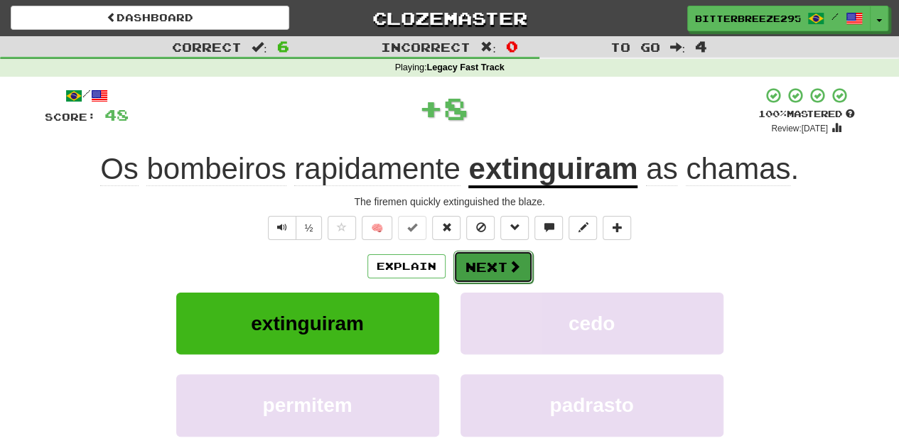
click at [483, 263] on button "Next" at bounding box center [493, 267] width 80 height 33
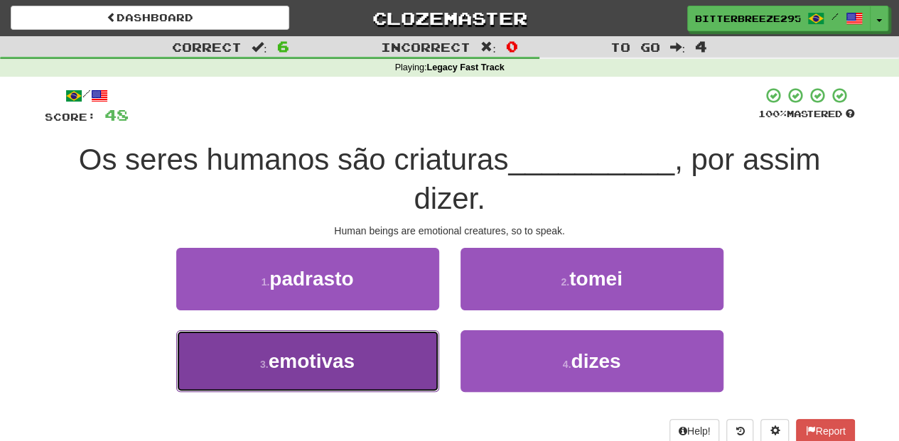
click at [363, 351] on button "3 . emotivas" at bounding box center [307, 362] width 263 height 62
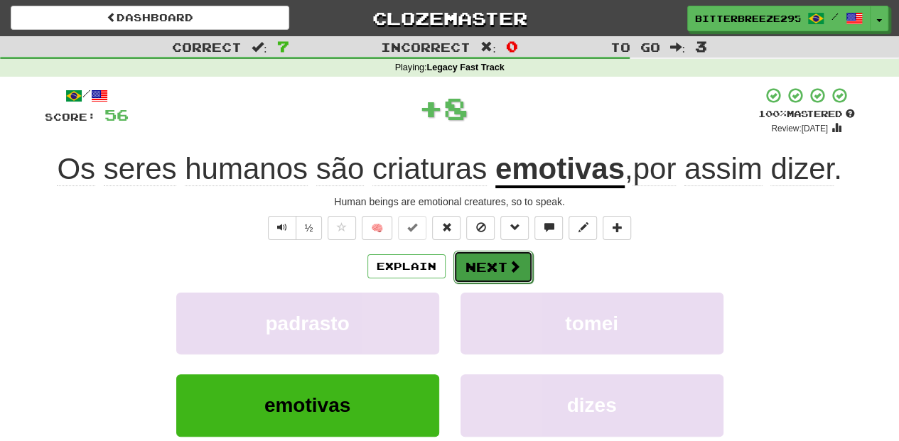
click at [488, 274] on button "Next" at bounding box center [493, 267] width 80 height 33
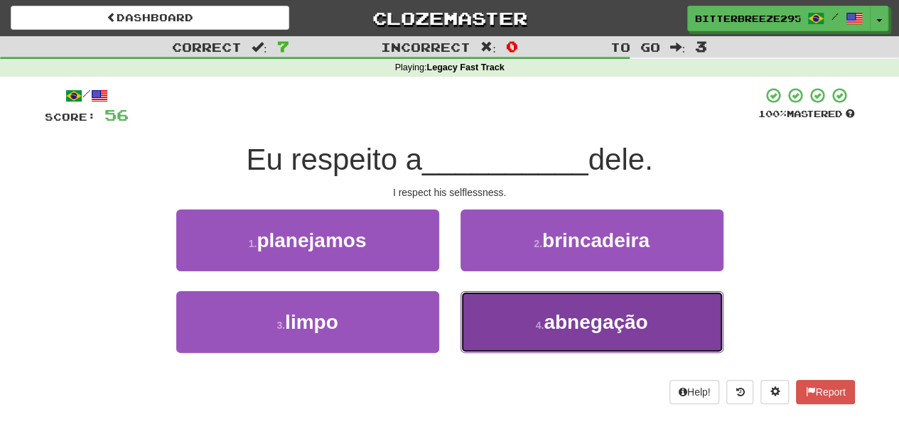
click at [540, 323] on small "4 ." at bounding box center [540, 325] width 9 height 11
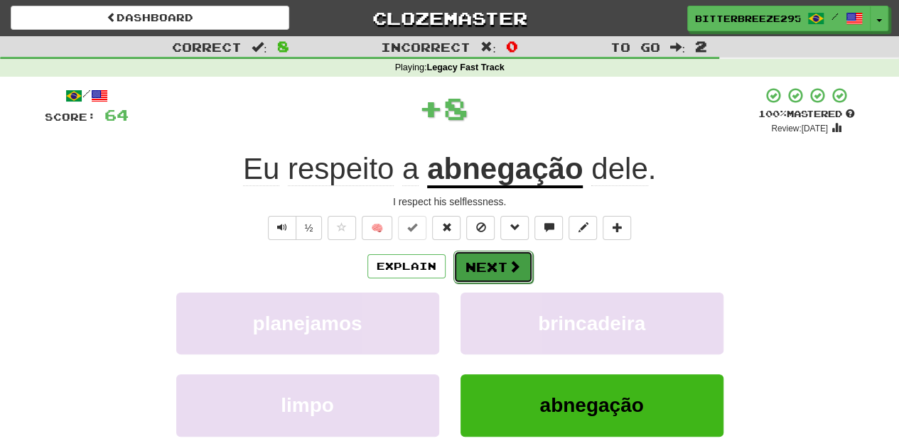
click at [482, 262] on button "Next" at bounding box center [493, 267] width 80 height 33
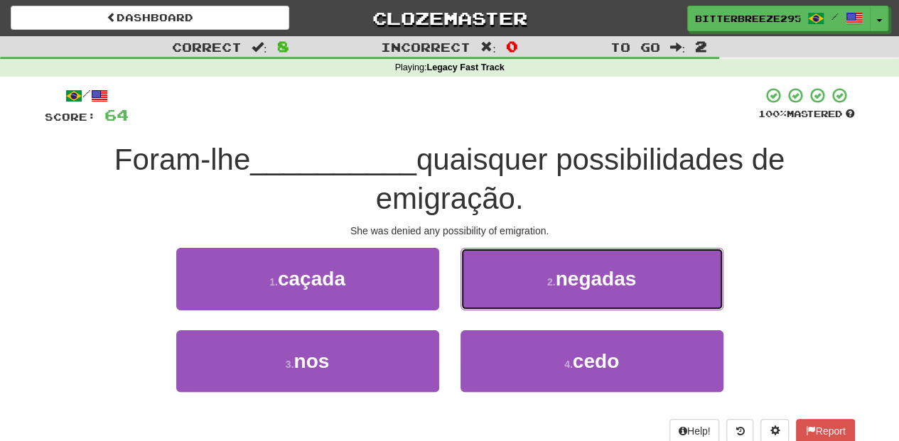
drag, startPoint x: 542, startPoint y: 286, endPoint x: 531, endPoint y: 290, distance: 12.1
click at [539, 286] on button "2 . negadas" at bounding box center [592, 279] width 263 height 62
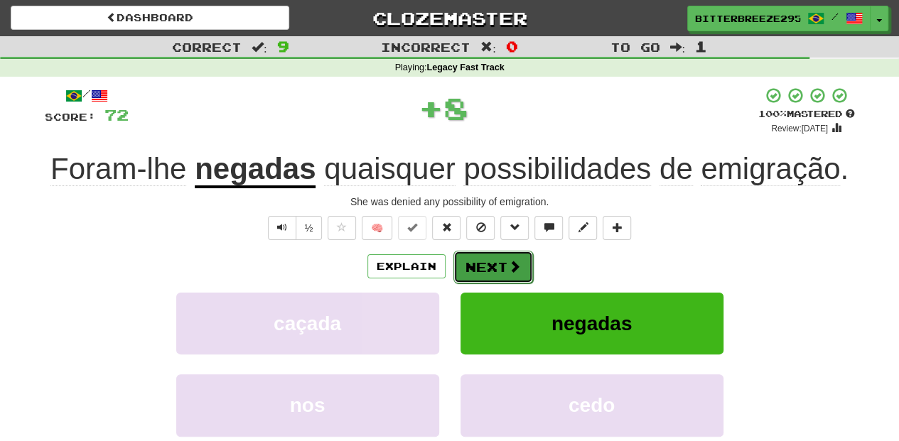
click at [478, 269] on button "Next" at bounding box center [493, 267] width 80 height 33
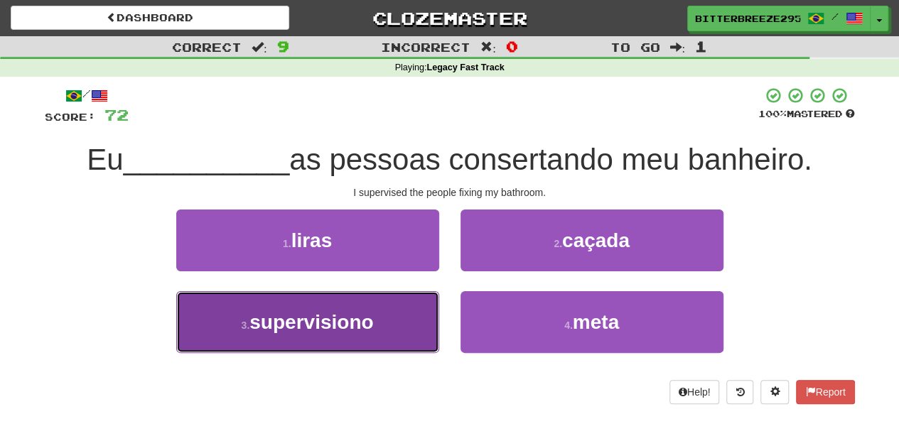
click at [384, 331] on button "3 . supervisiono" at bounding box center [307, 322] width 263 height 62
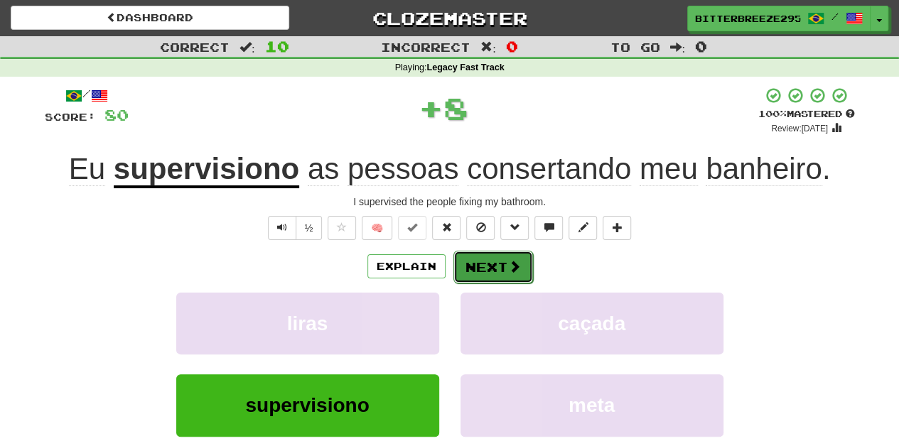
click at [473, 271] on button "Next" at bounding box center [493, 267] width 80 height 33
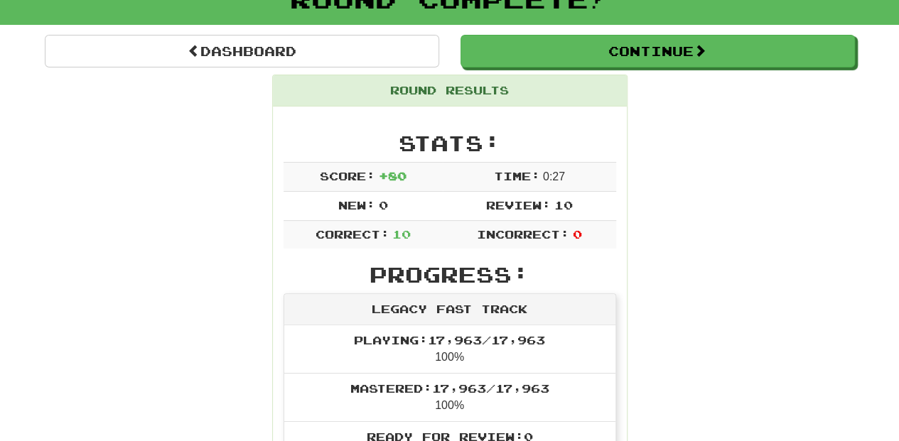
scroll to position [95, 0]
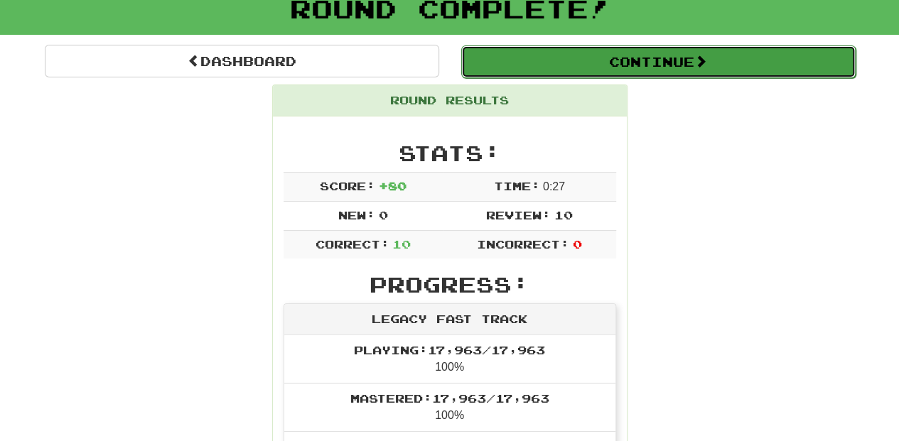
click at [559, 53] on button "Continue" at bounding box center [658, 61] width 394 height 33
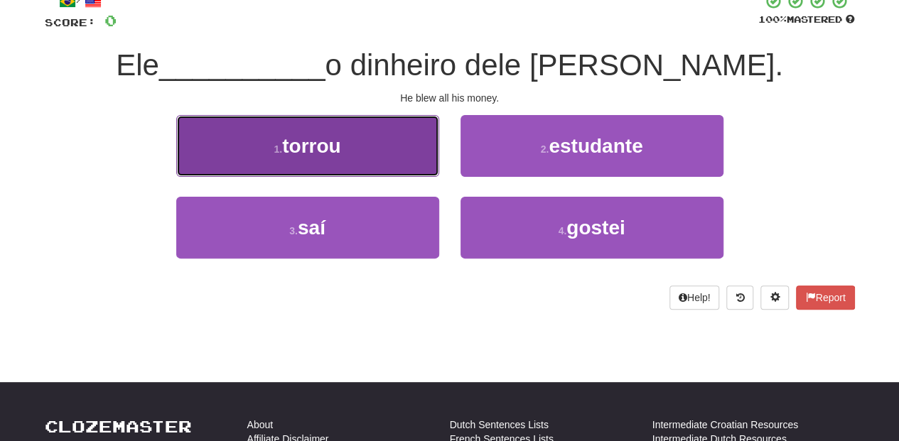
click at [371, 161] on button "1 . torrou" at bounding box center [307, 146] width 263 height 62
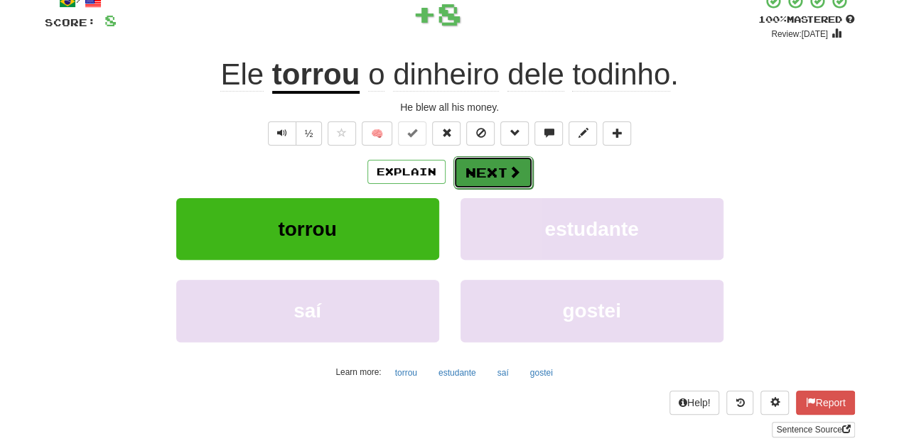
click at [488, 178] on button "Next" at bounding box center [493, 172] width 80 height 33
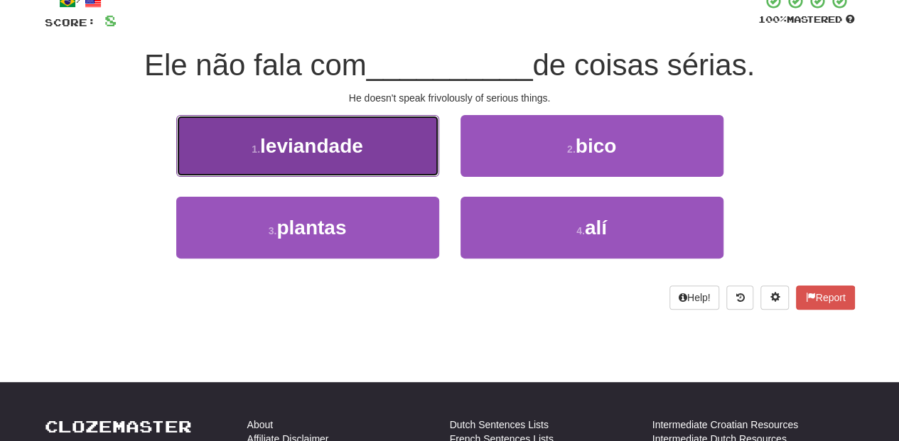
click at [381, 160] on button "1 . leviandade" at bounding box center [307, 146] width 263 height 62
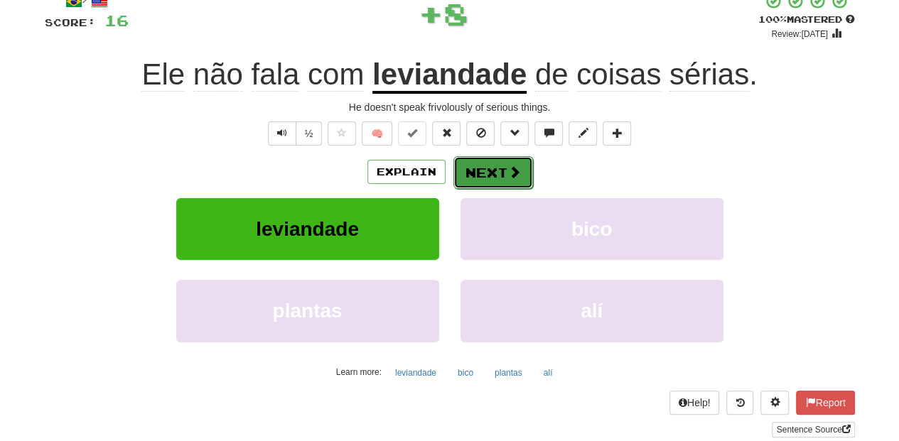
click at [499, 174] on button "Next" at bounding box center [493, 172] width 80 height 33
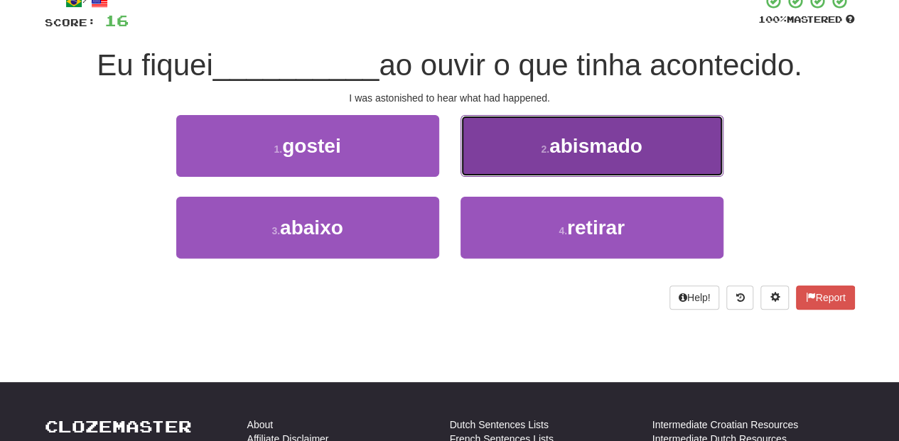
click at [512, 159] on button "2 . abismado" at bounding box center [592, 146] width 263 height 62
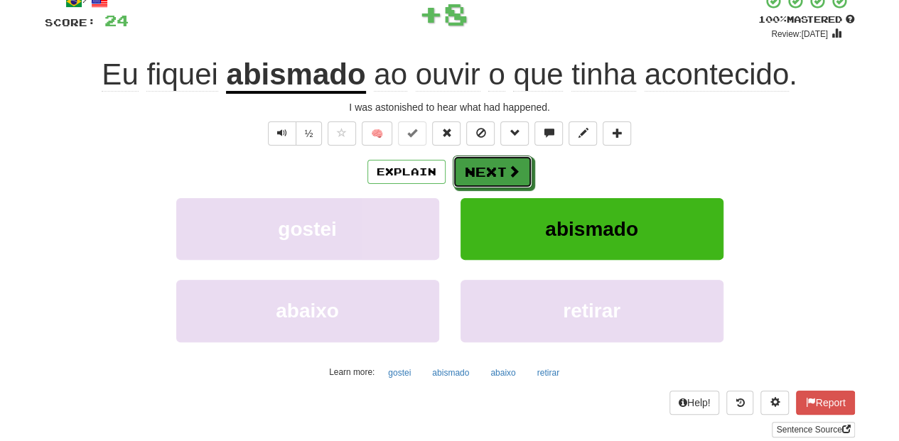
click at [512, 159] on button "Next" at bounding box center [493, 172] width 80 height 33
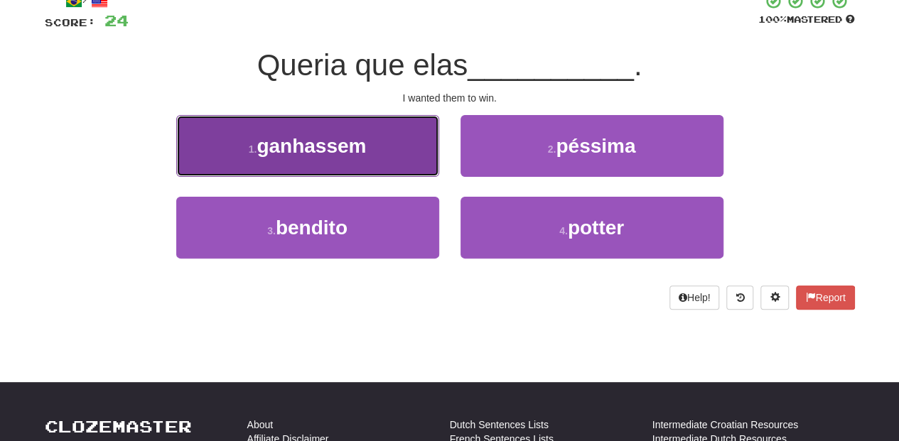
click at [401, 159] on button "1 . ganhassem" at bounding box center [307, 146] width 263 height 62
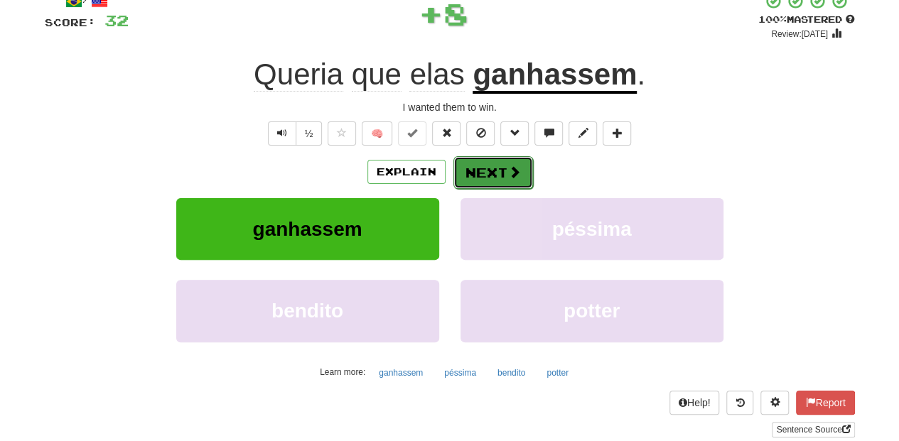
click at [479, 165] on button "Next" at bounding box center [493, 172] width 80 height 33
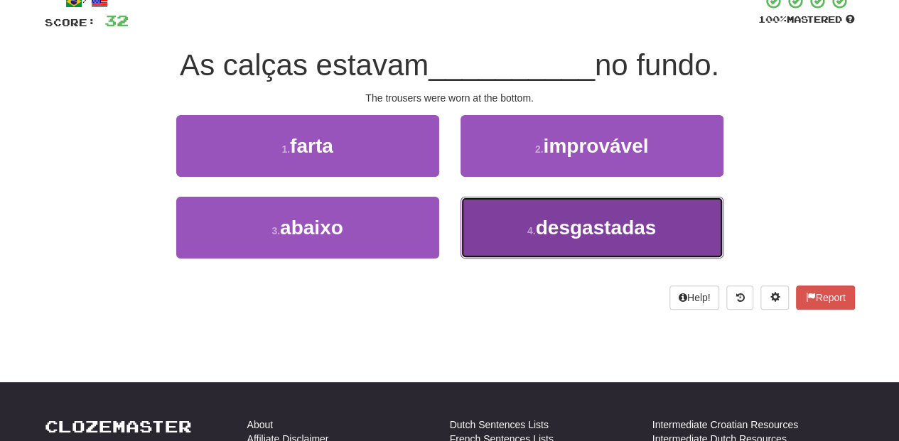
click at [506, 220] on button "4 . desgastadas" at bounding box center [592, 228] width 263 height 62
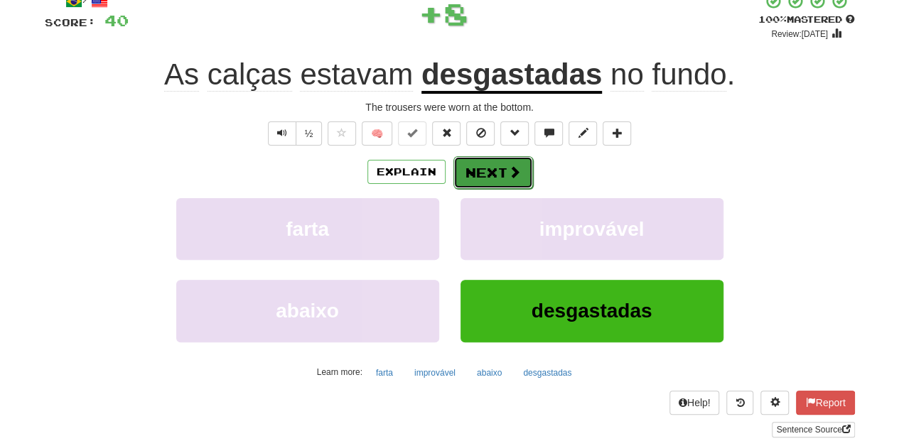
click at [483, 166] on button "Next" at bounding box center [493, 172] width 80 height 33
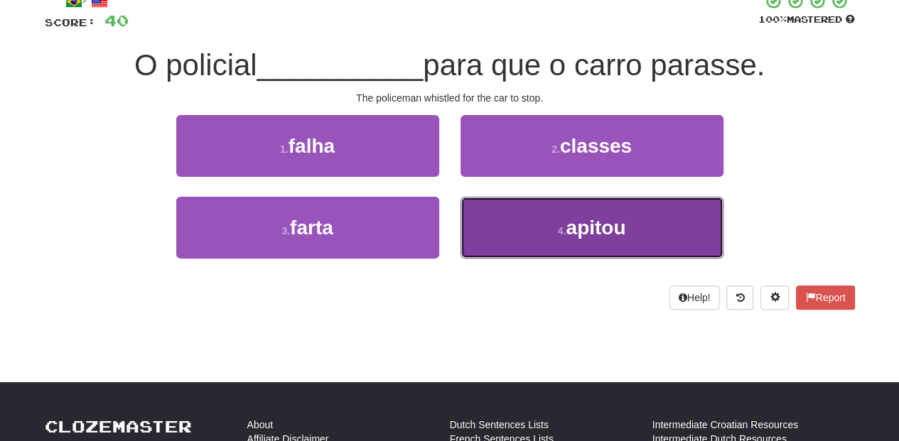
click at [512, 225] on button "4 . apitou" at bounding box center [592, 228] width 263 height 62
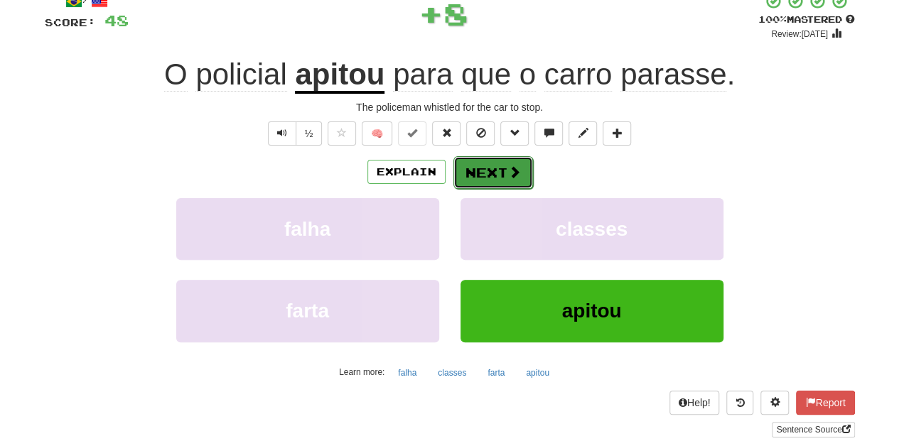
click at [502, 174] on button "Next" at bounding box center [493, 172] width 80 height 33
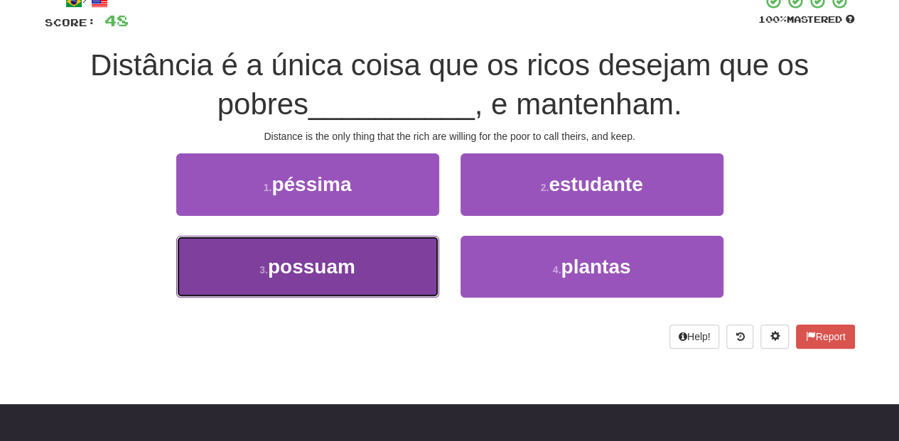
click at [382, 273] on button "3 . possuam" at bounding box center [307, 267] width 263 height 62
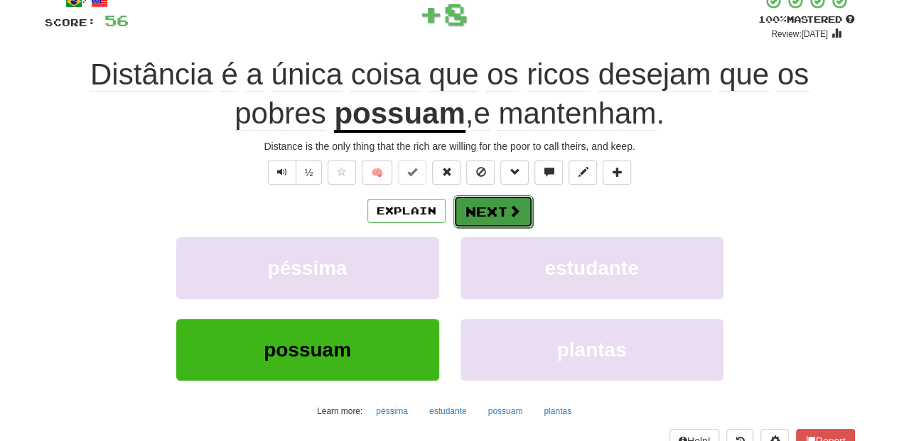
click at [478, 206] on button "Next" at bounding box center [493, 211] width 80 height 33
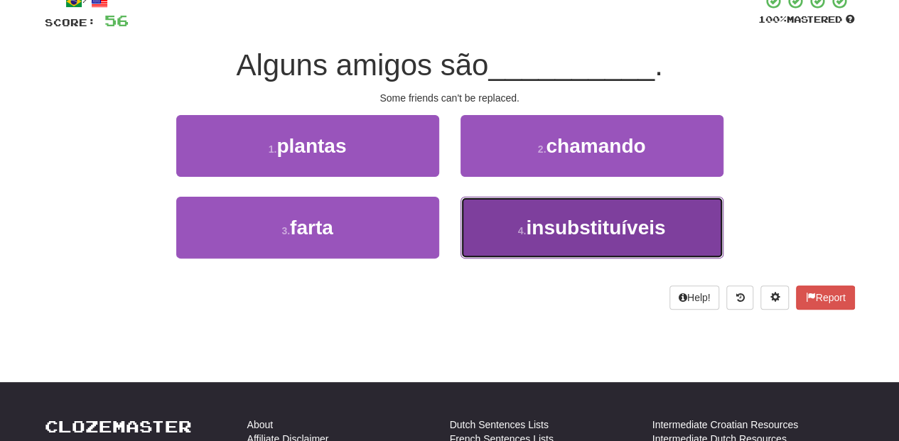
click at [513, 226] on button "4 . insubstituíveis" at bounding box center [592, 228] width 263 height 62
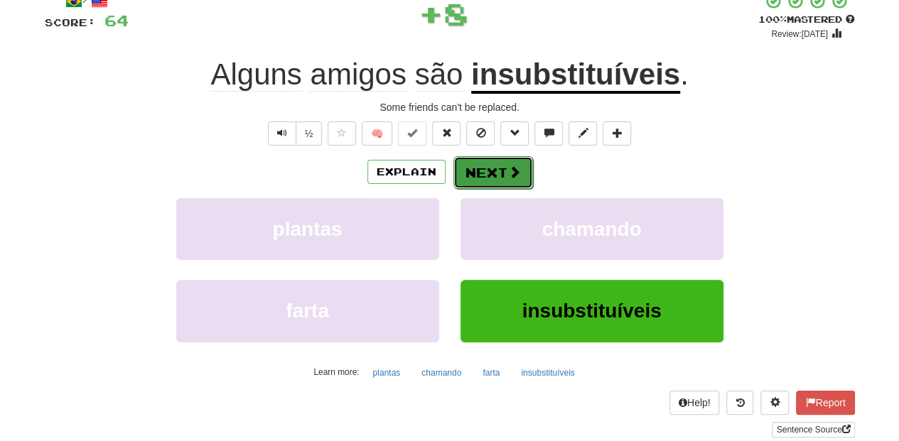
click at [471, 161] on button "Next" at bounding box center [493, 172] width 80 height 33
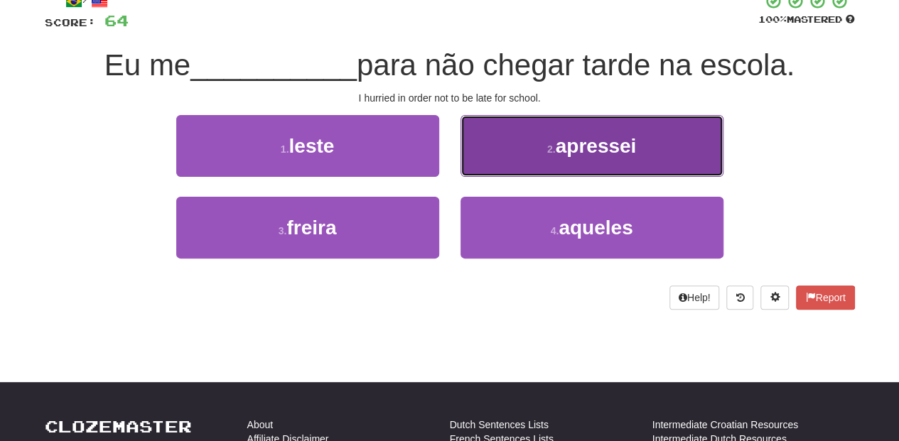
click at [499, 165] on button "2 . apressei" at bounding box center [592, 146] width 263 height 62
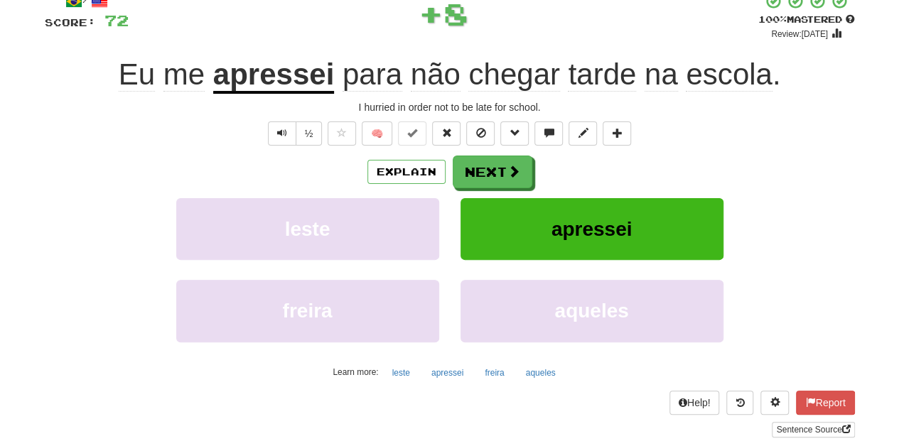
click at [491, 172] on button "Next" at bounding box center [493, 172] width 80 height 33
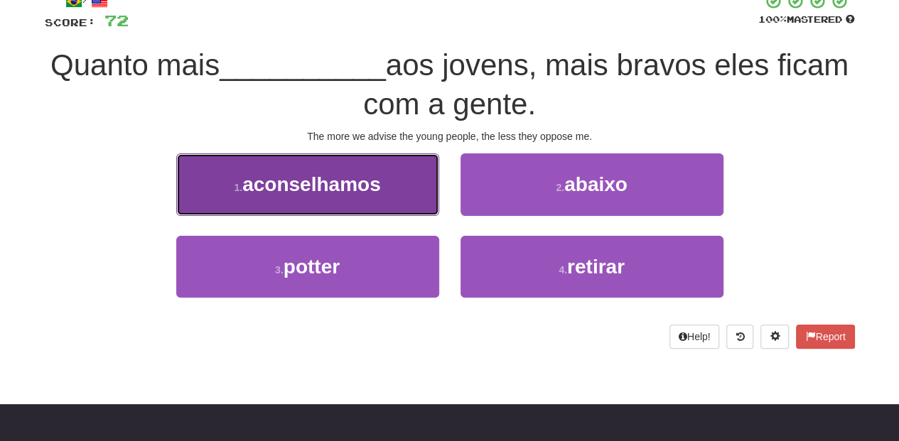
click at [354, 203] on button "1 . aconselhamos" at bounding box center [307, 185] width 263 height 62
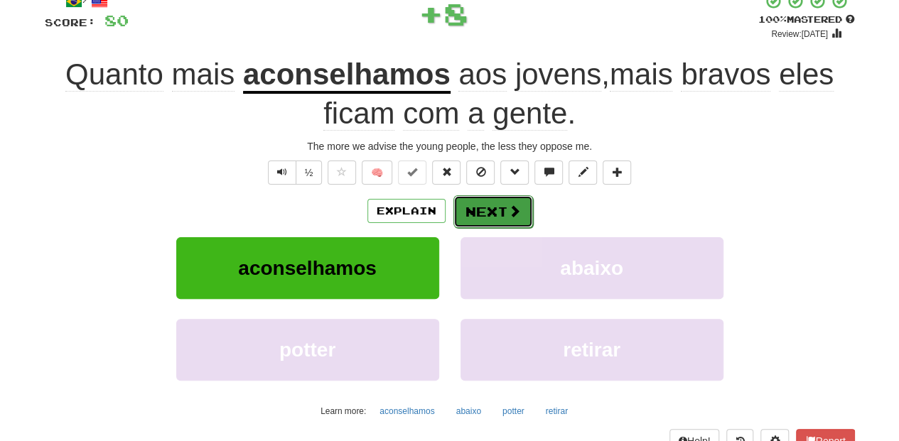
click at [486, 208] on button "Next" at bounding box center [493, 211] width 80 height 33
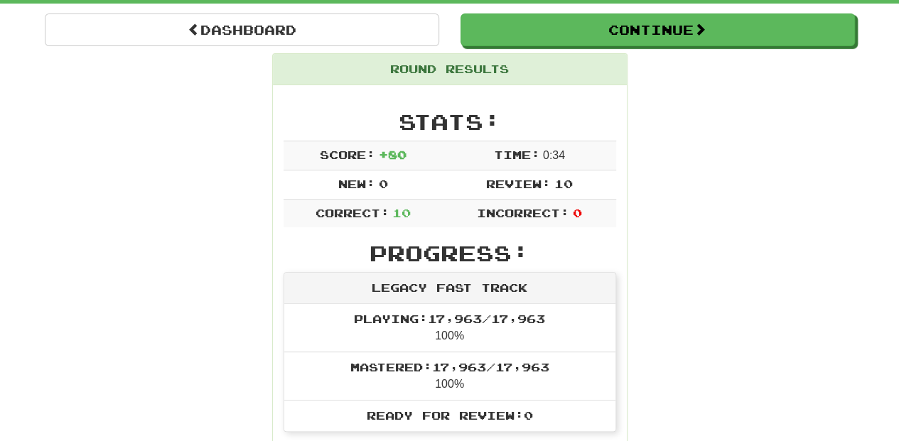
scroll to position [62, 0]
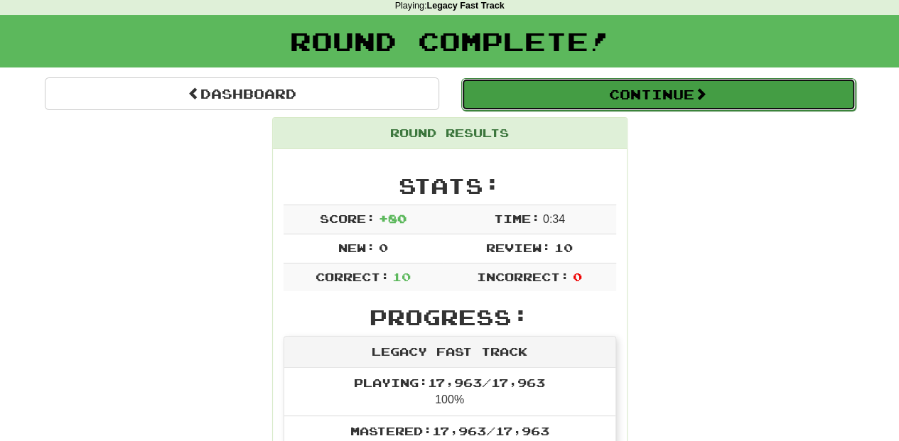
click at [537, 85] on button "Continue" at bounding box center [658, 94] width 394 height 33
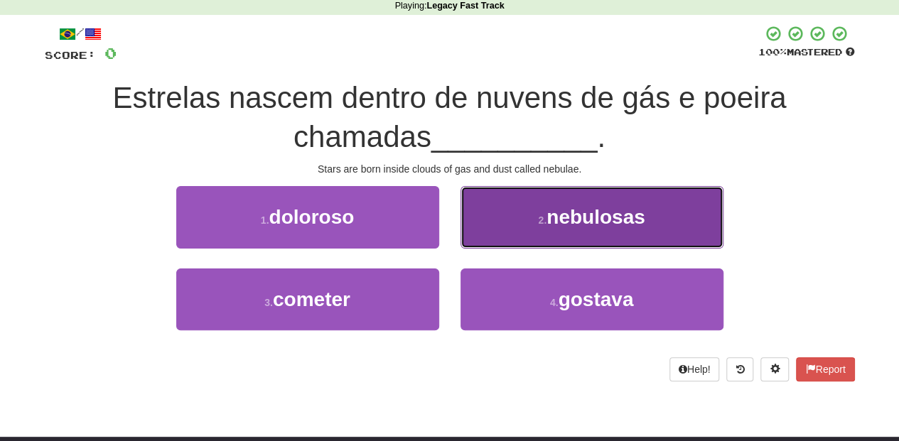
drag, startPoint x: 517, startPoint y: 216, endPoint x: 510, endPoint y: 234, distance: 19.1
click at [510, 234] on button "2 . nebulosas" at bounding box center [592, 217] width 263 height 62
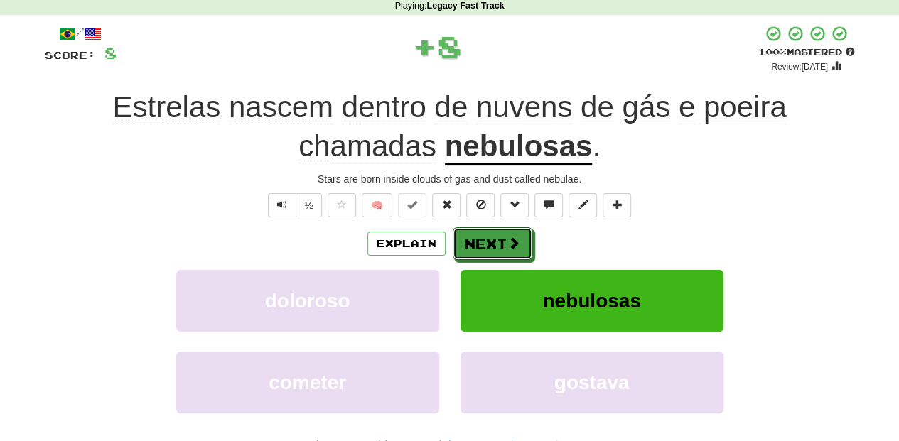
click at [508, 237] on span at bounding box center [514, 243] width 13 height 13
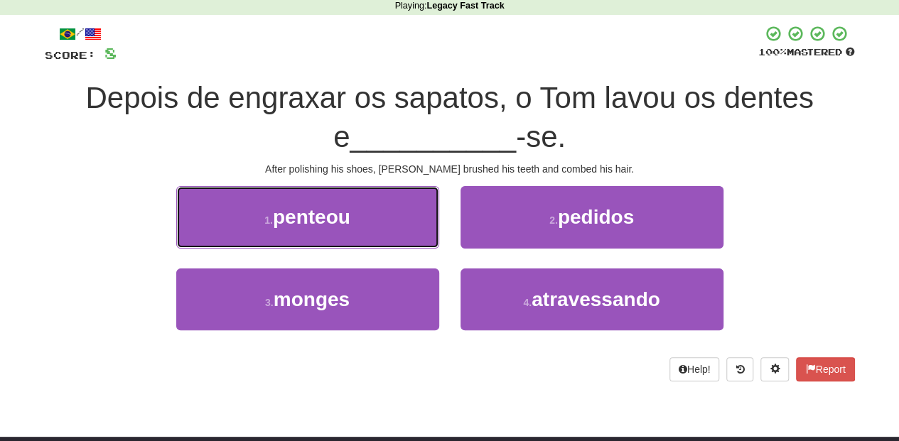
drag, startPoint x: 355, startPoint y: 223, endPoint x: 366, endPoint y: 225, distance: 10.9
click at [358, 223] on button "1 . penteou" at bounding box center [307, 217] width 263 height 62
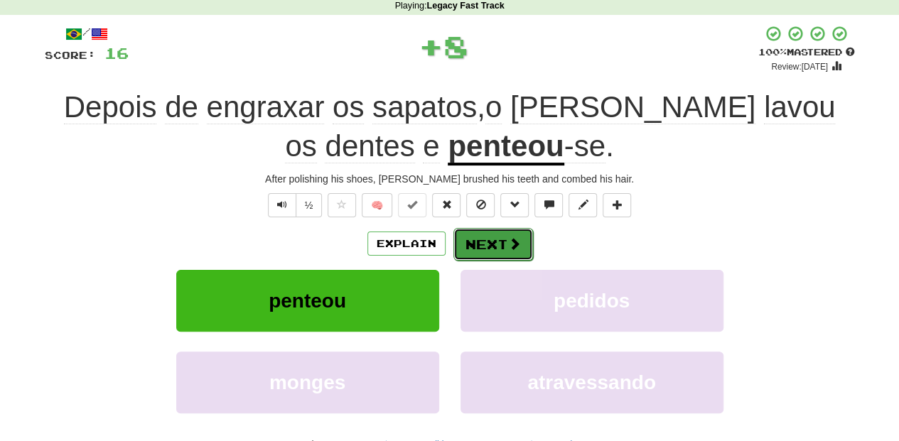
click at [508, 250] on button "Next" at bounding box center [493, 244] width 80 height 33
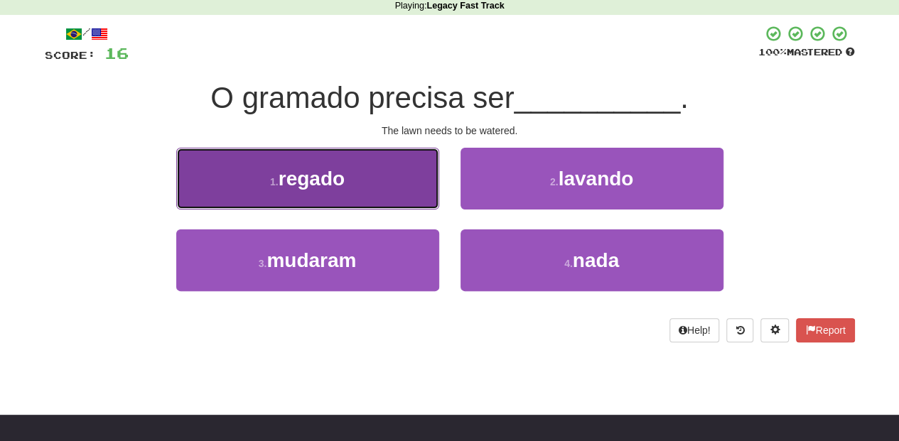
click at [385, 191] on button "1 . regado" at bounding box center [307, 179] width 263 height 62
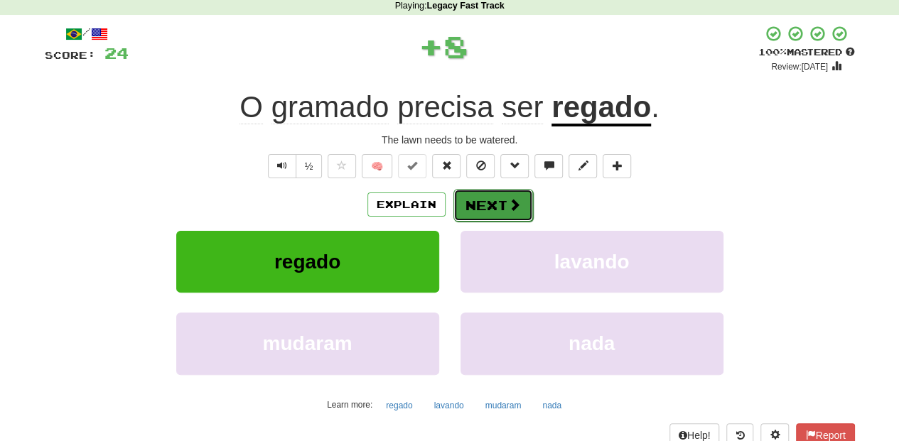
click at [468, 203] on button "Next" at bounding box center [493, 205] width 80 height 33
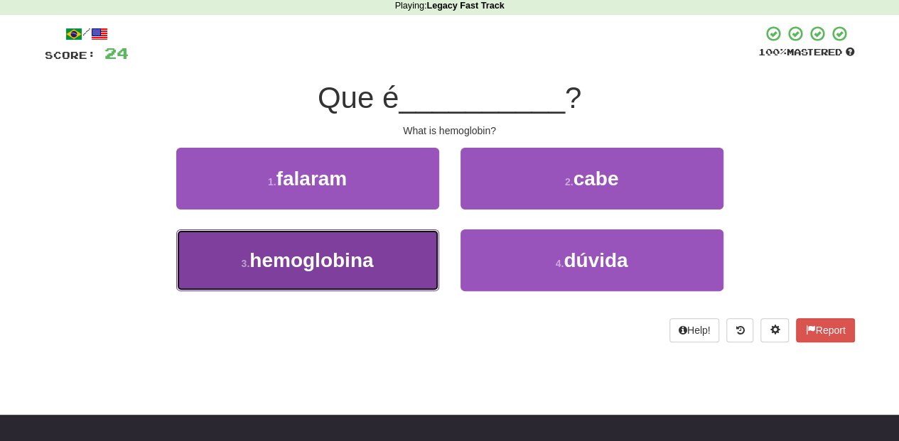
click at [386, 259] on button "3 . hemoglobina" at bounding box center [307, 261] width 263 height 62
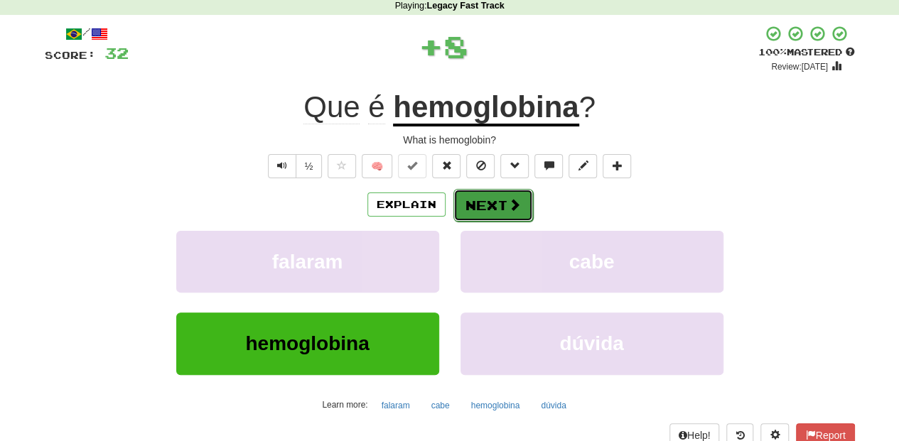
click at [499, 205] on button "Next" at bounding box center [493, 205] width 80 height 33
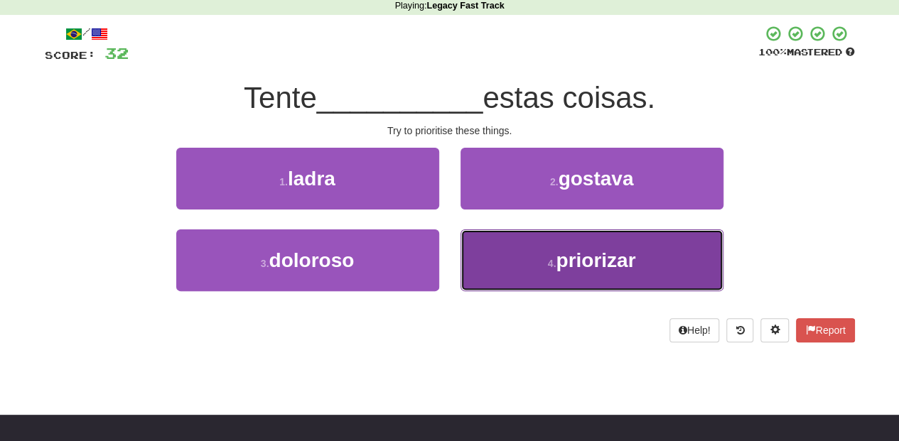
click at [525, 242] on button "4 . priorizar" at bounding box center [592, 261] width 263 height 62
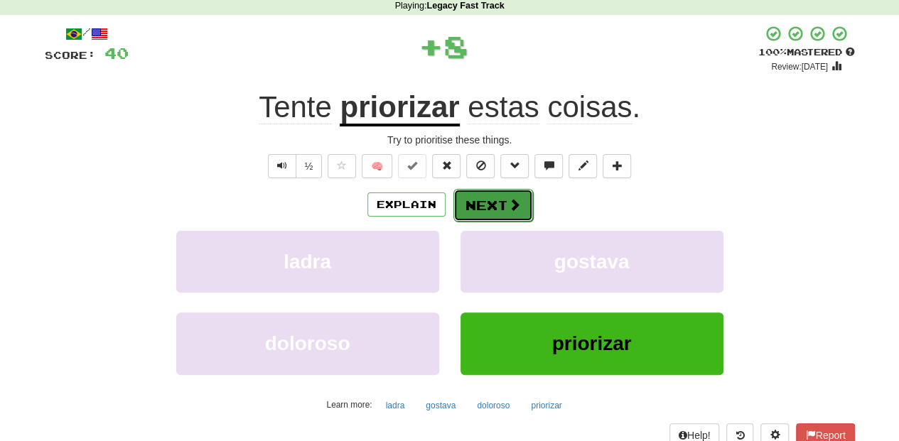
click at [478, 205] on button "Next" at bounding box center [493, 205] width 80 height 33
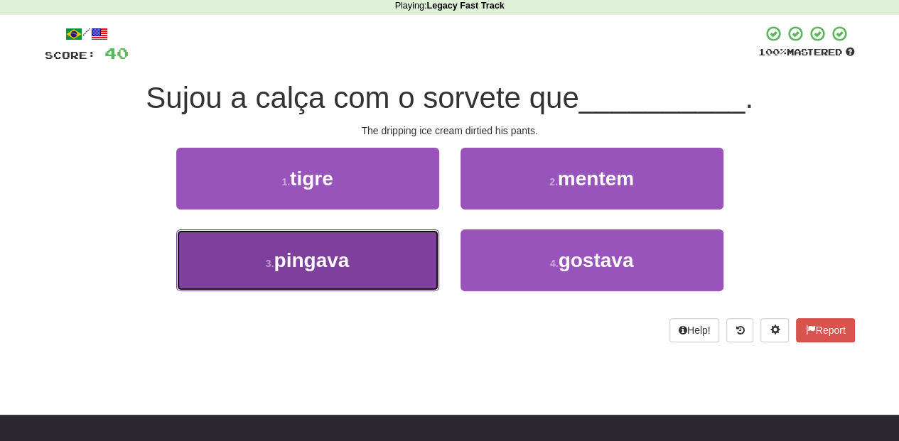
click at [420, 250] on button "3 . pingava" at bounding box center [307, 261] width 263 height 62
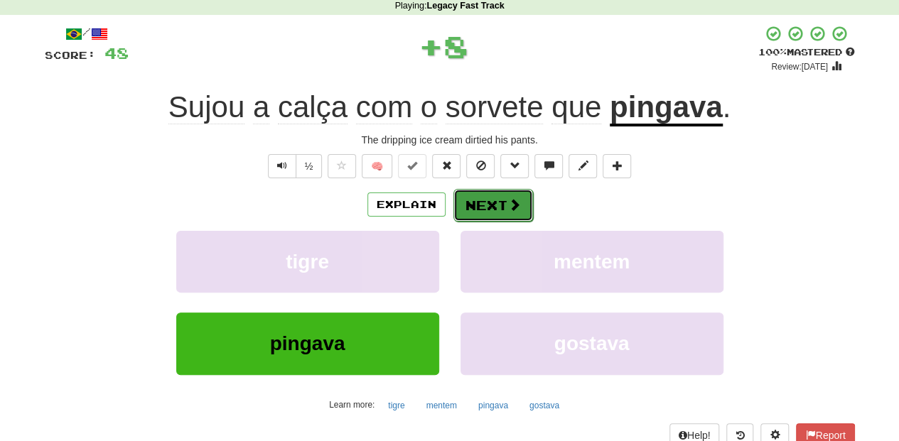
click at [492, 201] on button "Next" at bounding box center [493, 205] width 80 height 33
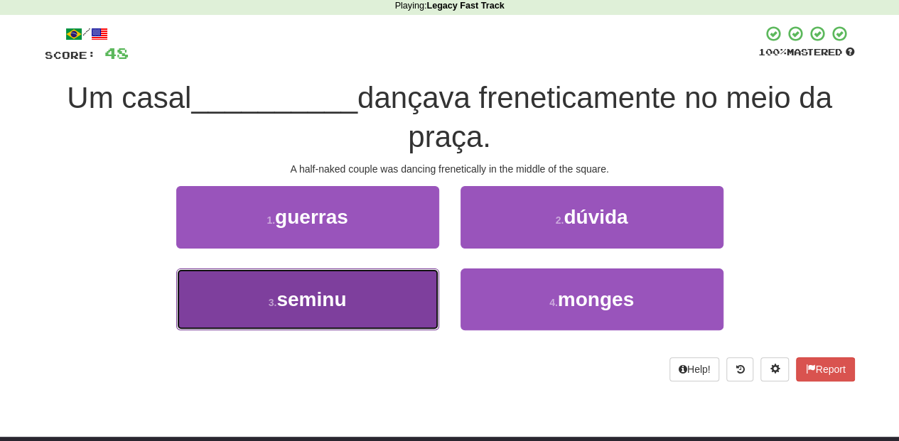
click at [365, 294] on button "3 . seminu" at bounding box center [307, 300] width 263 height 62
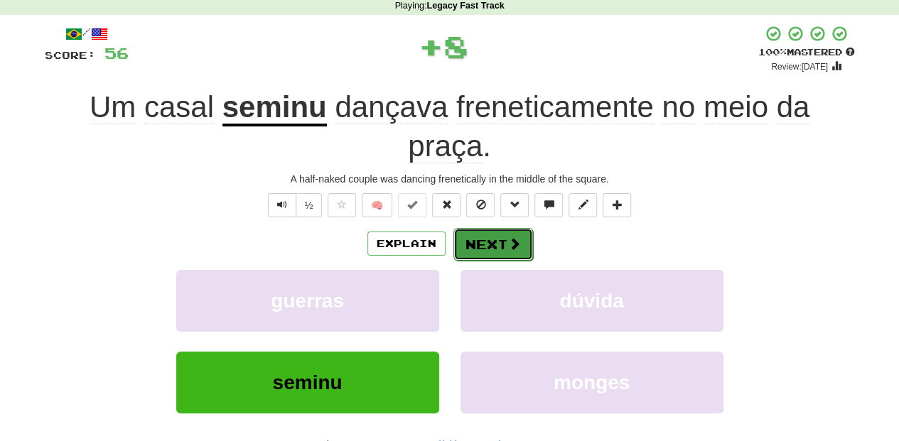
click at [484, 237] on button "Next" at bounding box center [493, 244] width 80 height 33
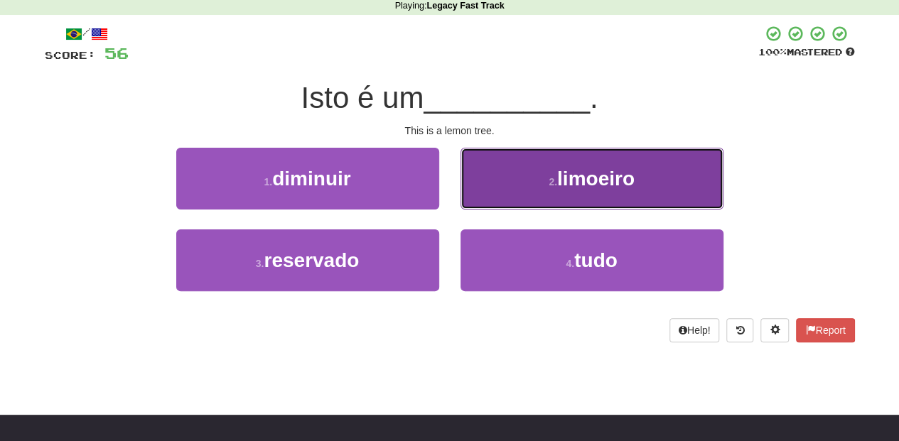
click at [509, 199] on button "2 . limoeiro" at bounding box center [592, 179] width 263 height 62
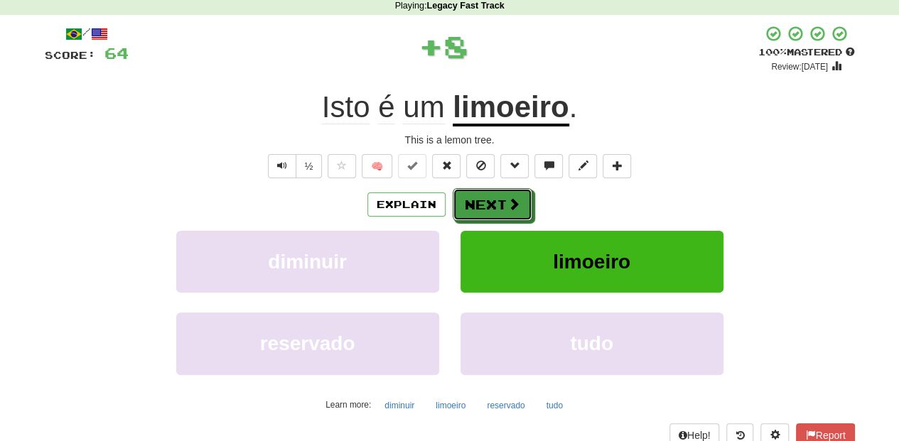
click at [509, 199] on span at bounding box center [514, 204] width 13 height 13
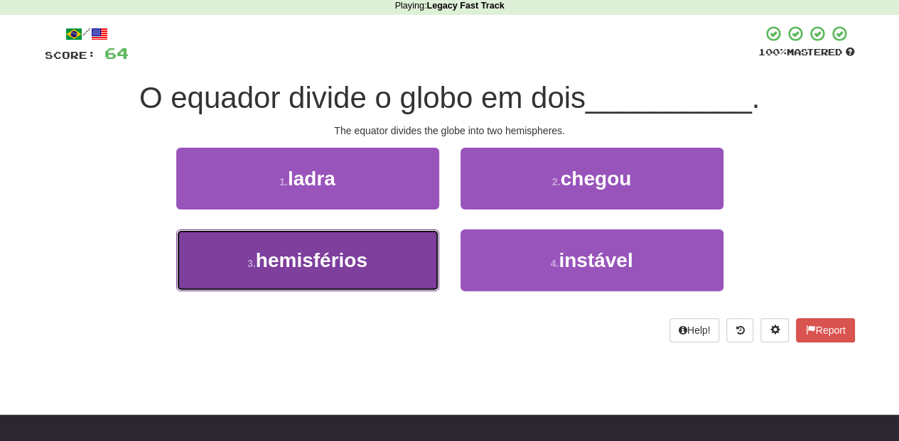
click at [377, 250] on button "3 . hemisférios" at bounding box center [307, 261] width 263 height 62
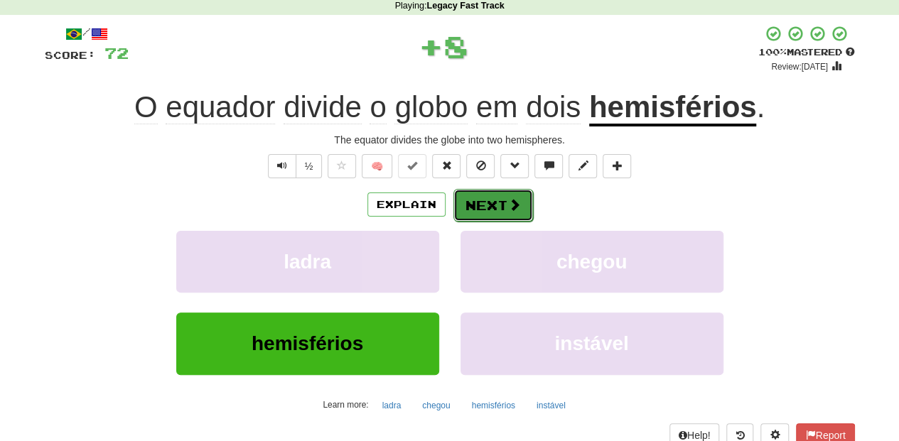
click at [500, 205] on button "Next" at bounding box center [493, 205] width 80 height 33
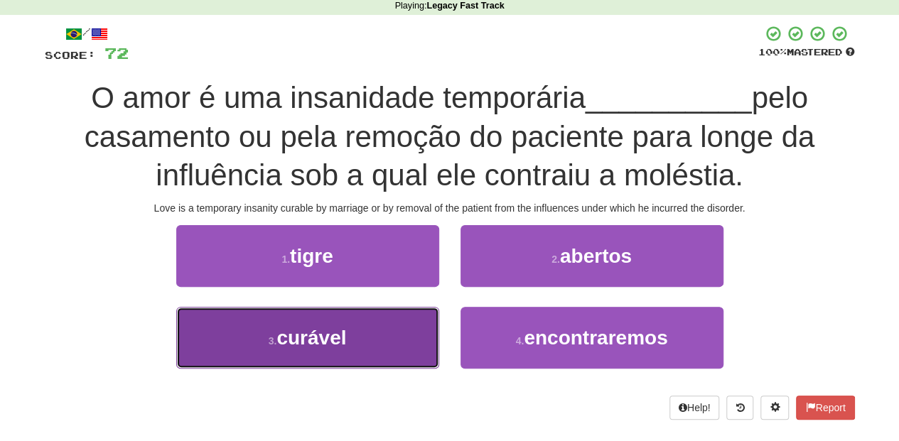
click at [412, 320] on button "3 . curável" at bounding box center [307, 338] width 263 height 62
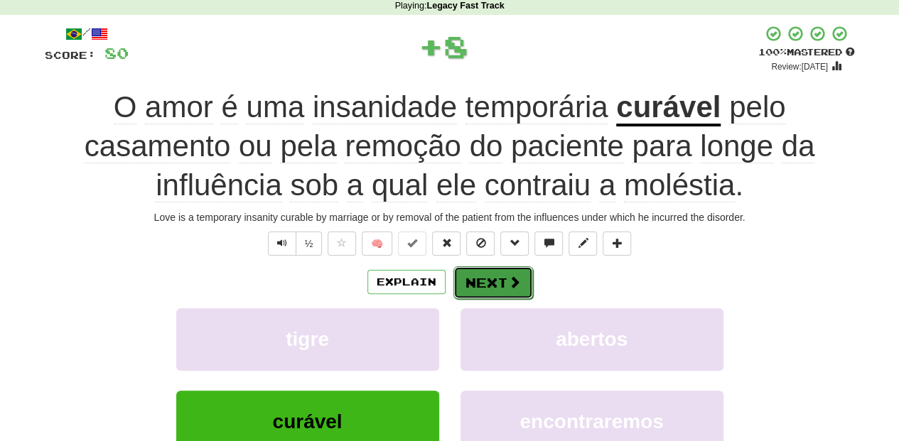
click at [512, 272] on button "Next" at bounding box center [493, 283] width 80 height 33
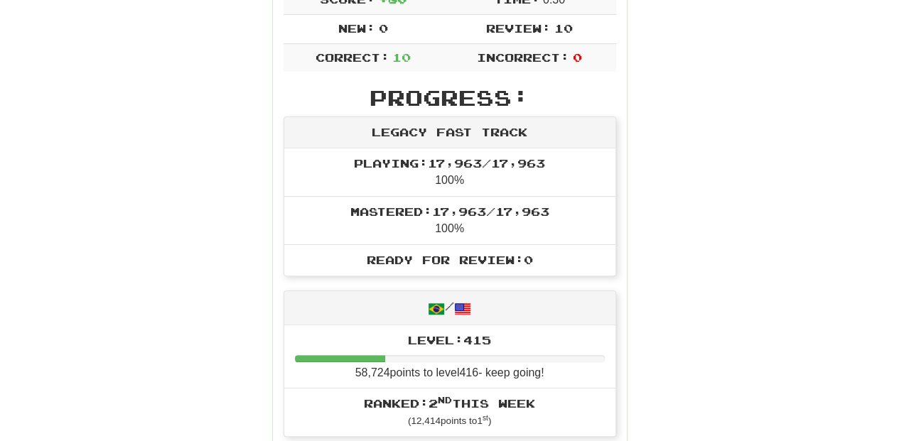
scroll to position [252, 0]
